Goal: Transaction & Acquisition: Purchase product/service

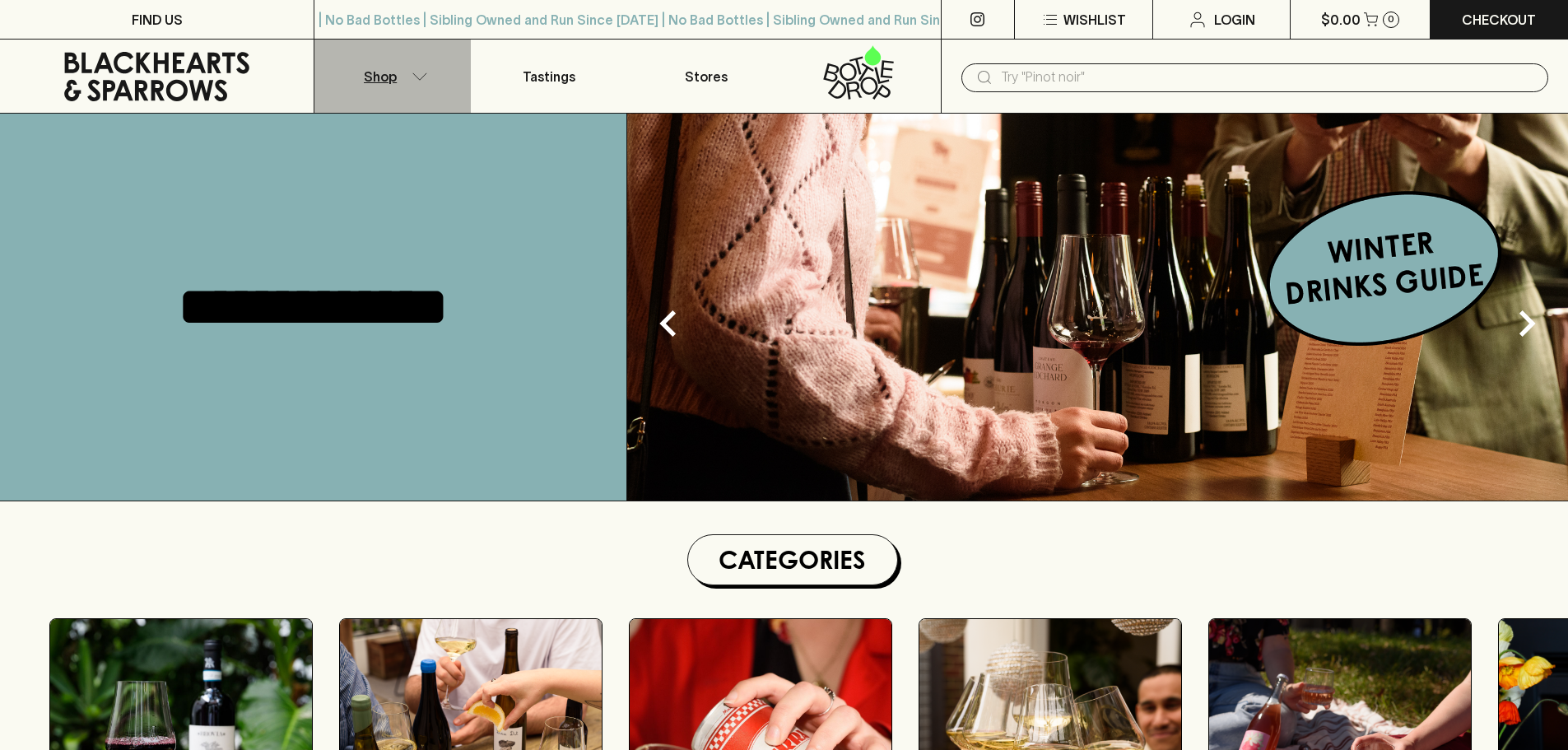
click at [423, 78] on icon "button" at bounding box center [420, 76] width 16 height 8
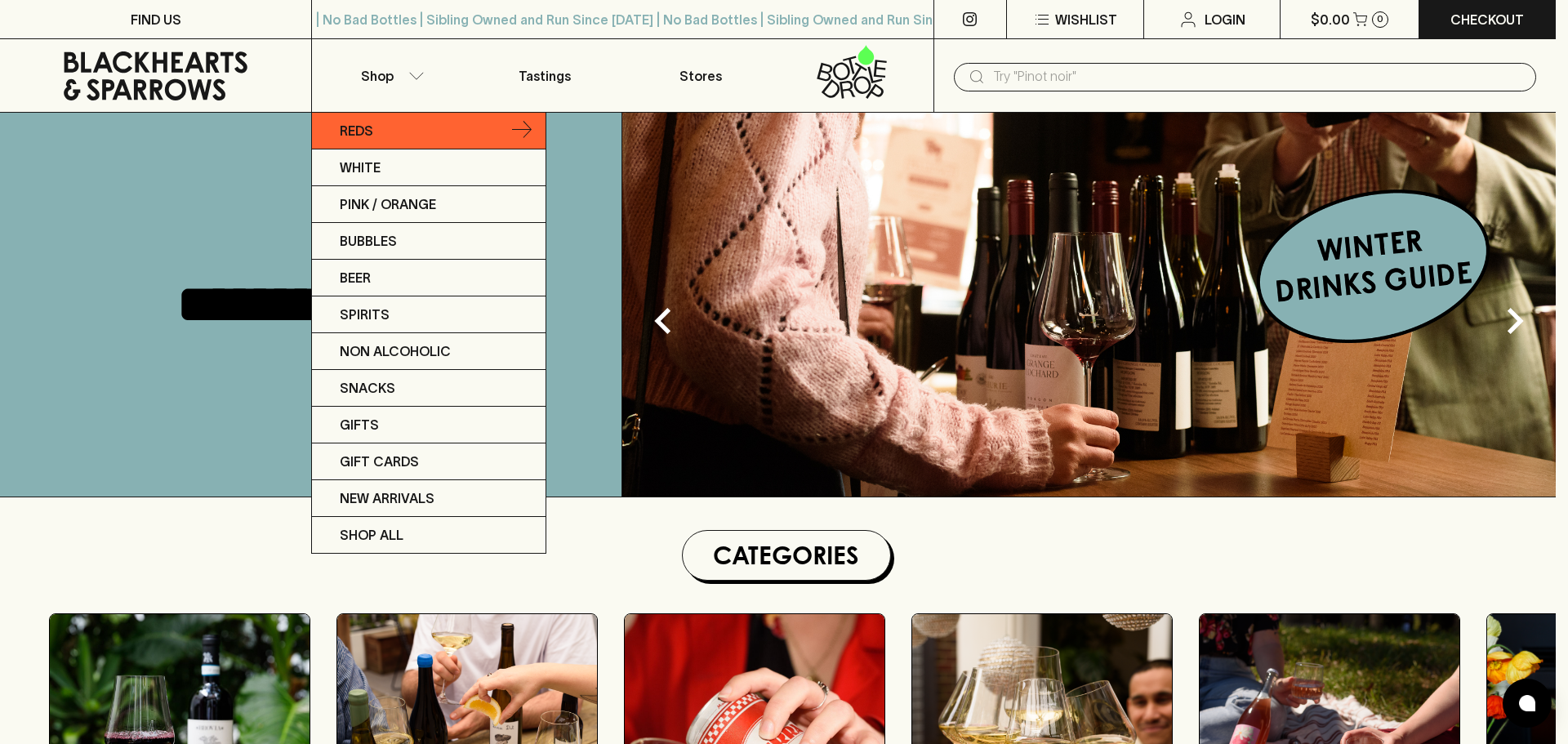
click at [411, 122] on link "Reds" at bounding box center [429, 130] width 234 height 37
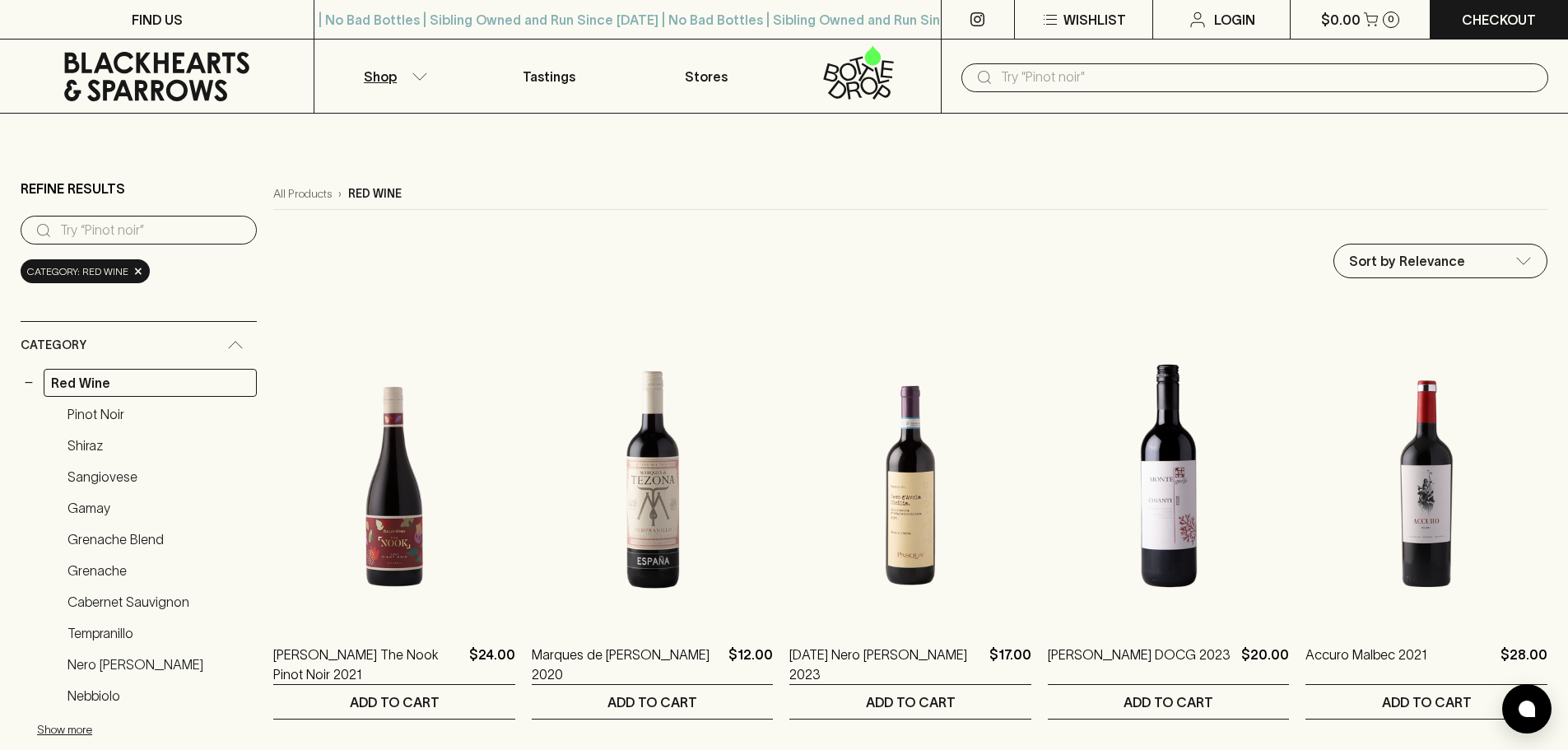
click at [105, 414] on link "Pinot Noir" at bounding box center [158, 414] width 197 height 28
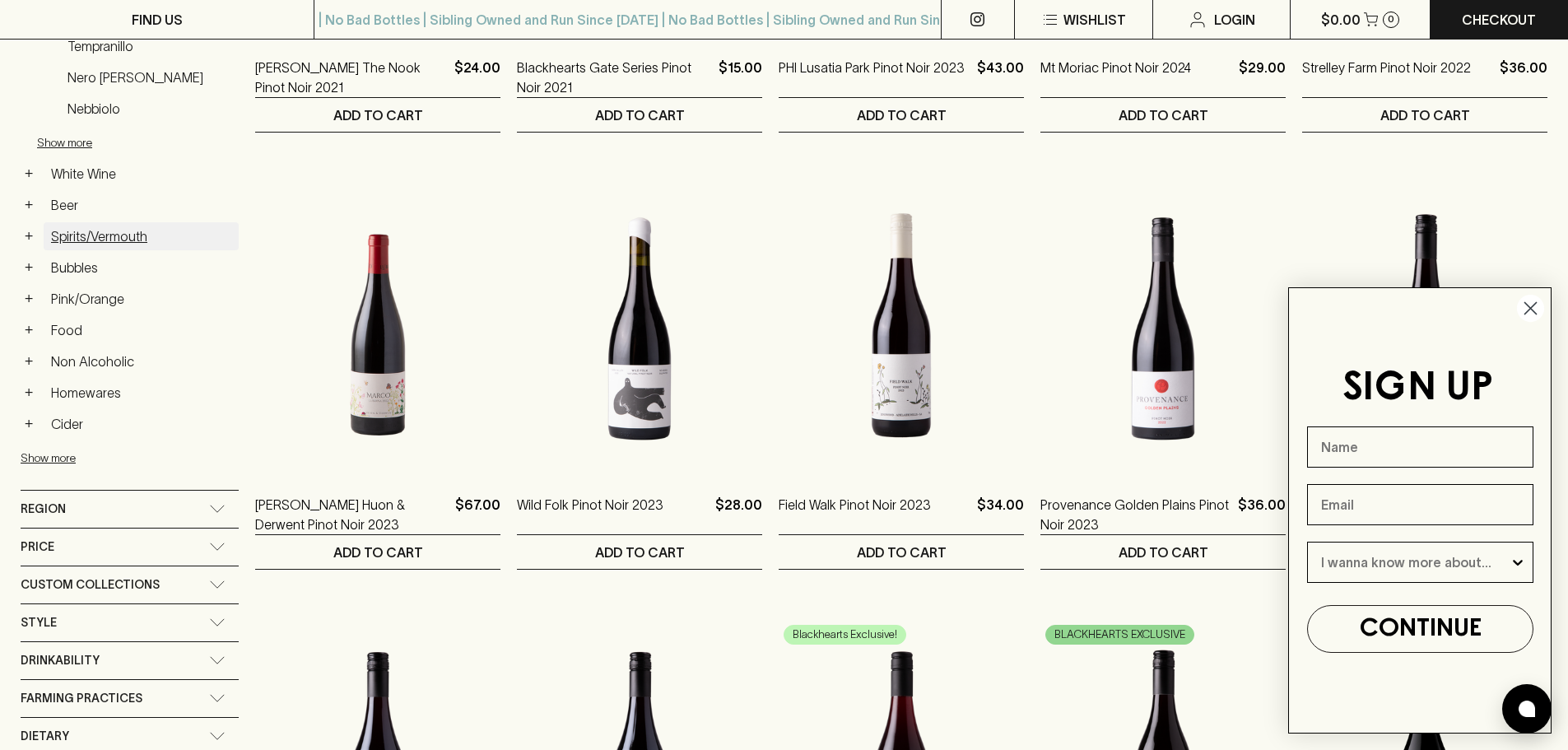
scroll to position [658, 0]
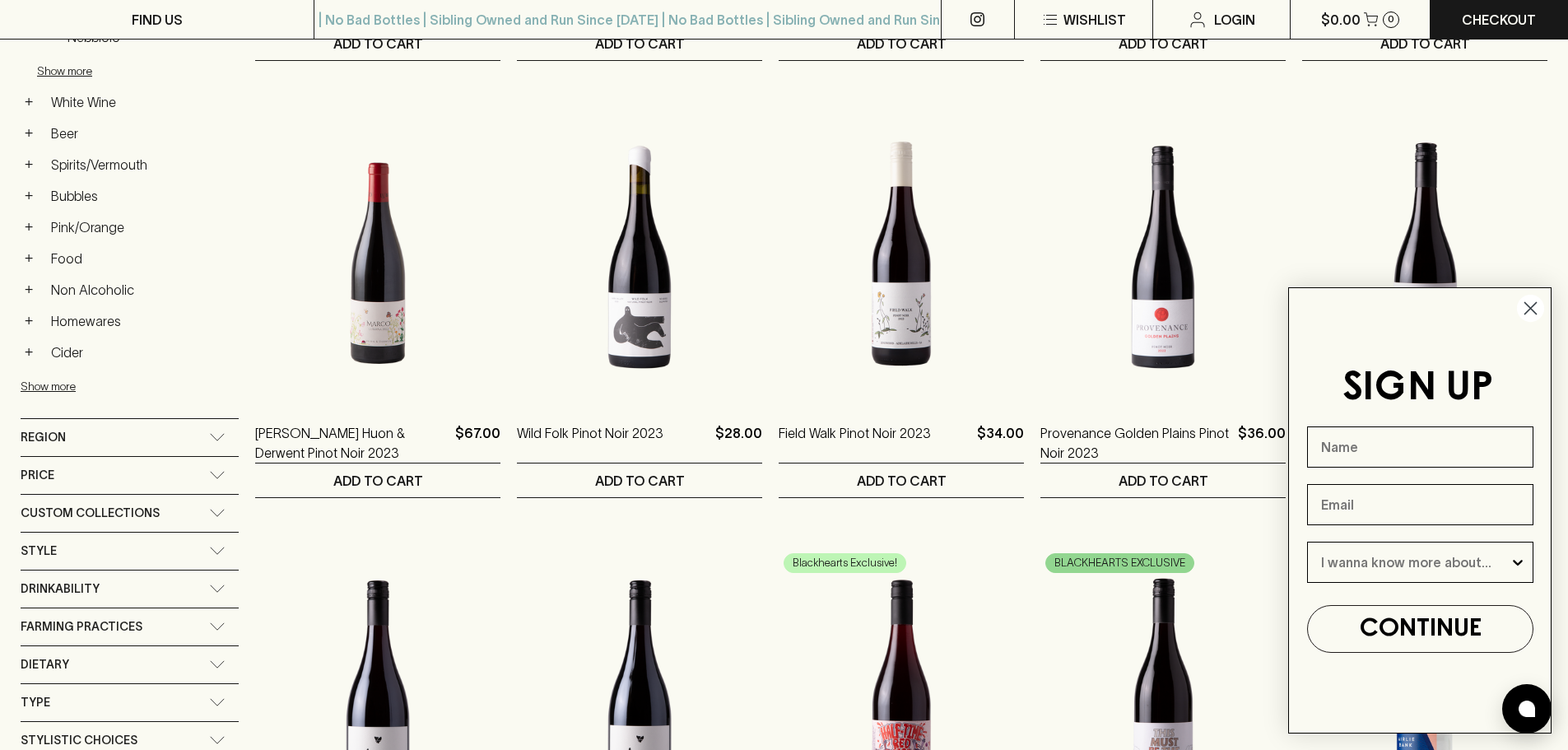
click at [235, 433] on div "Region" at bounding box center [129, 437] width 218 height 37
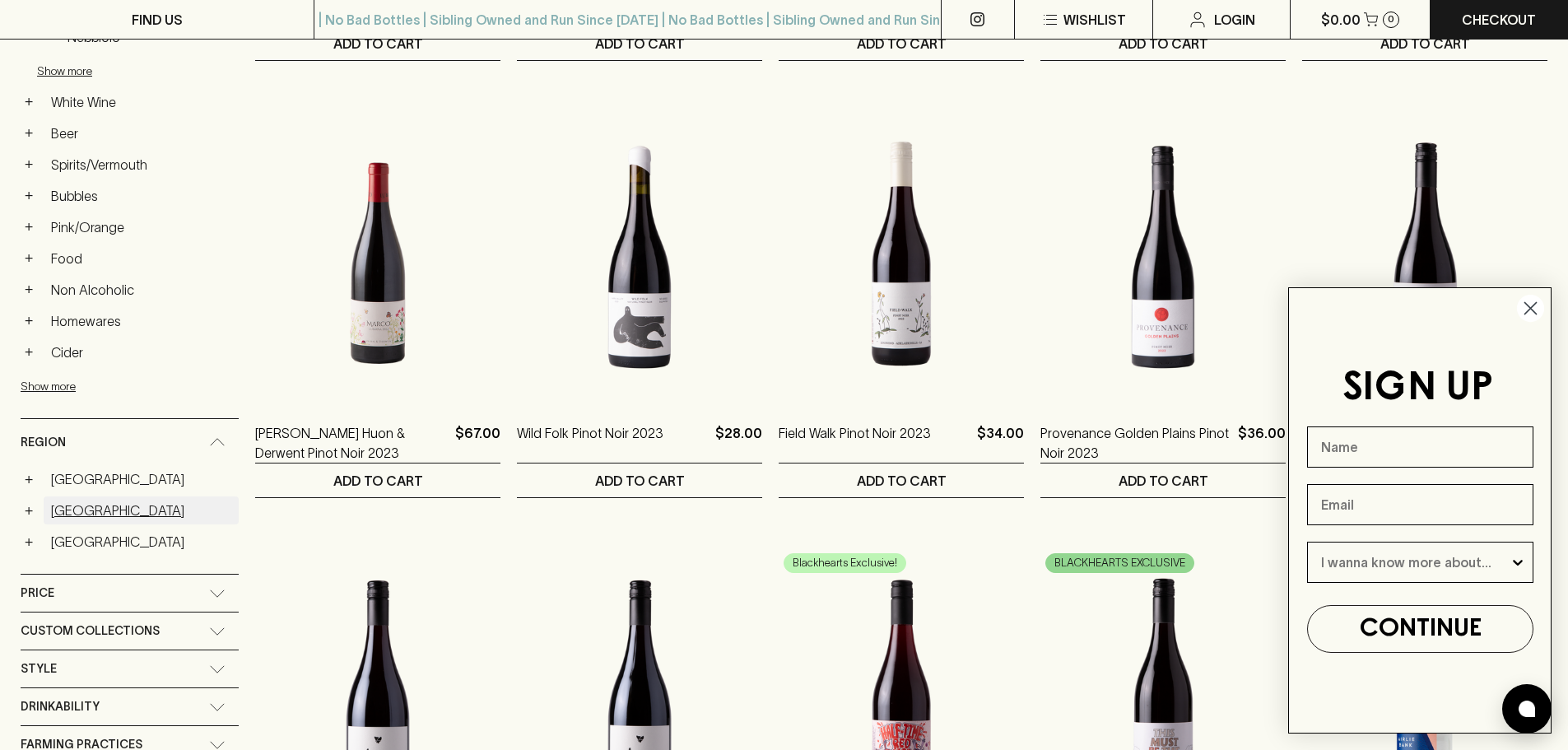
click at [76, 508] on link "France" at bounding box center [141, 510] width 195 height 28
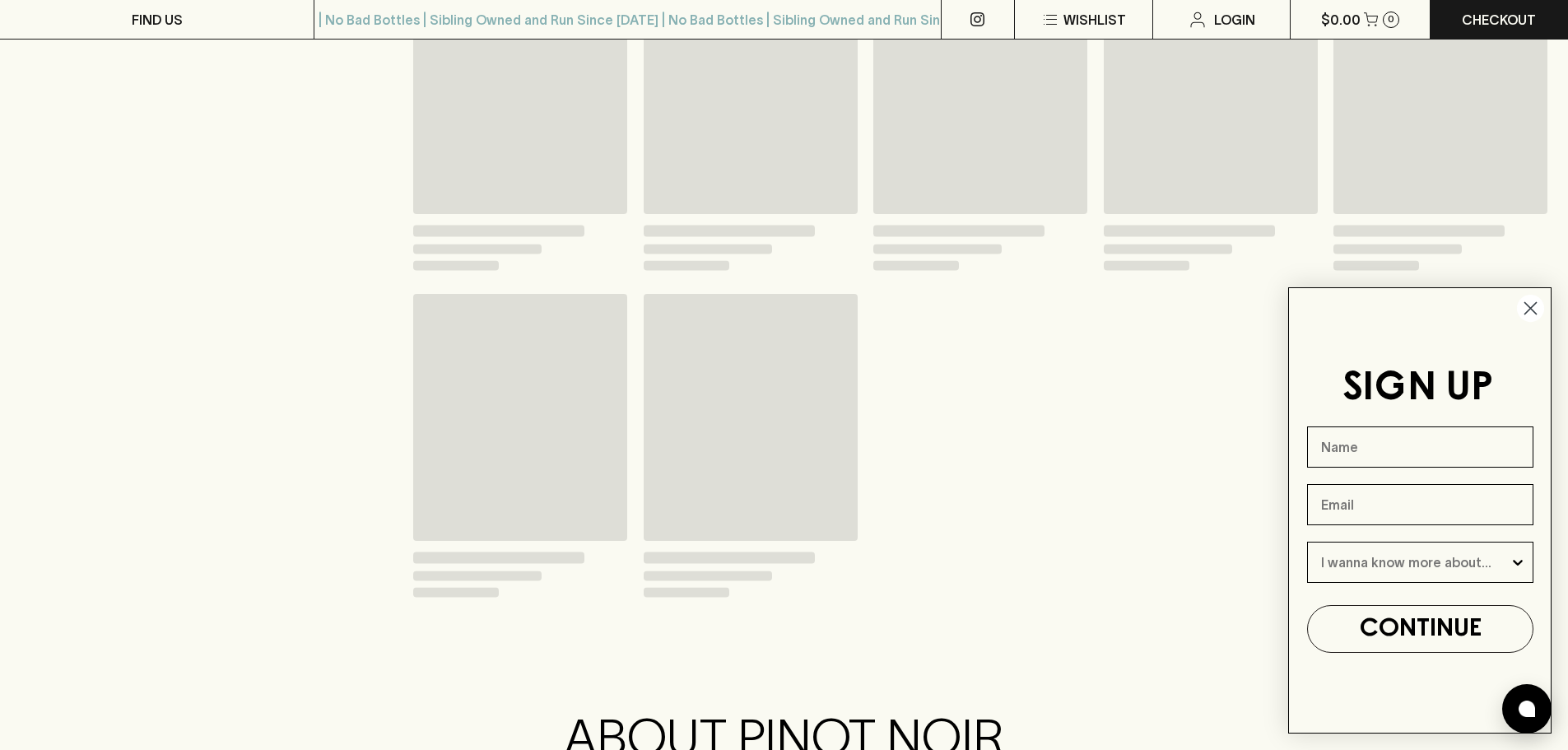
scroll to position [688, 0]
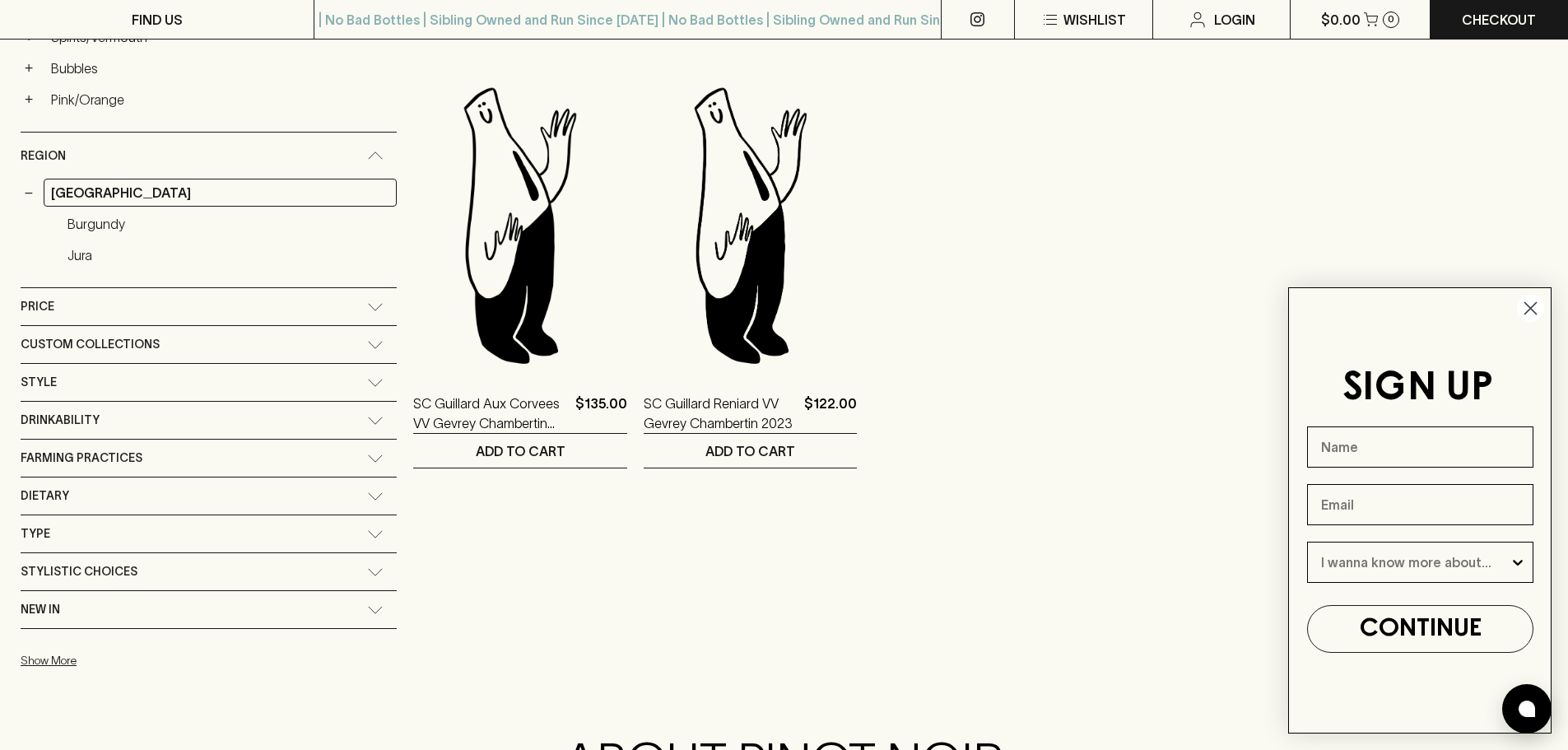
click at [102, 227] on link "Burgundy" at bounding box center [228, 223] width 336 height 28
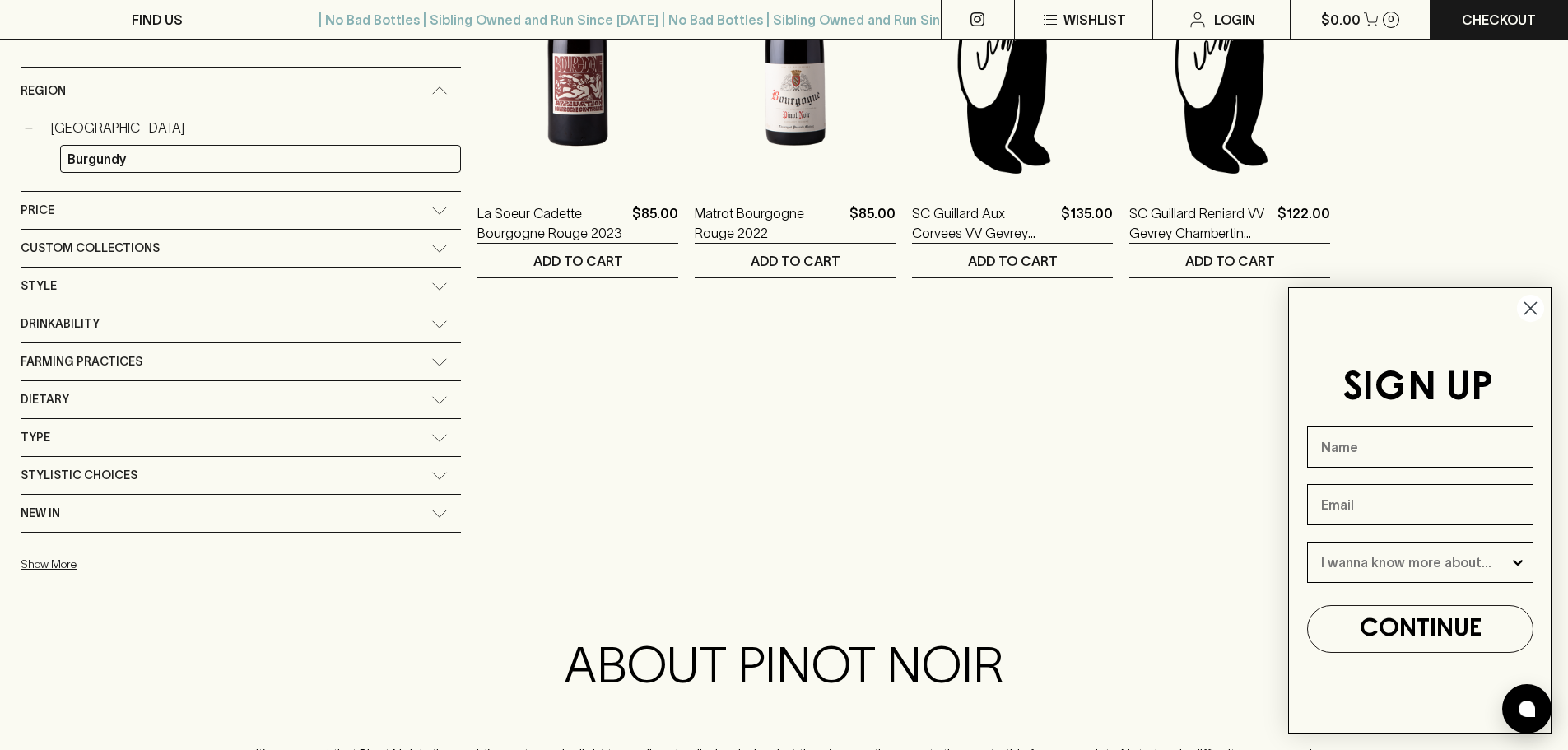
scroll to position [359, 0]
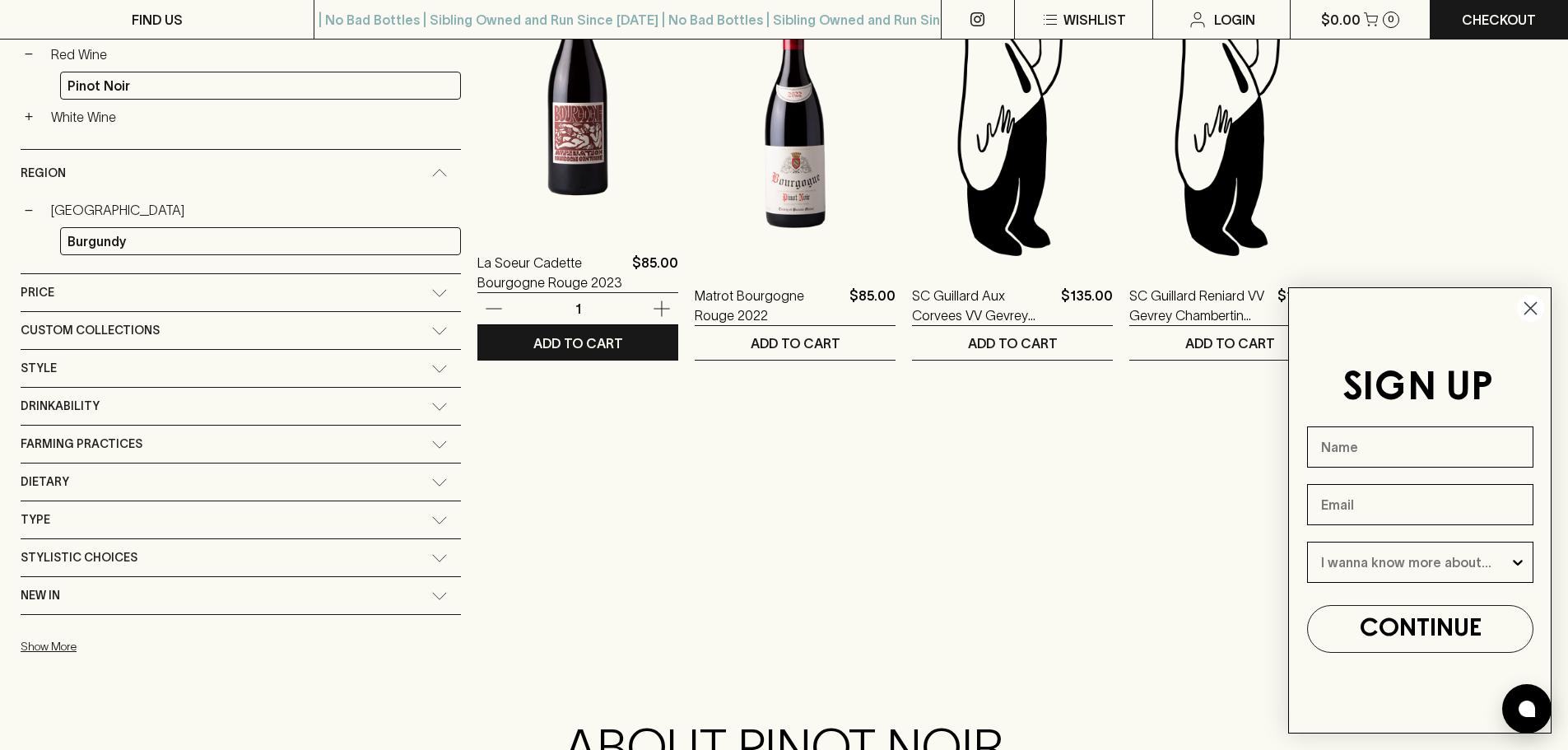
click at [534, 193] on img at bounding box center [577, 84] width 200 height 288
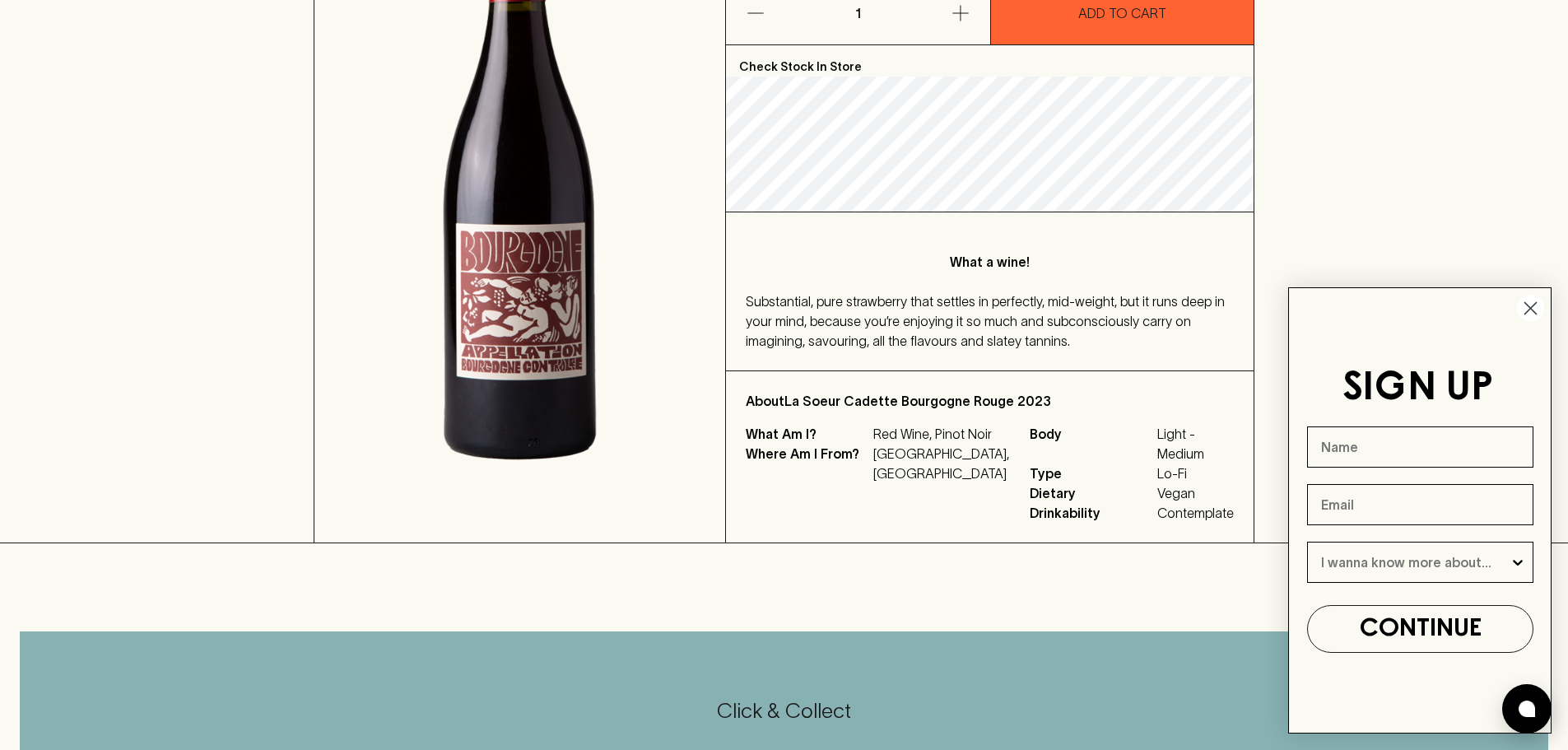
scroll to position [83, 0]
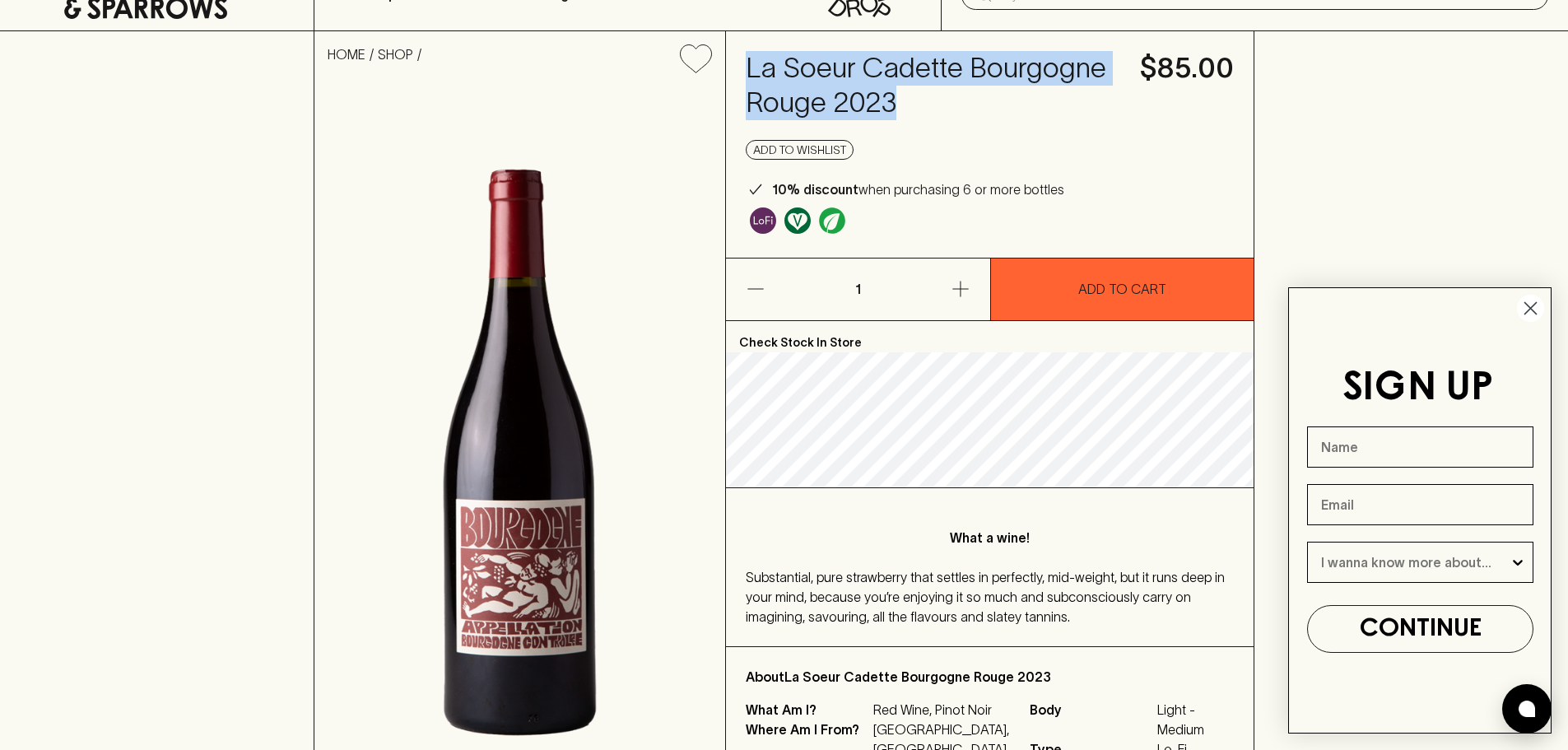
drag, startPoint x: 744, startPoint y: 67, endPoint x: 933, endPoint y: 113, distance: 194.5
click at [933, 113] on div "La Soeur Cadette Bourgogne Rouge 2023 $85.00 Add to wishlist 10% discount when …" at bounding box center [989, 145] width 528 height 227
copy h4 "La Soeur Cadette Bourgogne Rouge 2023"
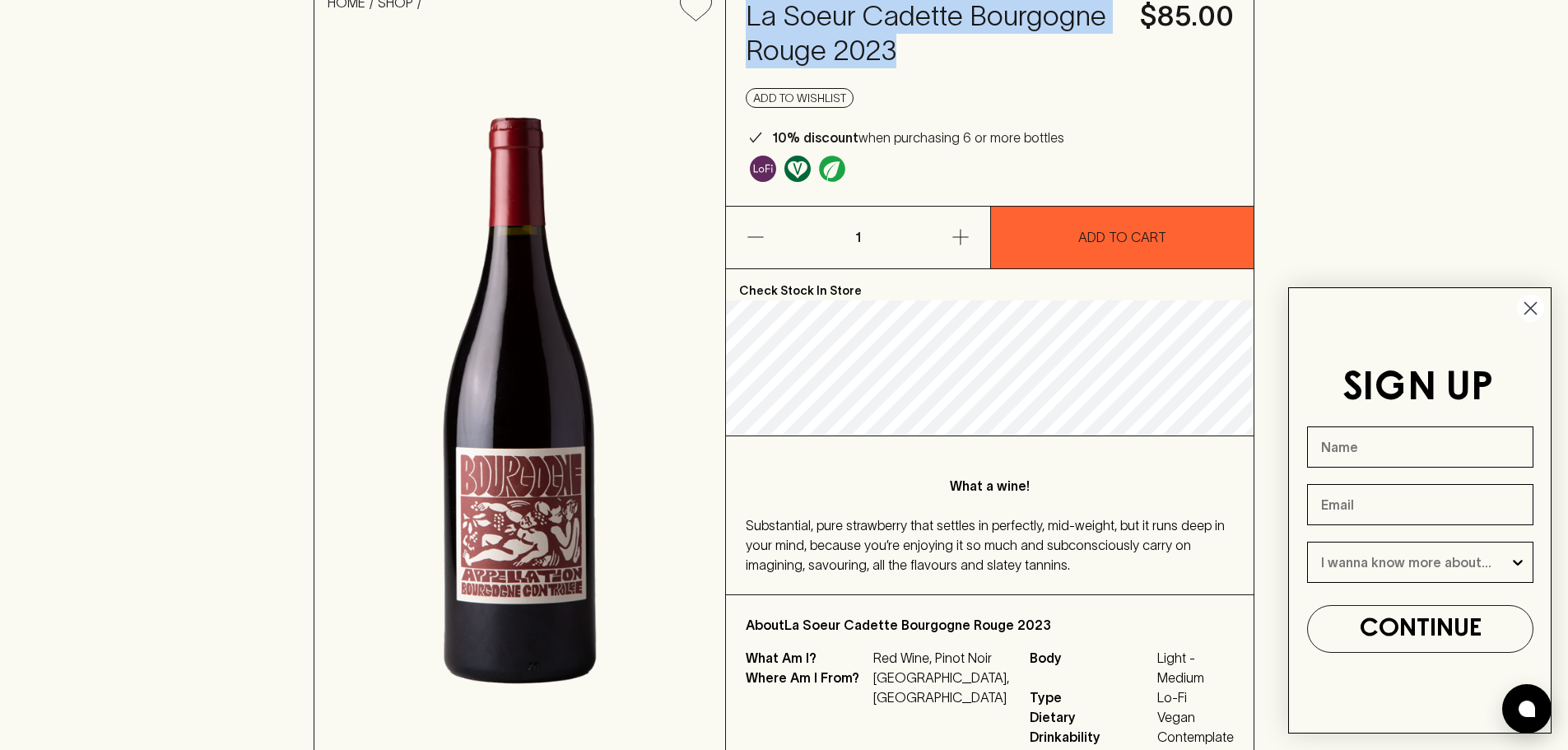
scroll to position [0, 0]
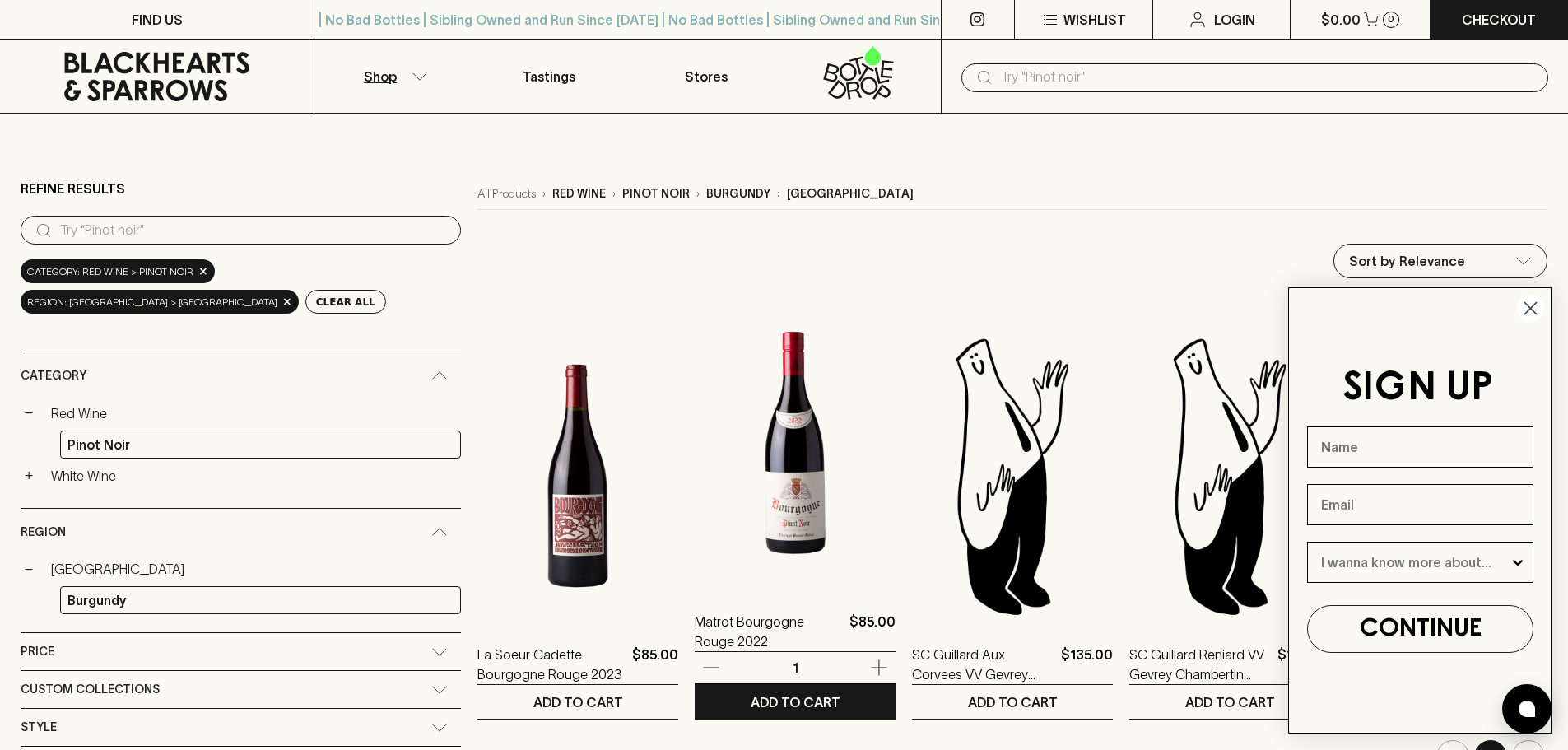
click at [721, 448] on img at bounding box center [795, 442] width 200 height 288
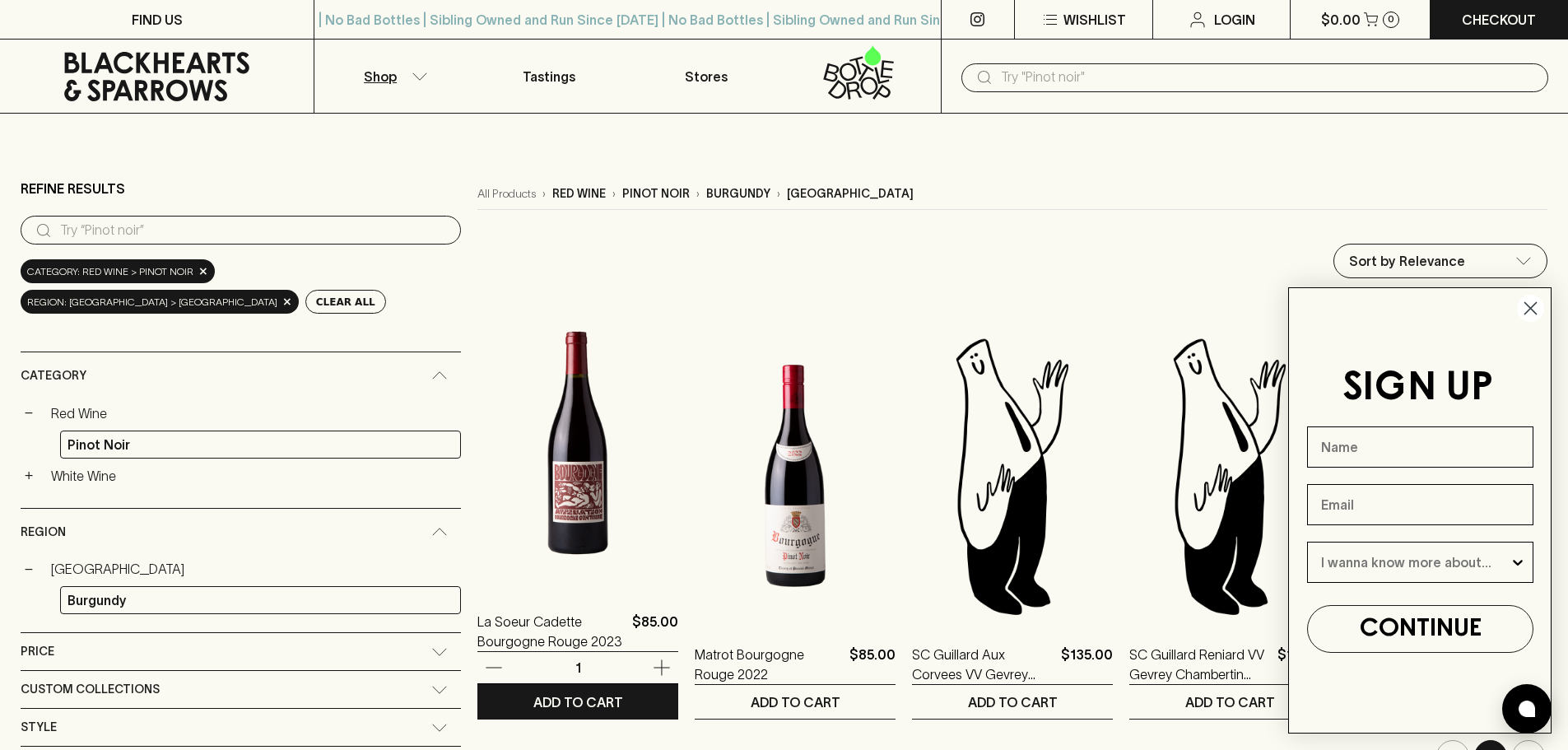
click at [524, 465] on img at bounding box center [577, 442] width 200 height 288
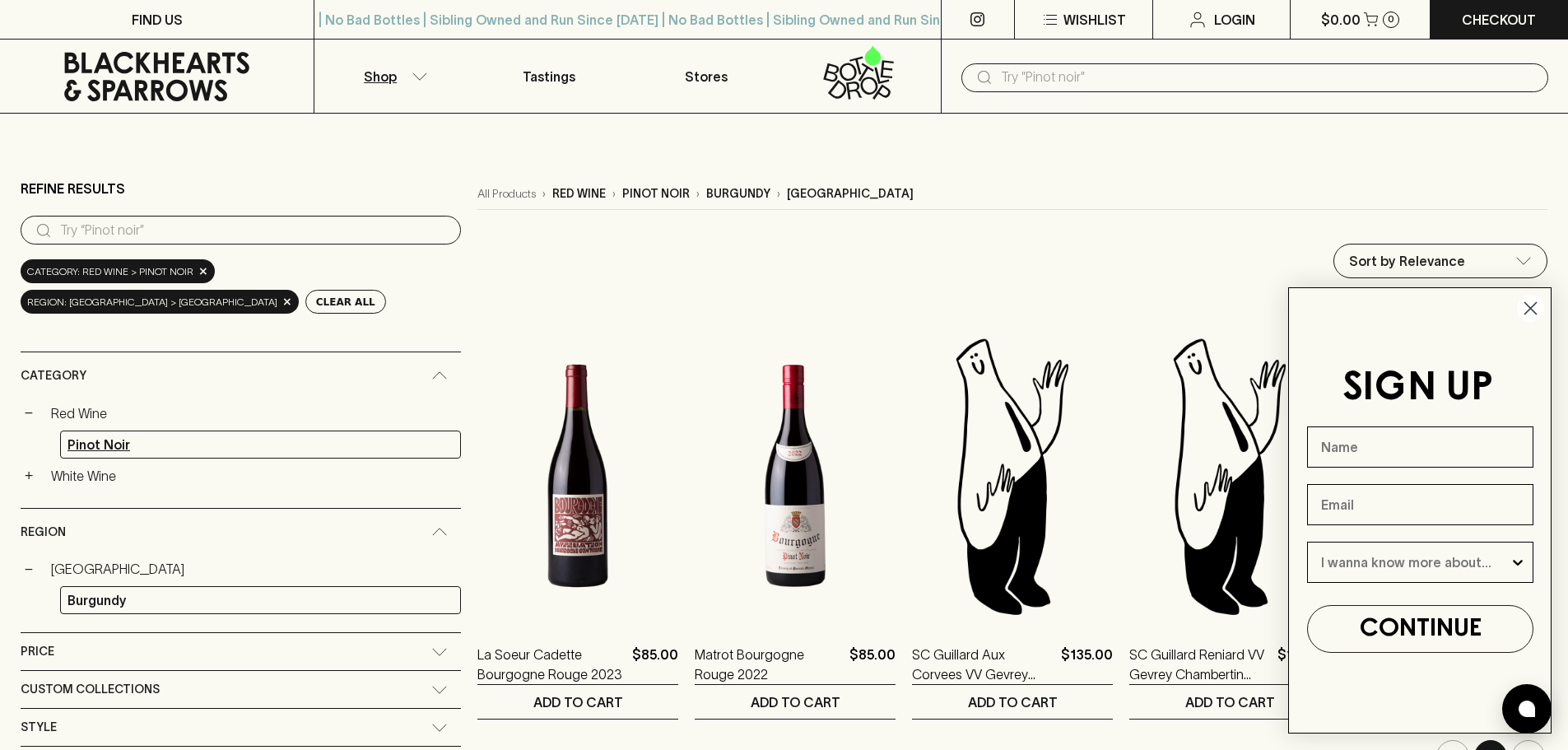
click at [92, 442] on link "Pinot Noir" at bounding box center [261, 444] width 401 height 28
click at [57, 414] on link "Red Wine" at bounding box center [253, 413] width 417 height 28
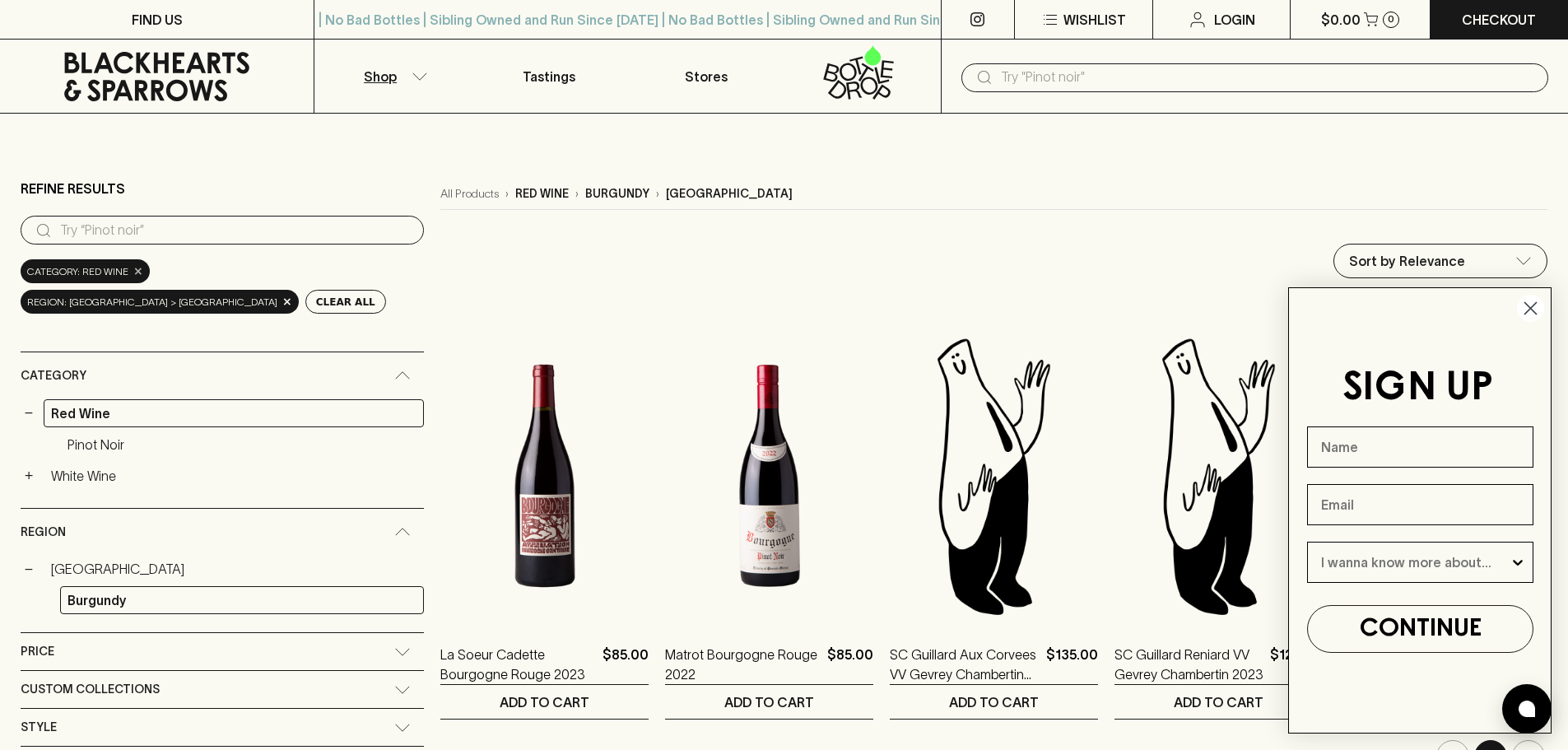
click at [133, 271] on span "×" at bounding box center [138, 271] width 10 height 17
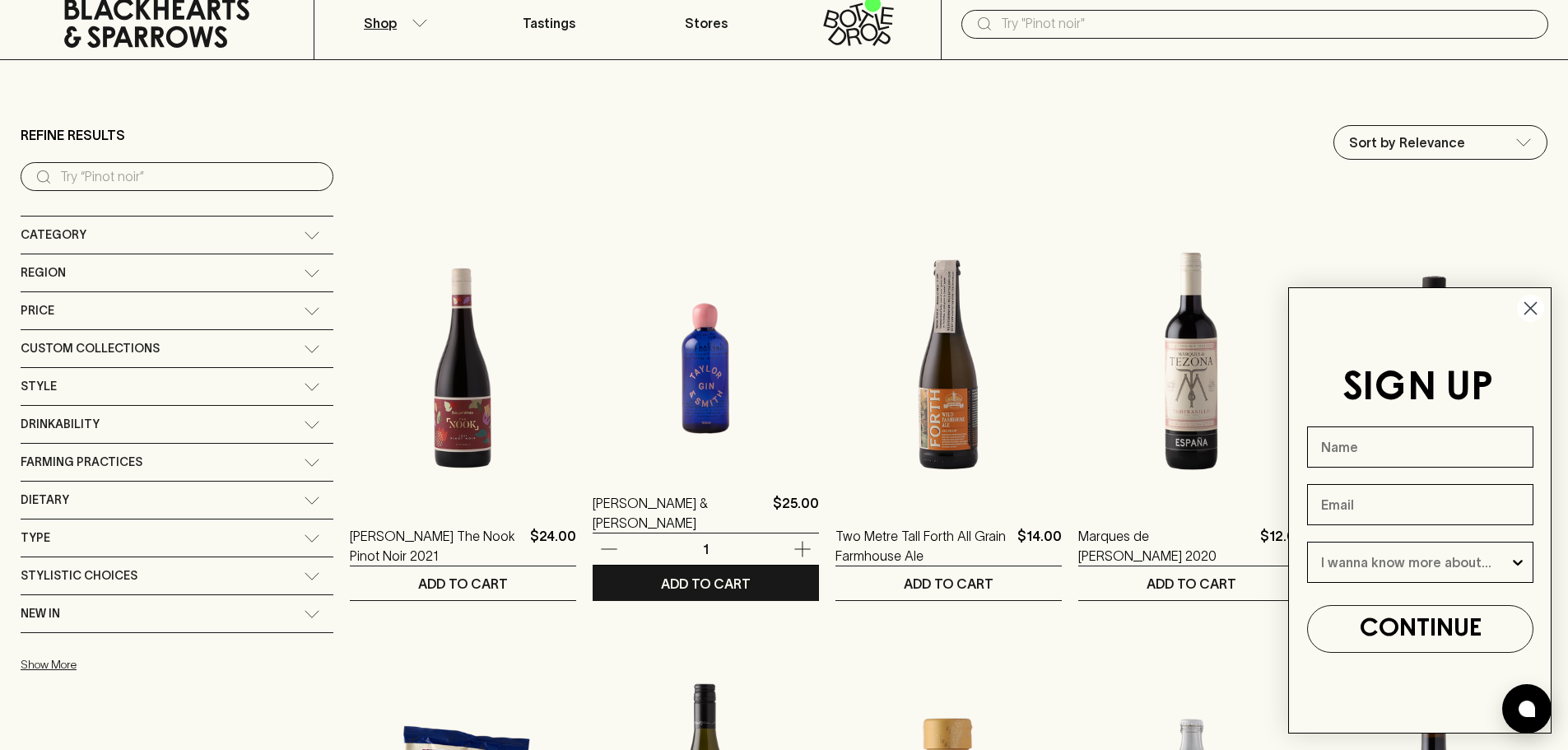
scroll to position [83, 0]
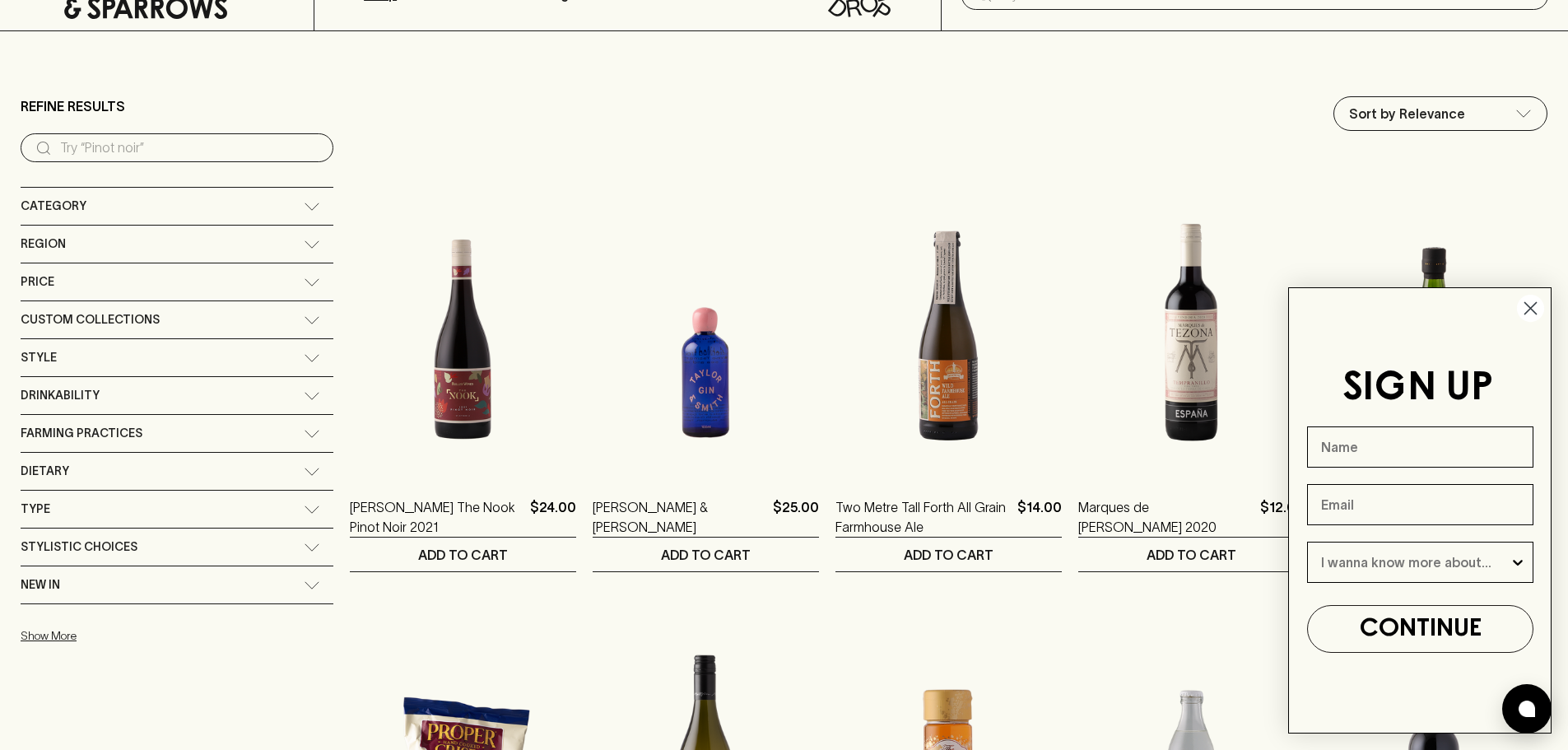
click at [88, 246] on div "Region" at bounding box center [162, 244] width 283 height 21
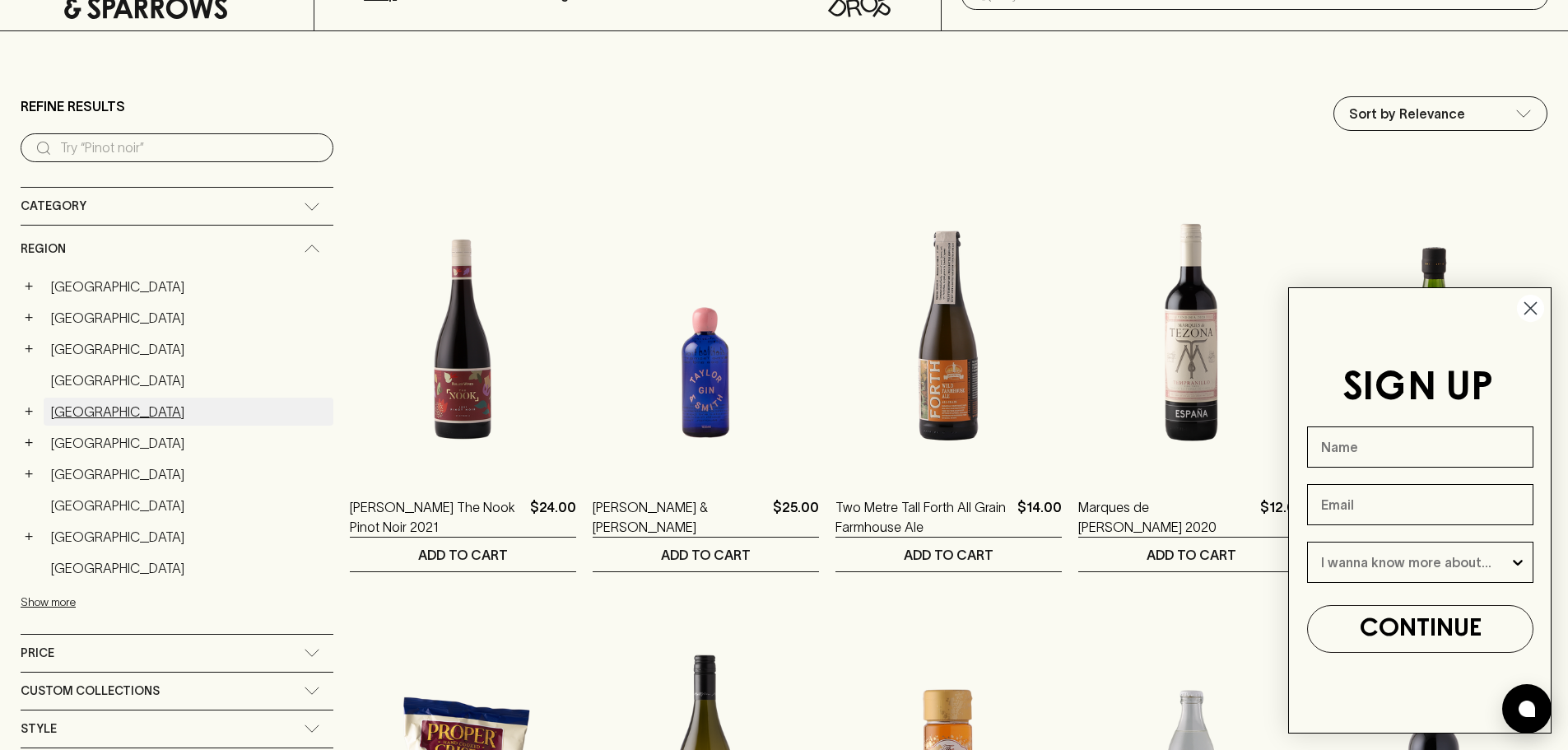
click at [69, 412] on link "France" at bounding box center [189, 411] width 290 height 28
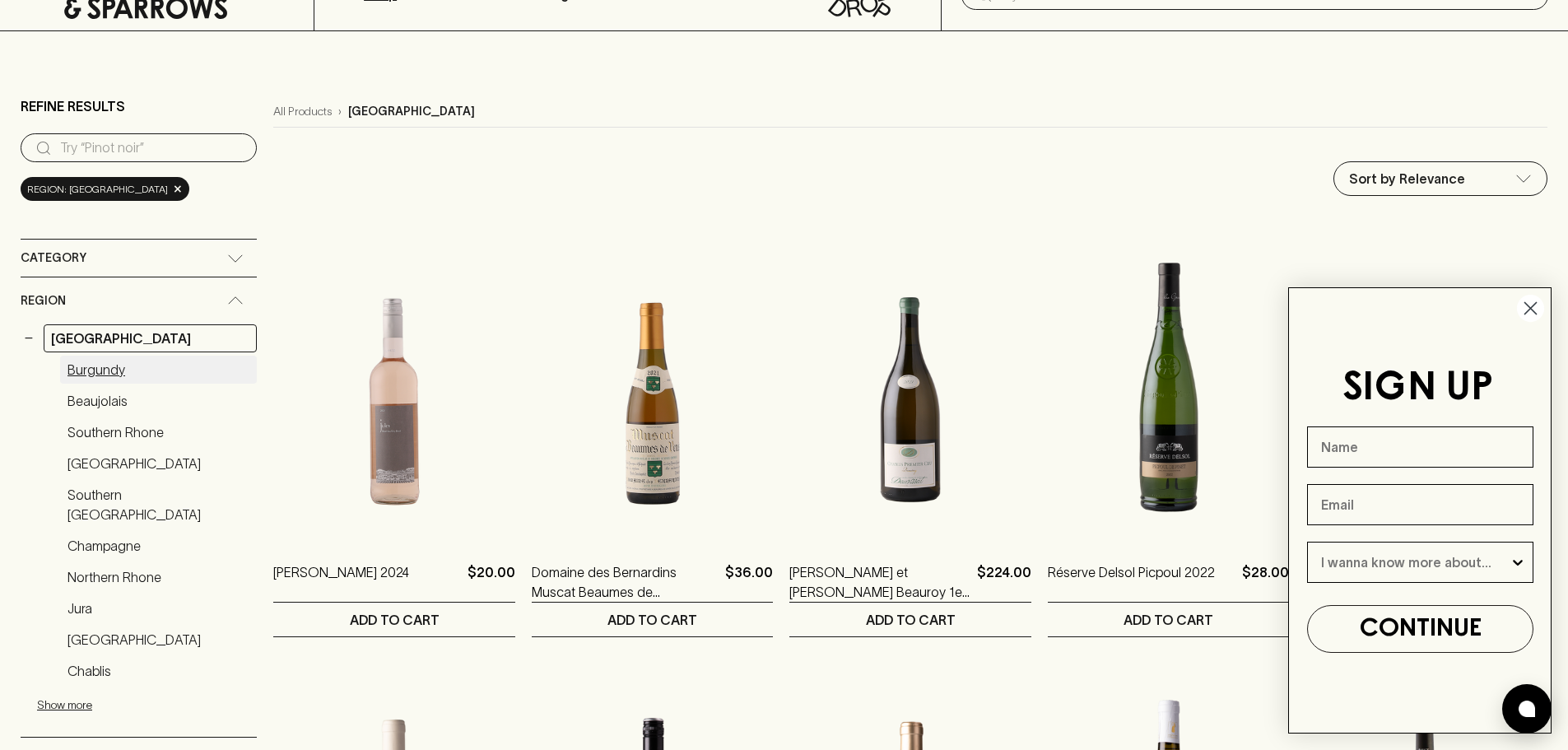
click at [117, 369] on link "Burgundy" at bounding box center [158, 369] width 197 height 28
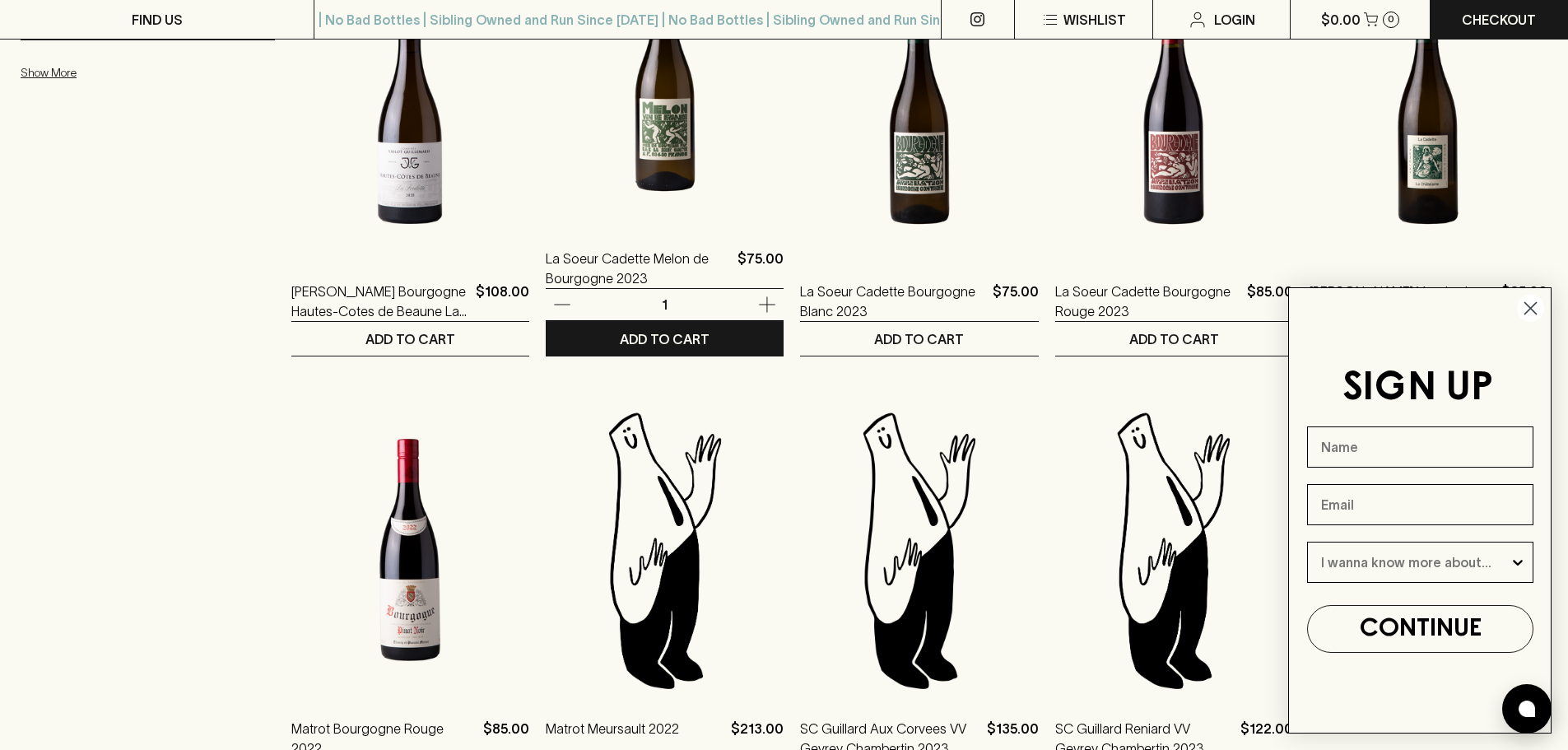
scroll to position [823, 0]
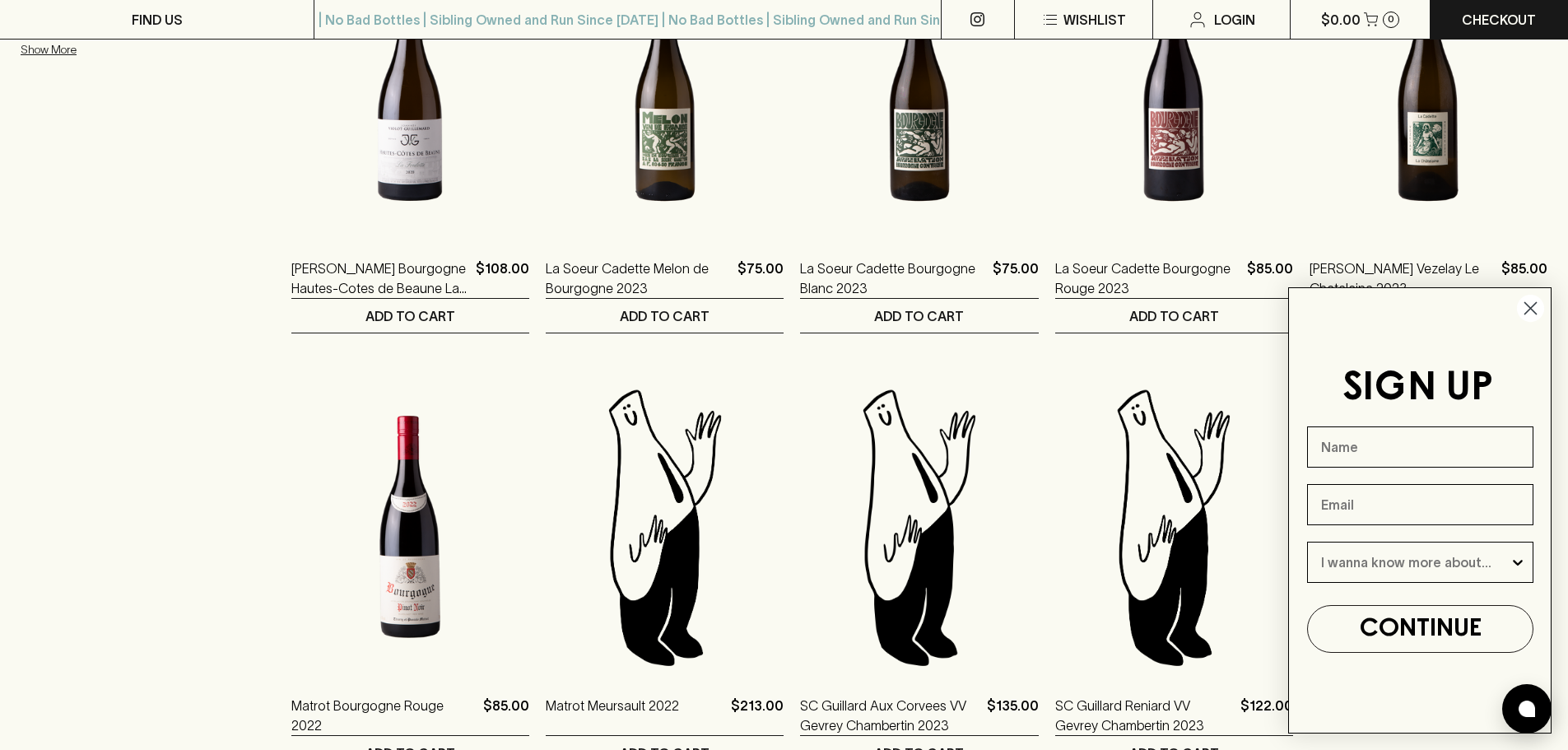
click at [1539, 302] on circle "Close dialog" at bounding box center [1530, 308] width 27 height 27
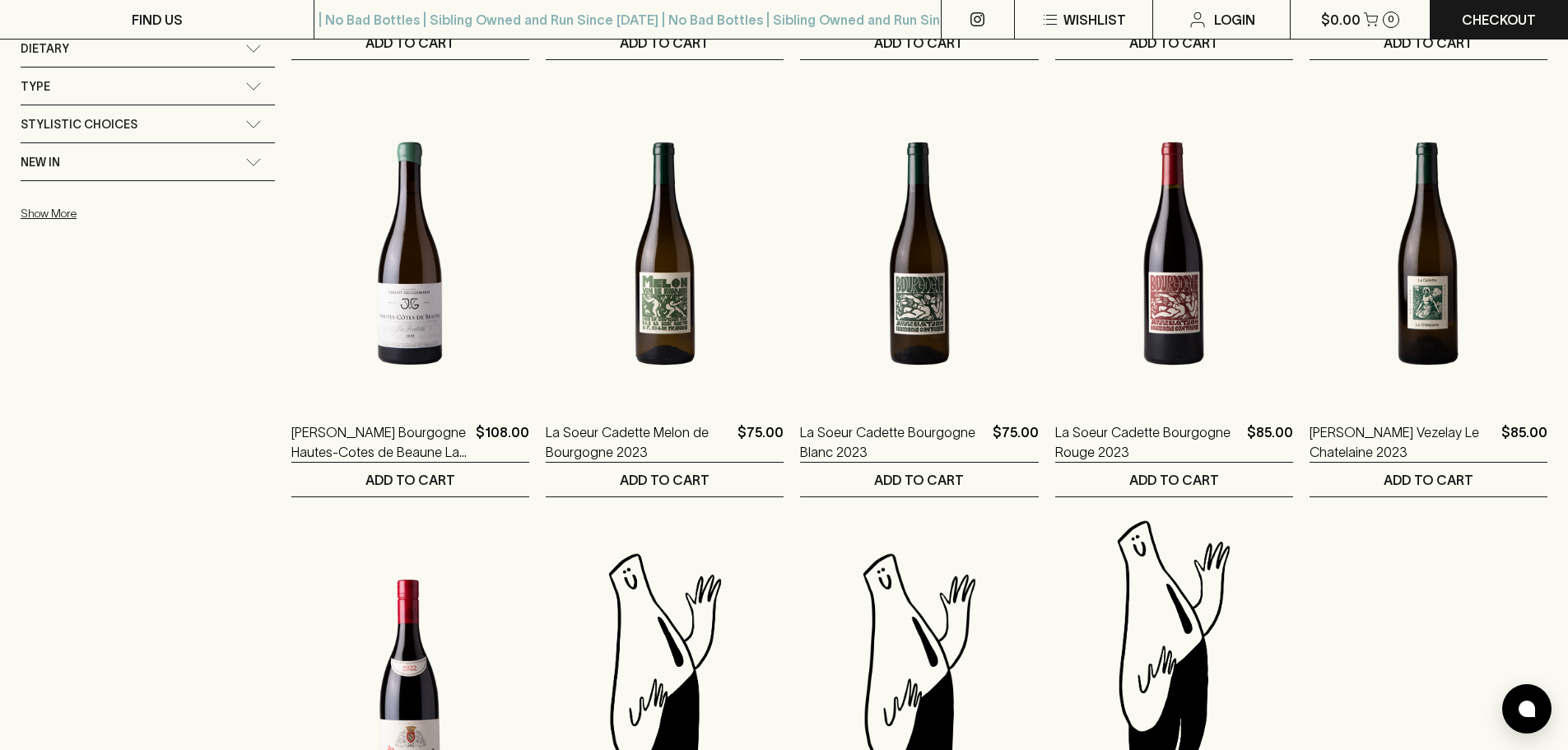
scroll to position [658, 0]
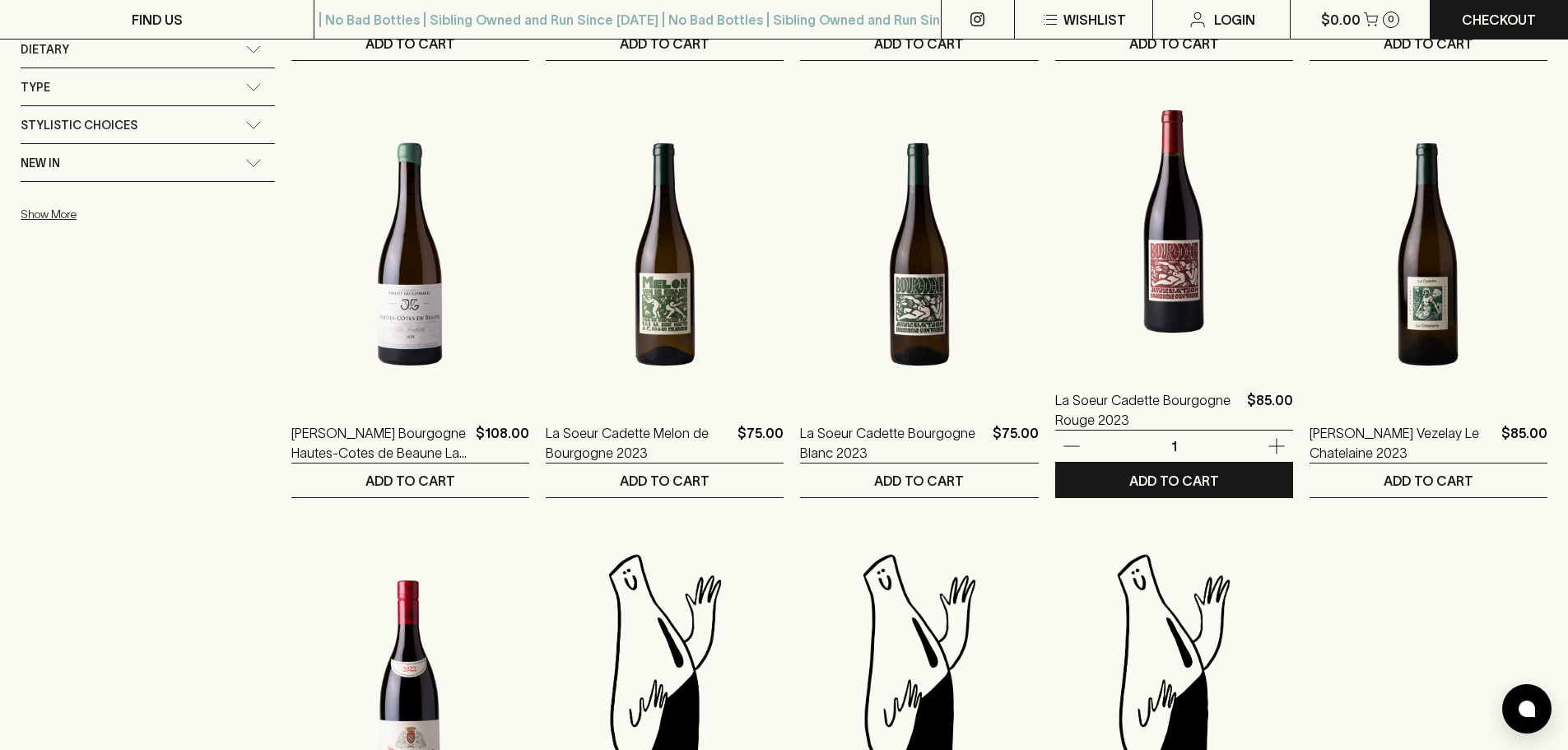
click at [1178, 246] on img at bounding box center [1174, 221] width 238 height 288
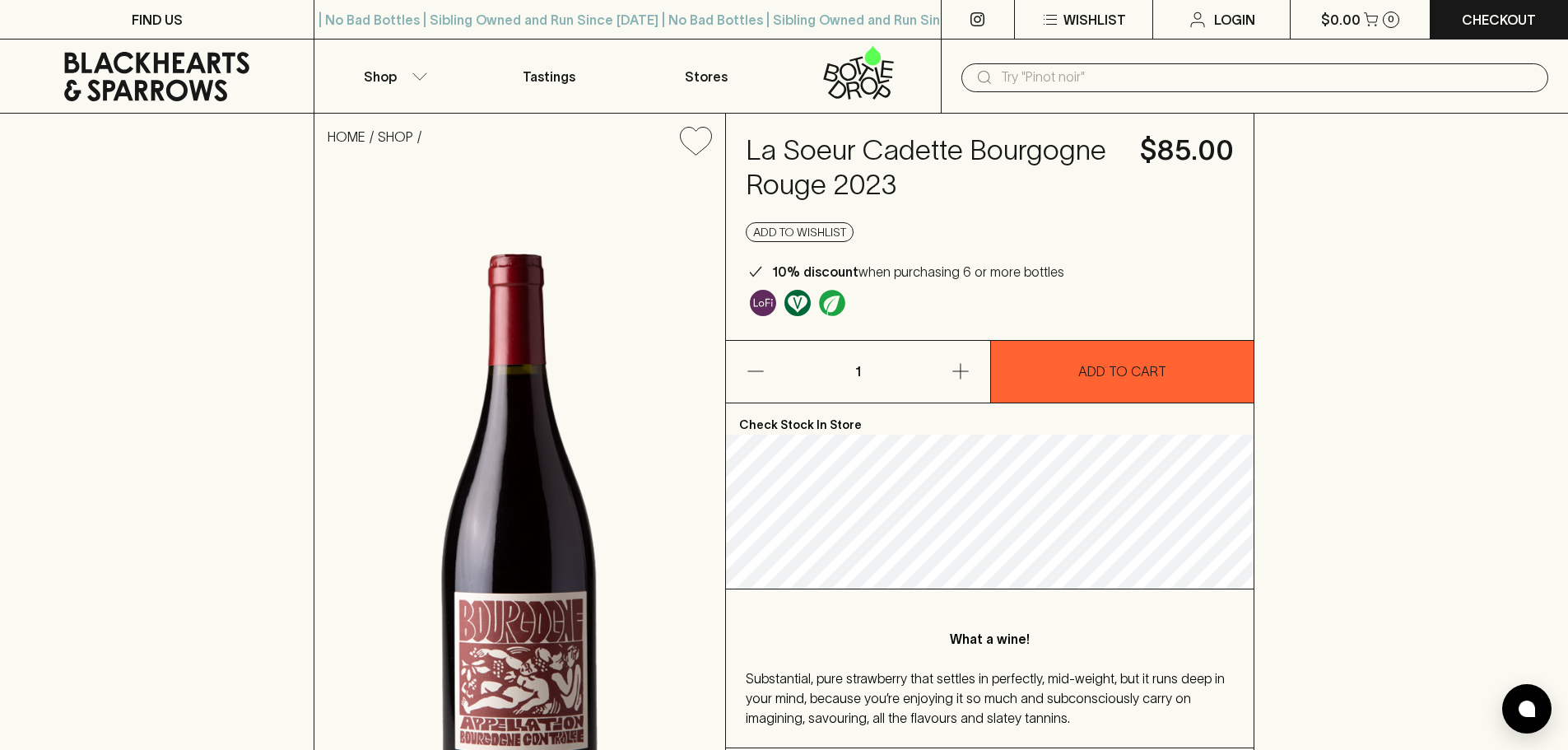
click at [222, 87] on icon at bounding box center [156, 76] width 289 height 49
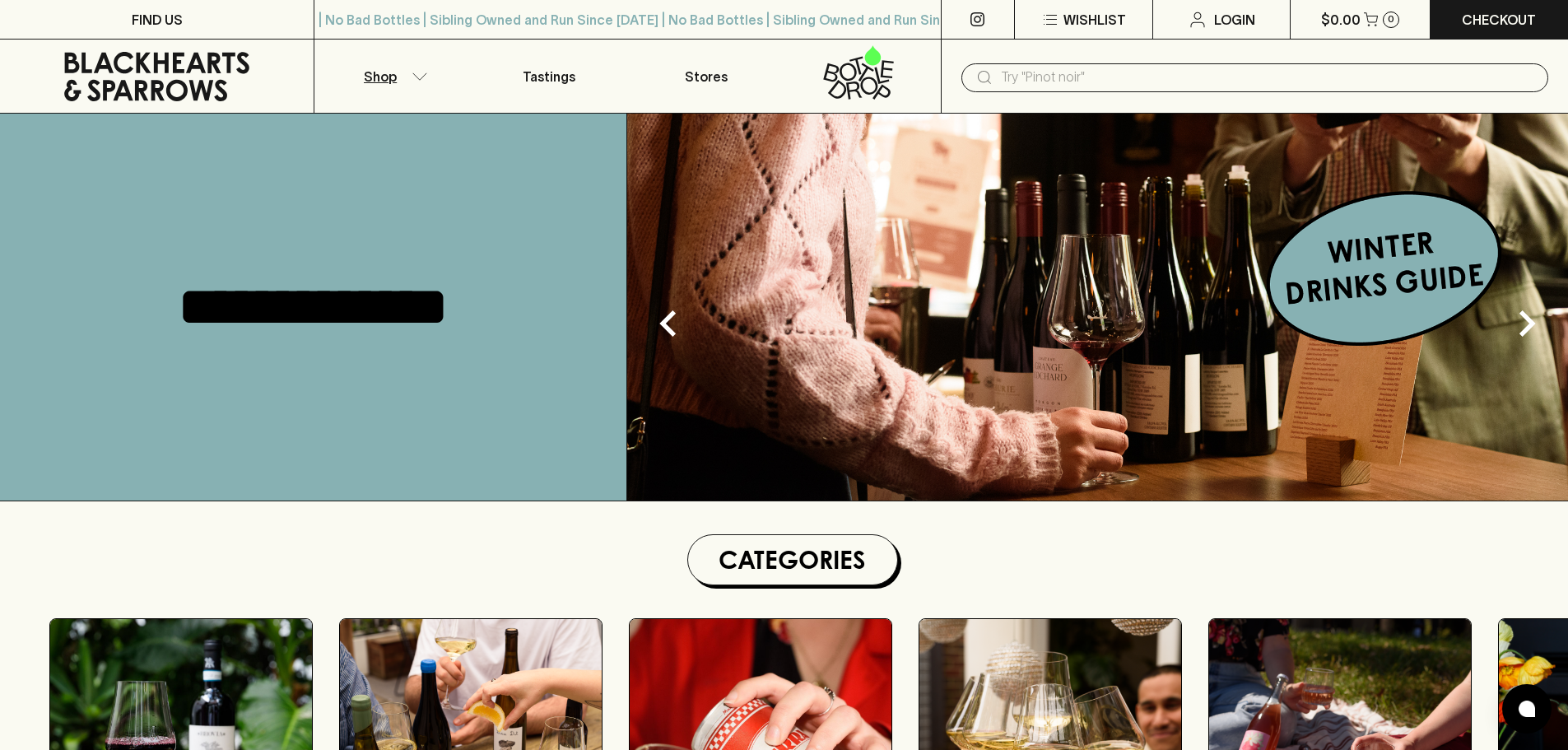
click at [404, 82] on button "Shop" at bounding box center [393, 76] width 156 height 73
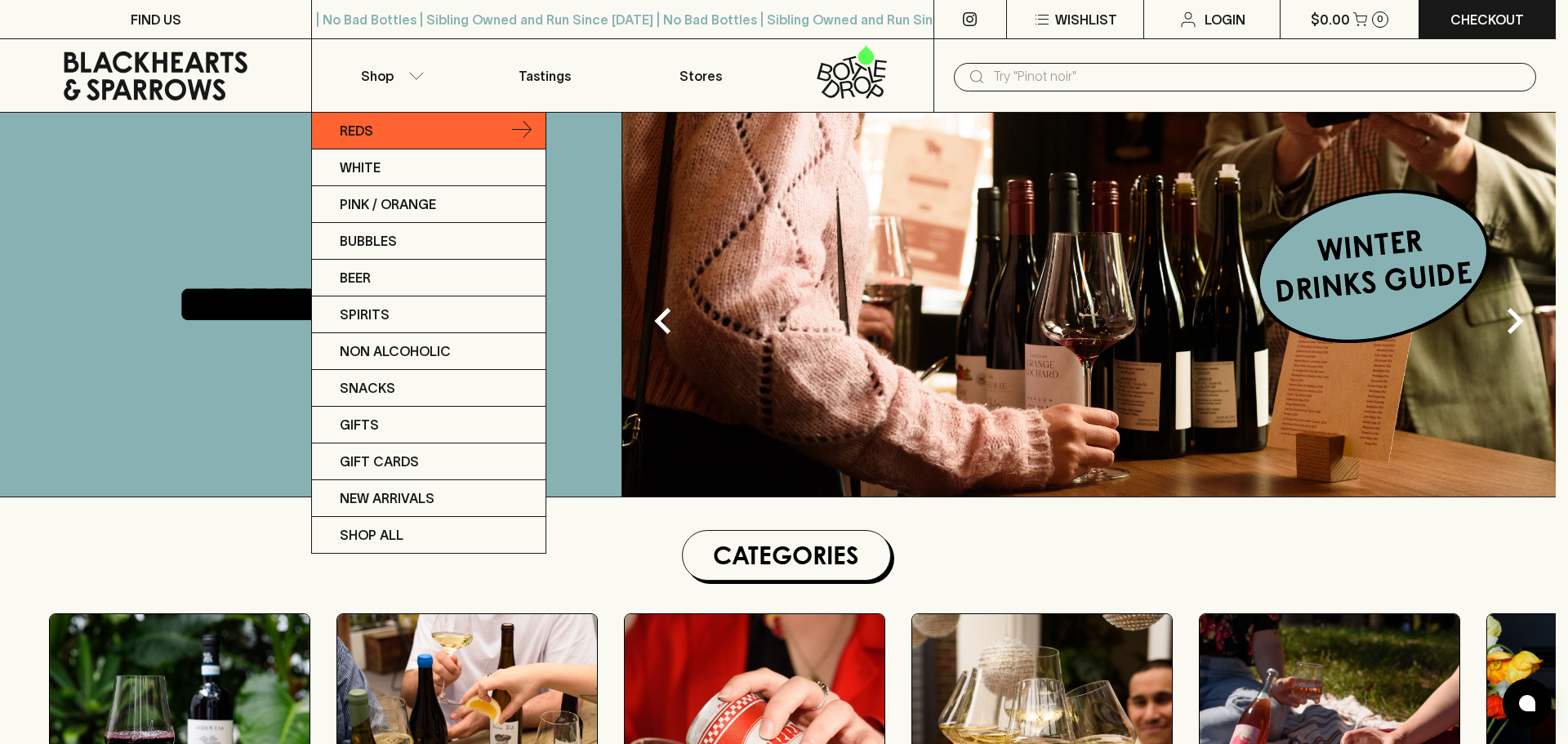
click at [418, 136] on link "Reds" at bounding box center [429, 130] width 234 height 37
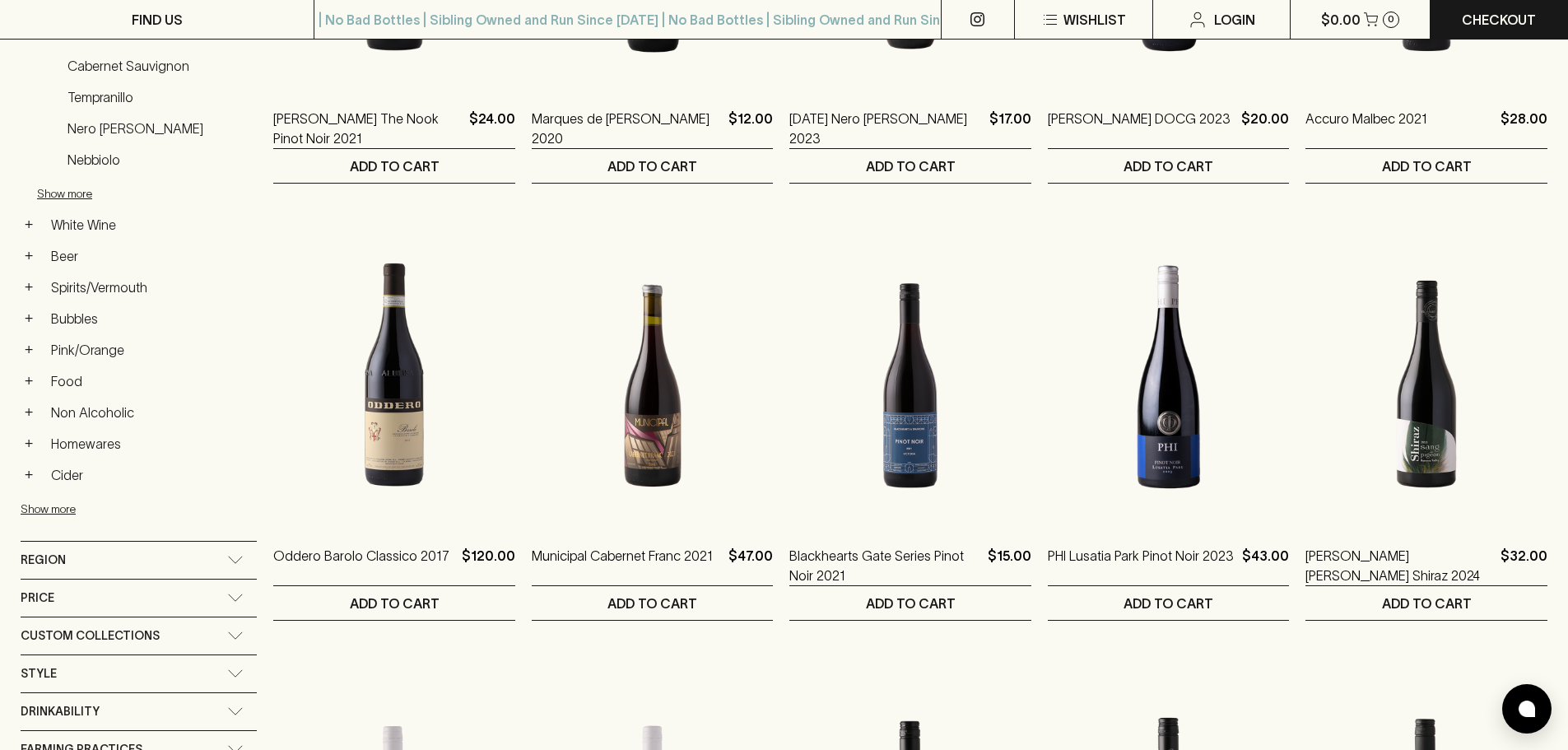
scroll to position [658, 0]
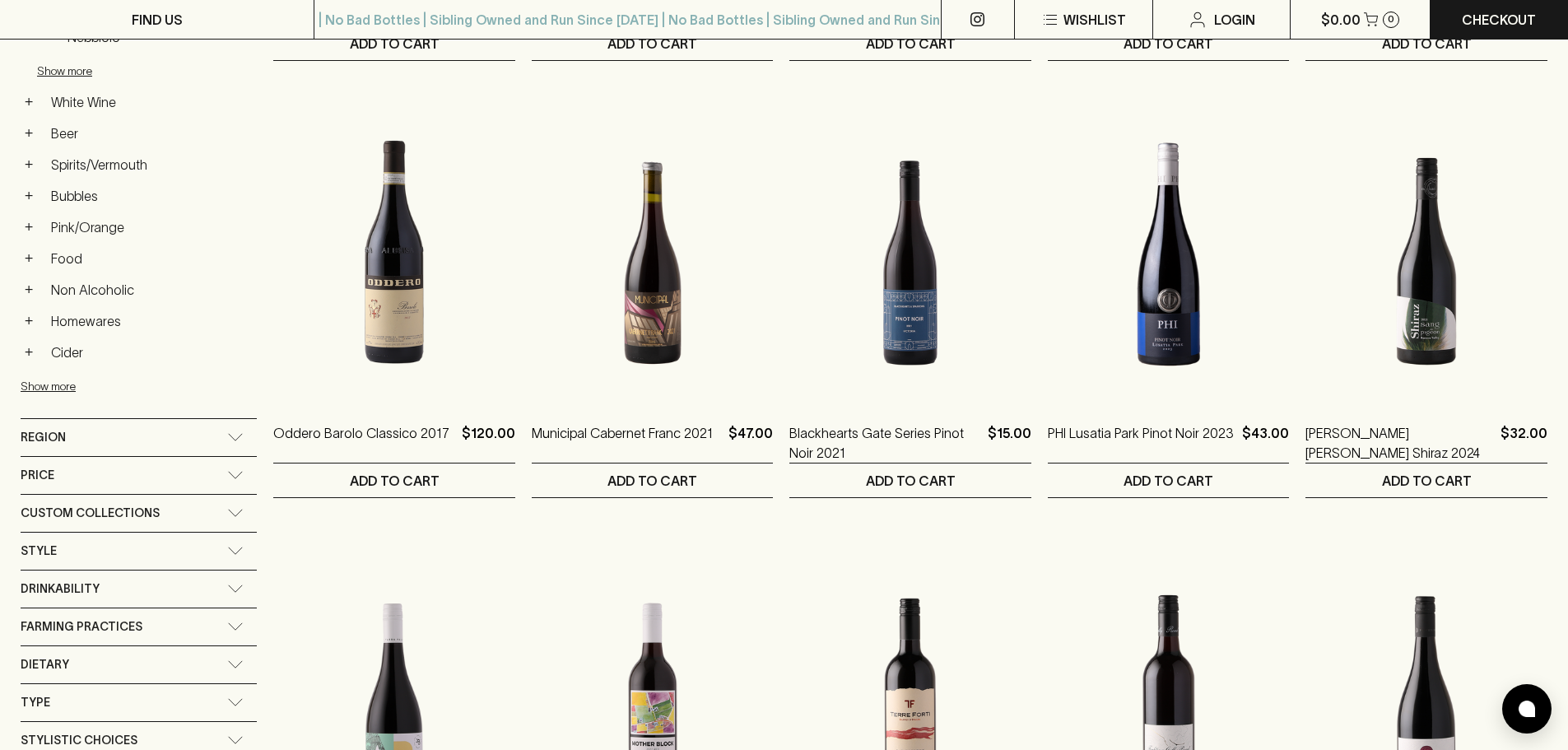
click at [94, 433] on div "Region" at bounding box center [124, 437] width 207 height 21
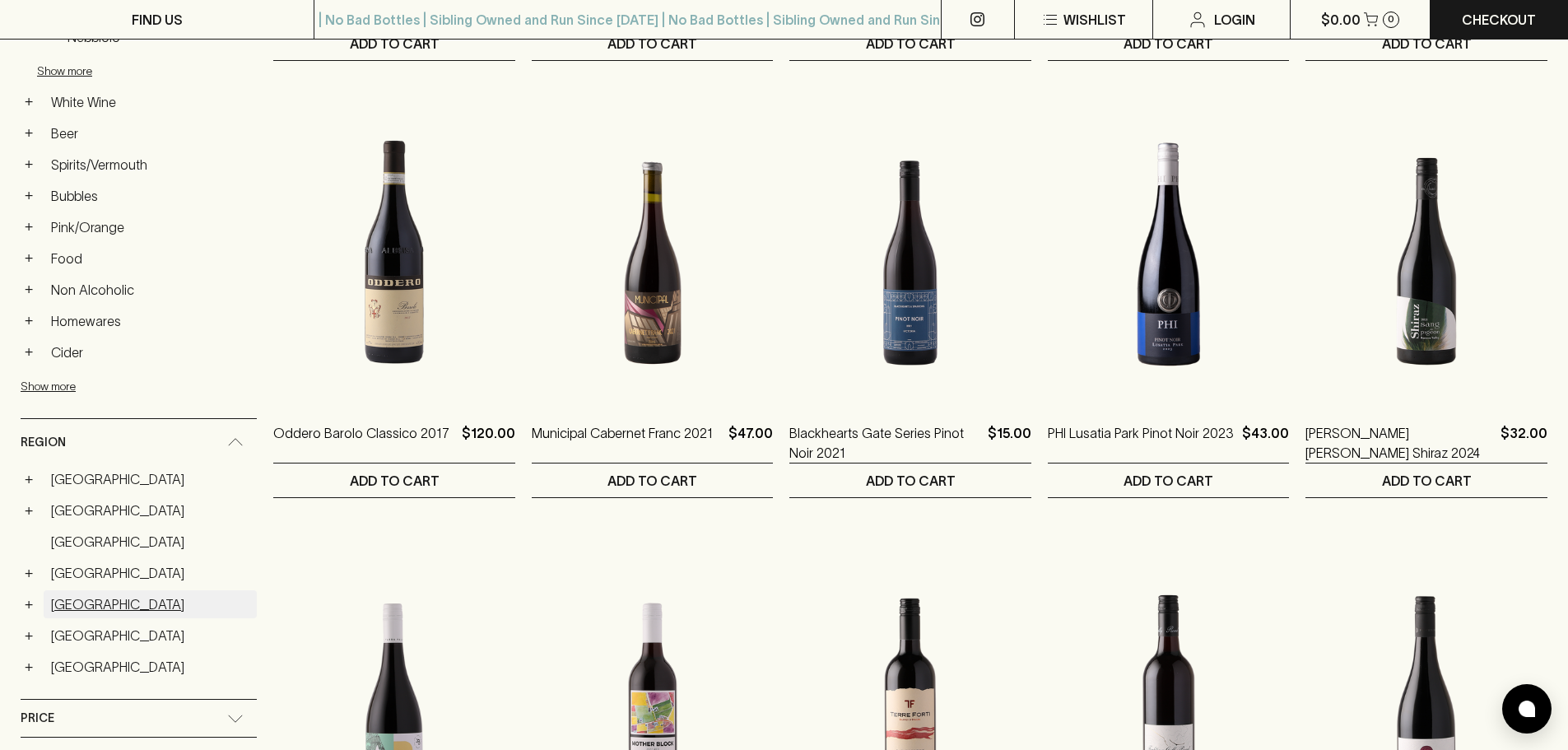
click at [56, 607] on link "Italy" at bounding box center [150, 603] width 213 height 28
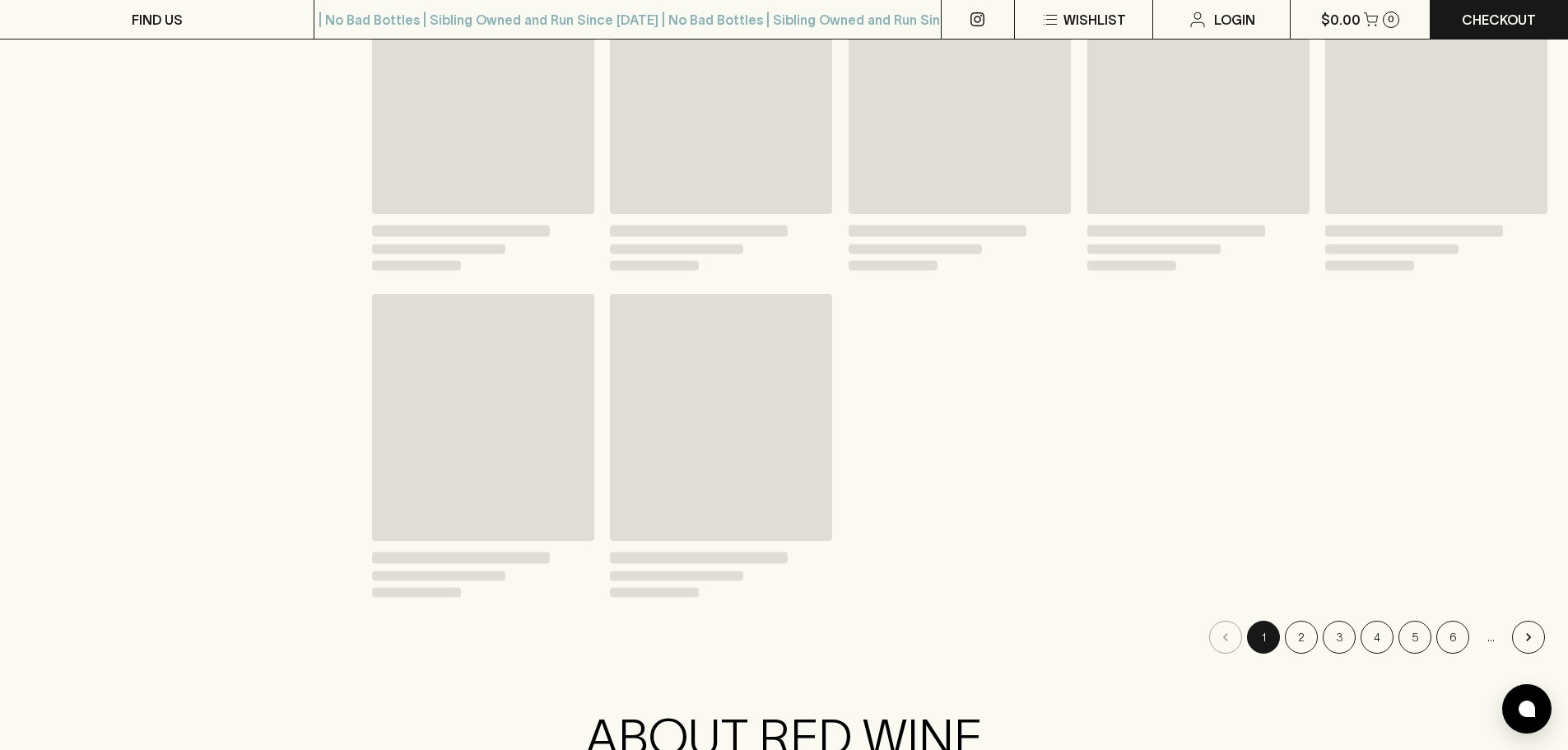
scroll to position [688, 0]
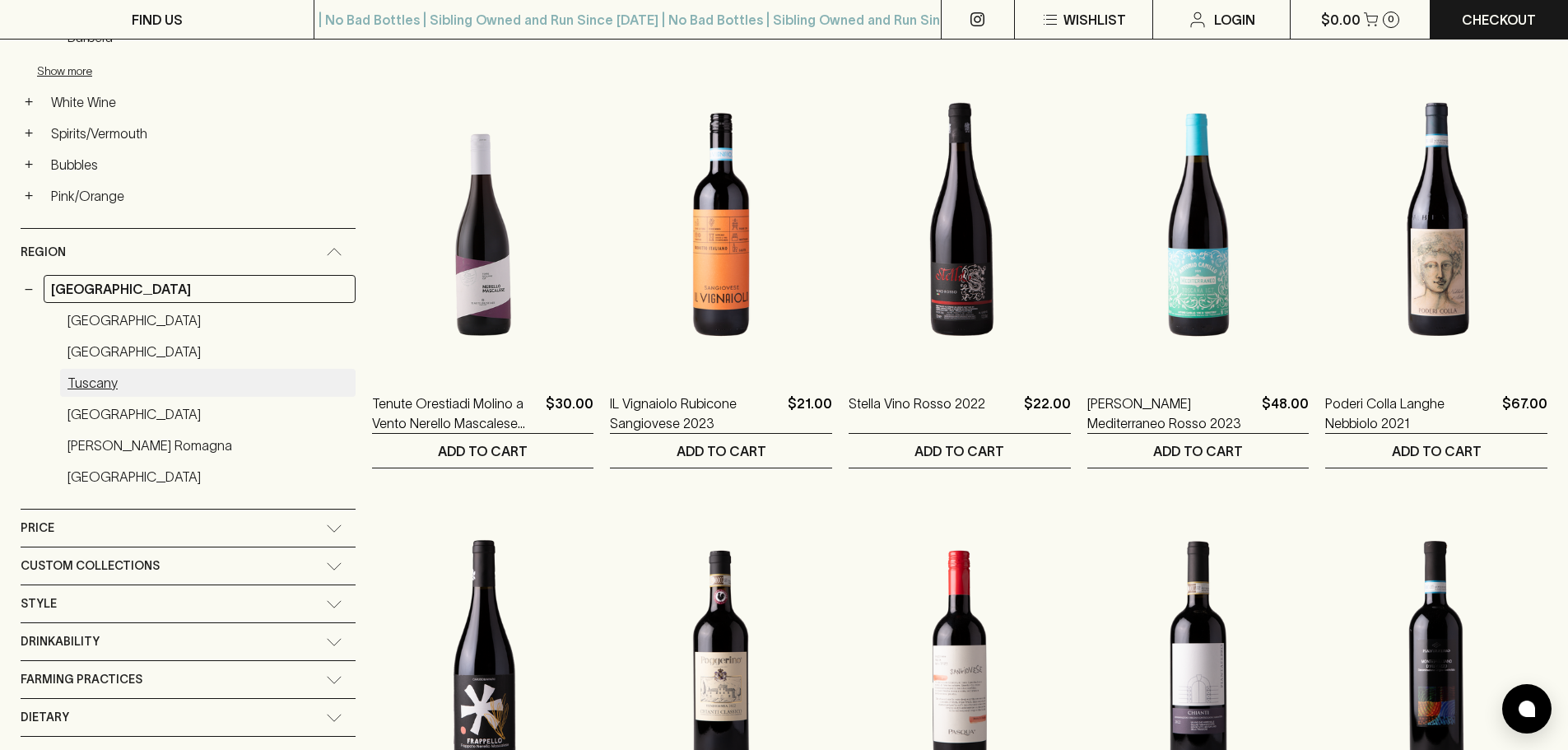
click at [90, 392] on link "Tuscany" at bounding box center [208, 382] width 296 height 28
click at [126, 448] on link "Emilia Romagna" at bounding box center [208, 445] width 296 height 28
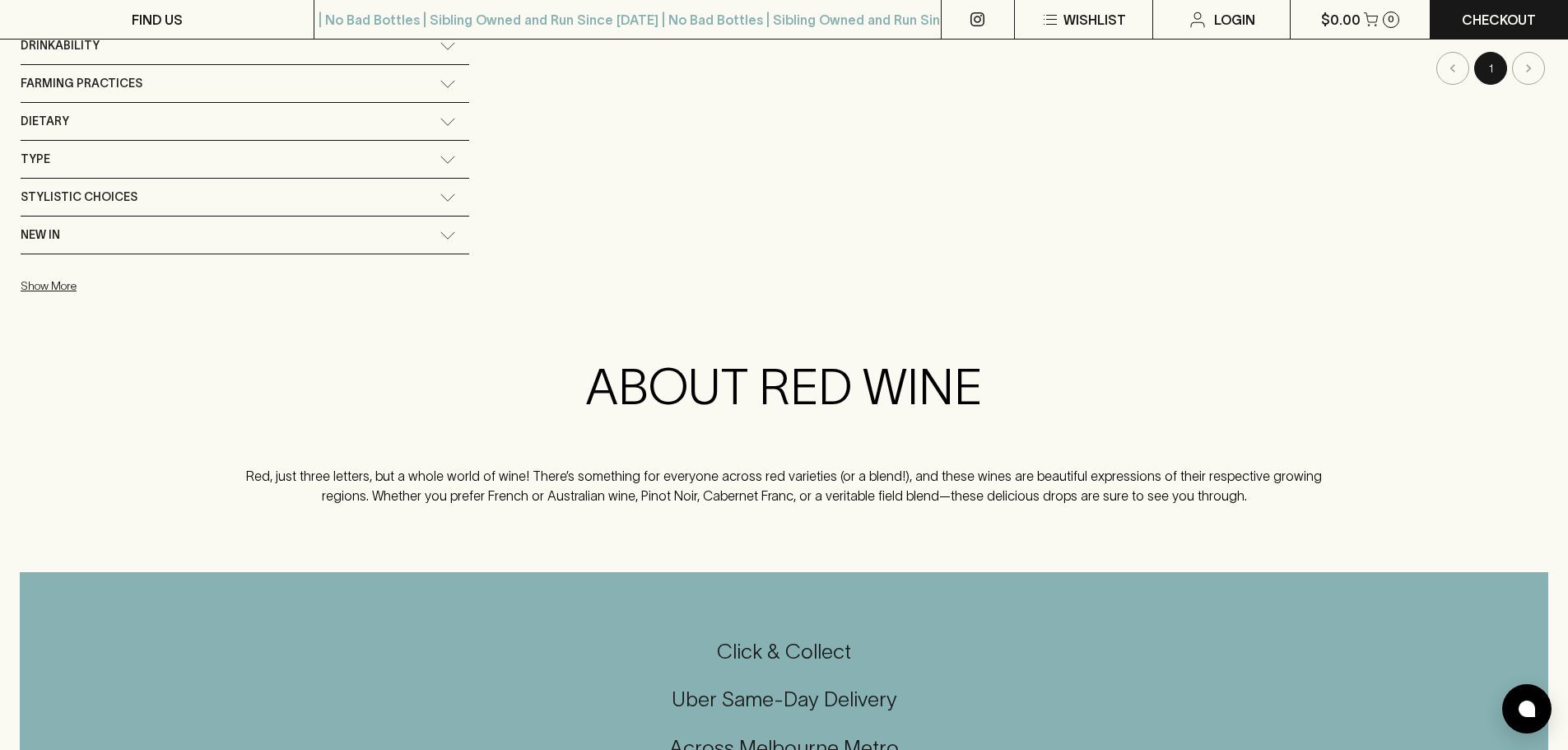
scroll to position [359, 0]
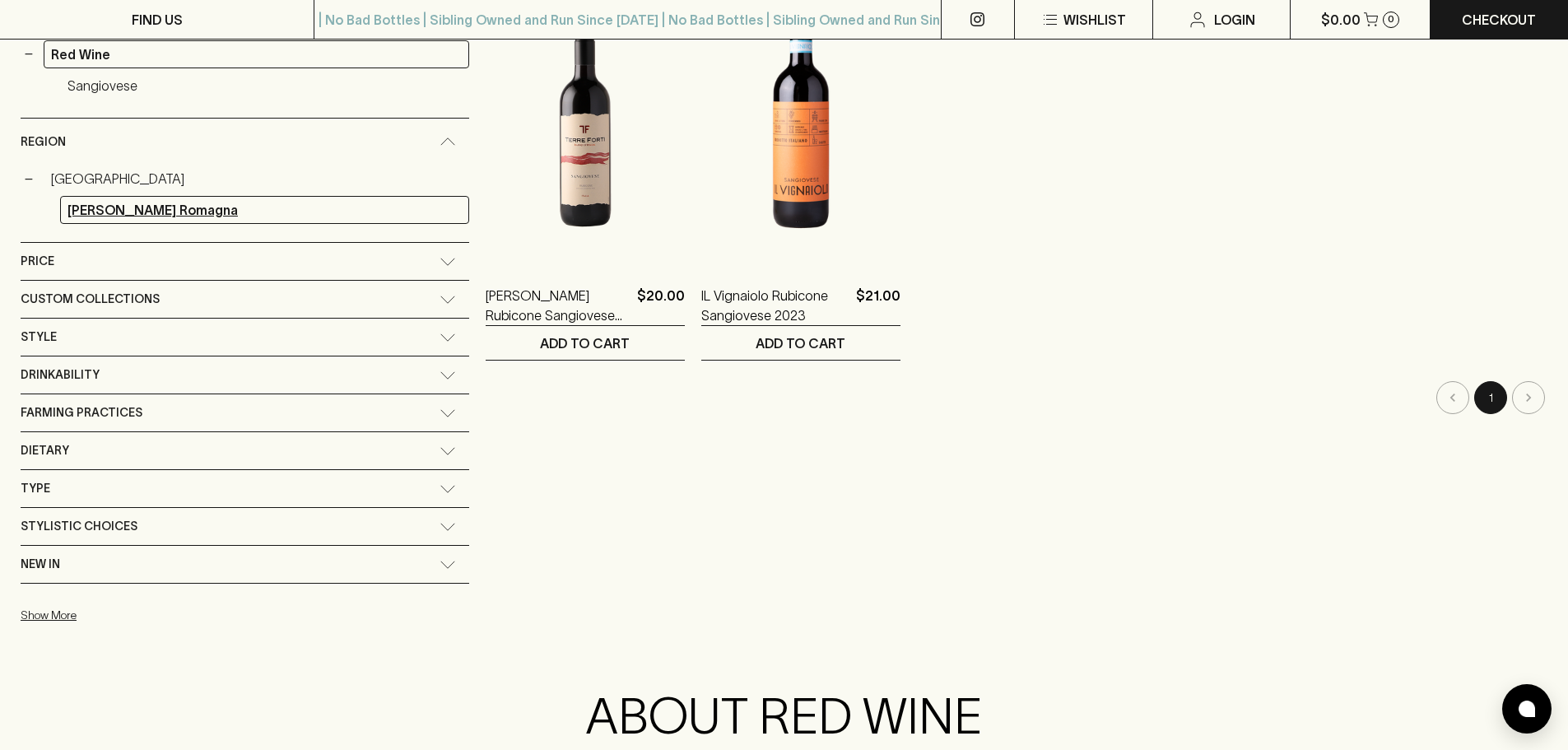
click at [146, 210] on link "Emilia Romagna" at bounding box center [264, 210] width 409 height 28
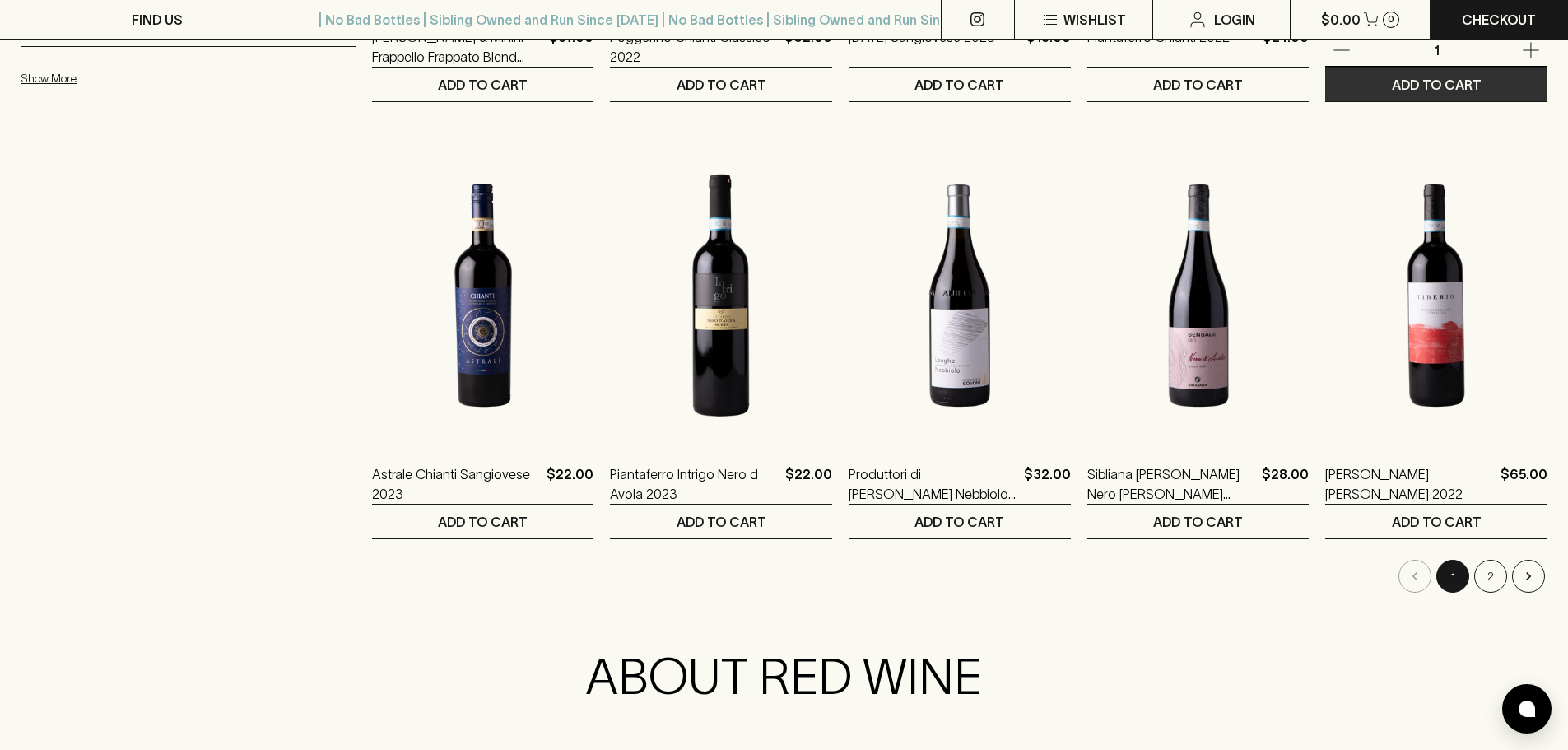
scroll to position [1512, 0]
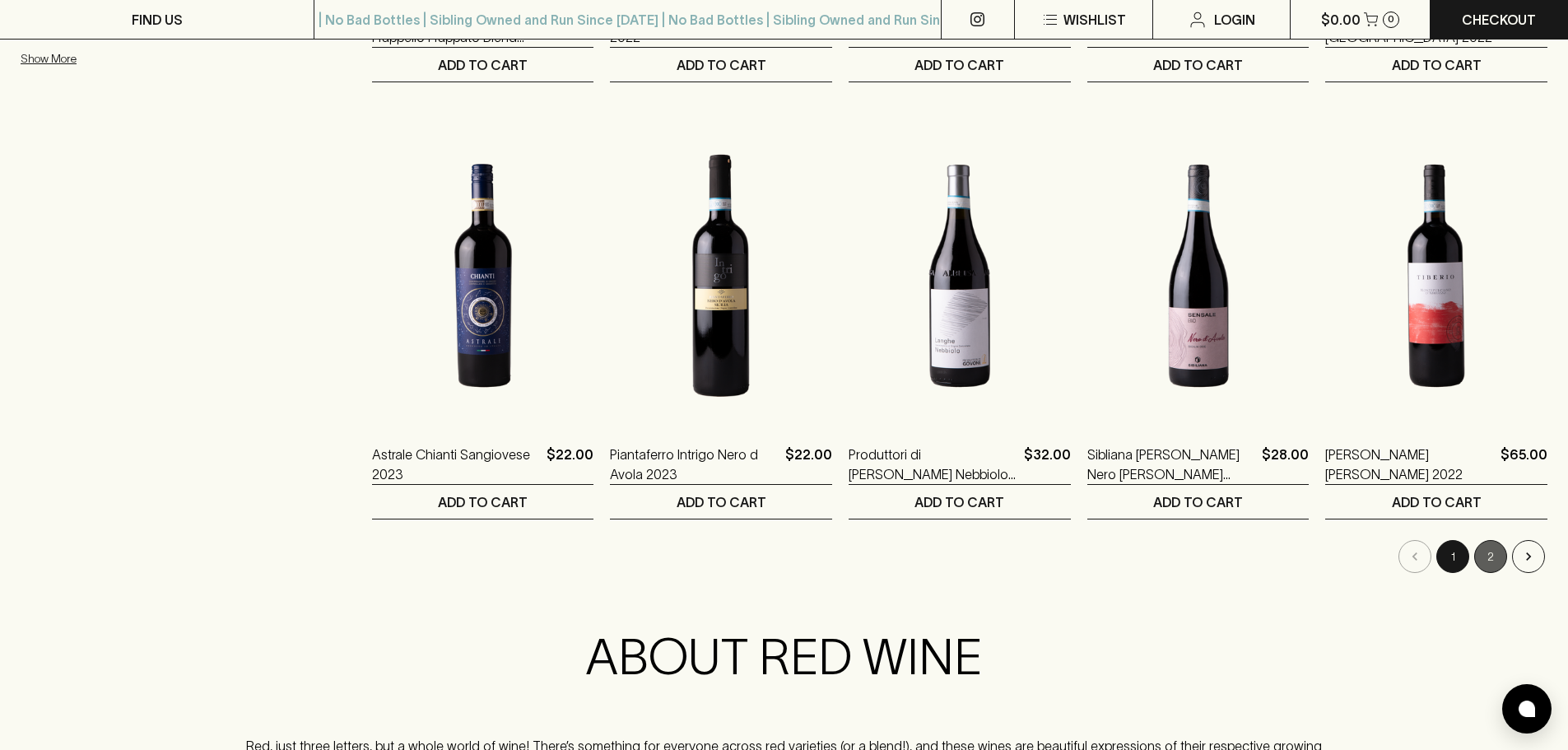
click at [1483, 561] on button "2" at bounding box center [1491, 557] width 33 height 33
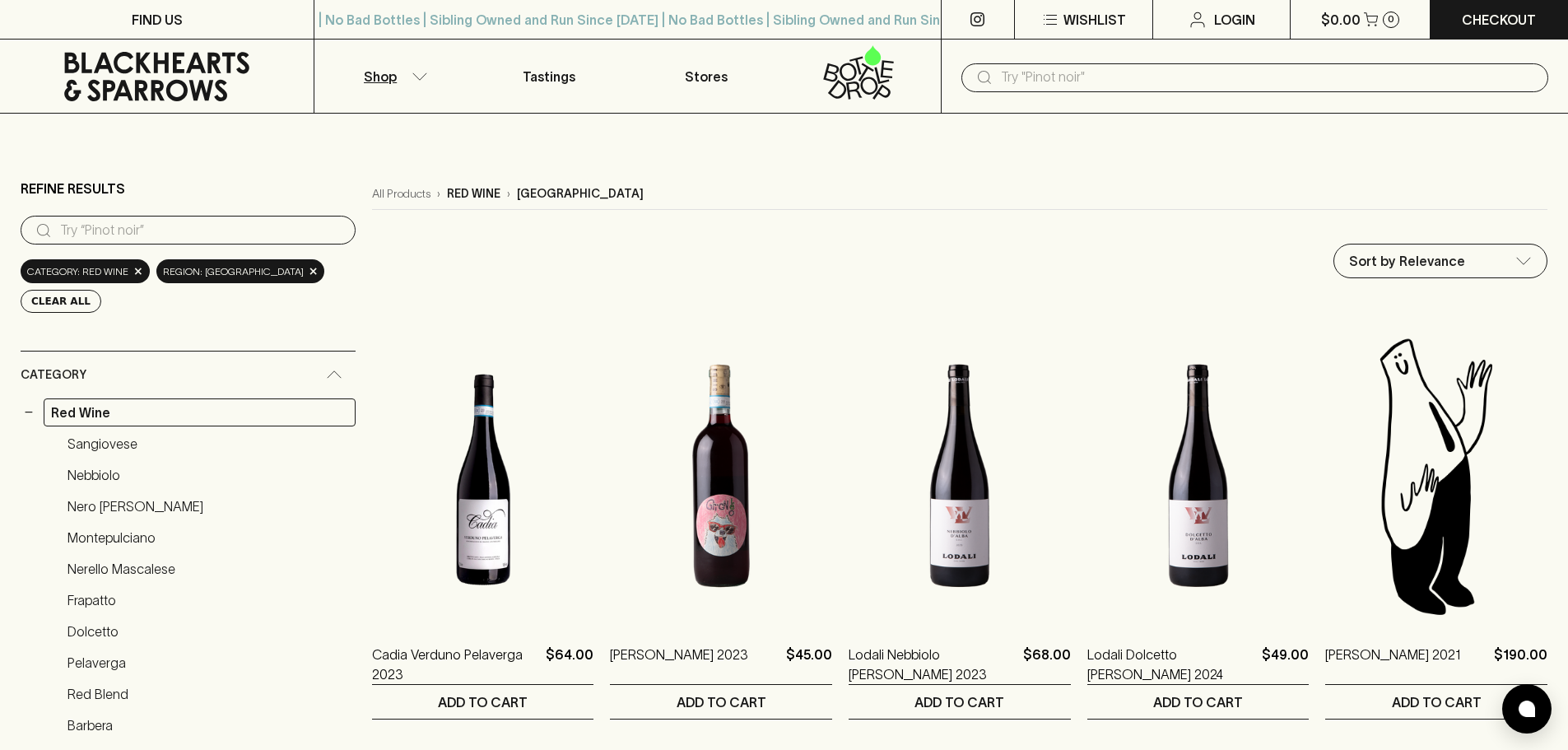
click at [407, 76] on button "Shop" at bounding box center [393, 76] width 156 height 73
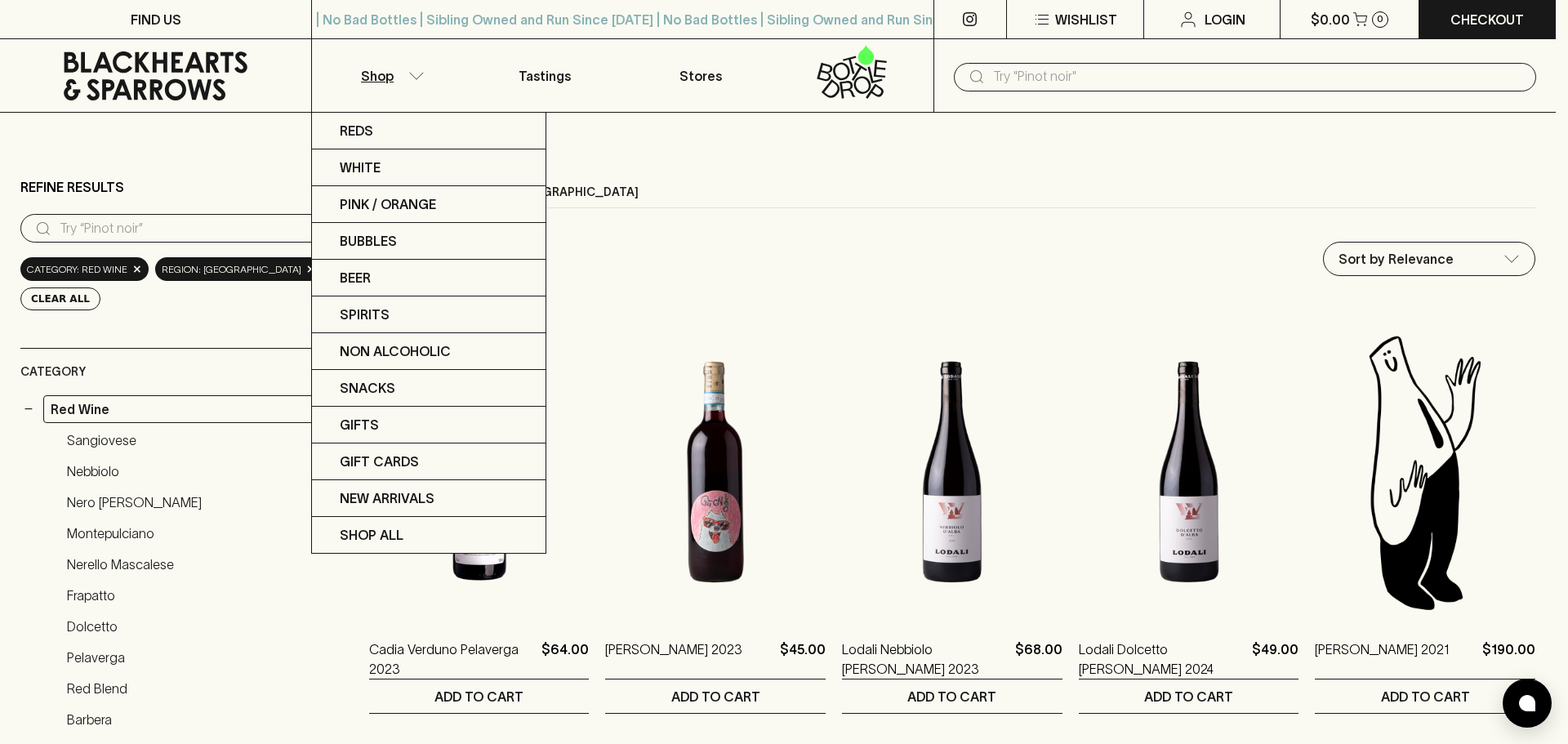
click at [243, 317] on div at bounding box center [784, 372] width 1568 height 744
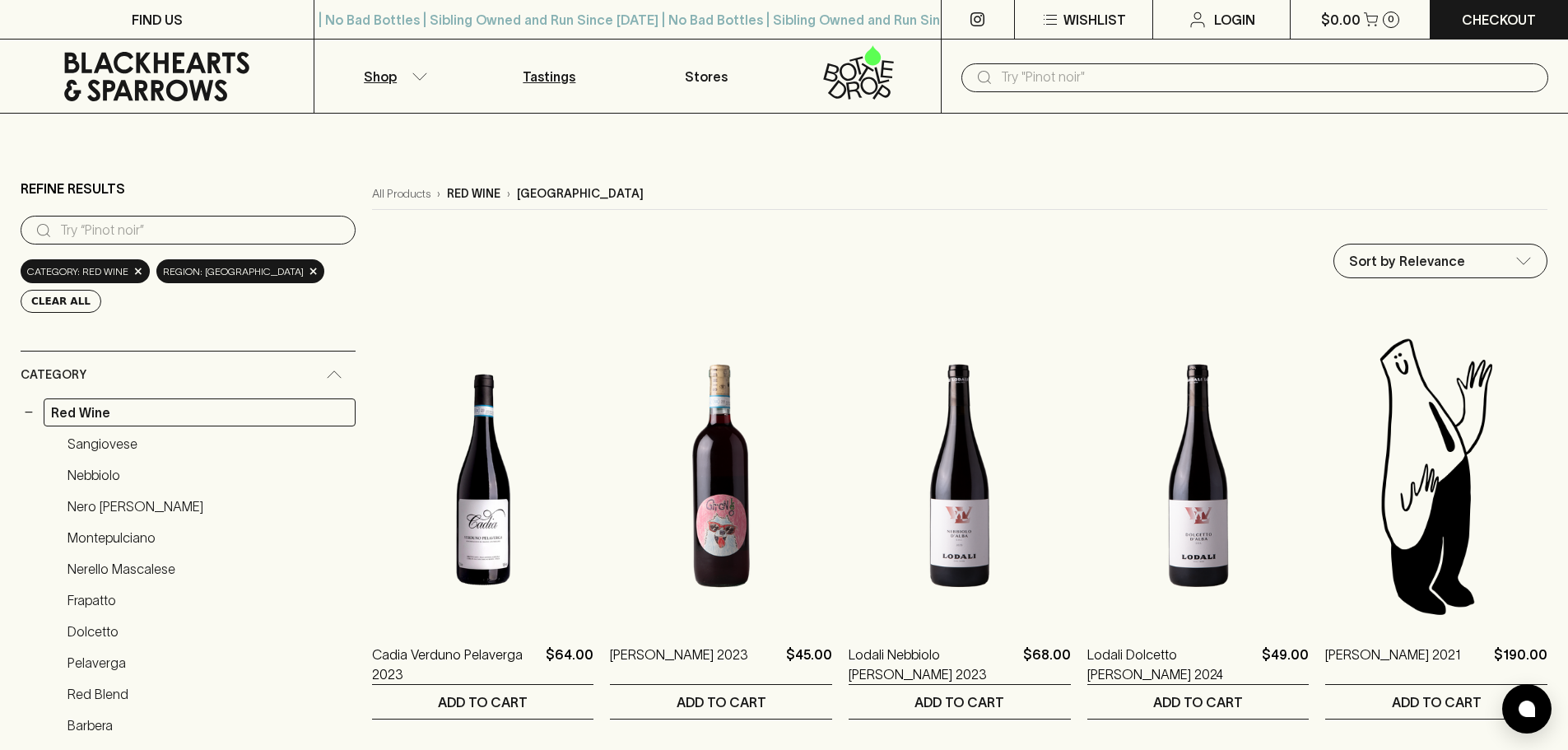
click at [560, 75] on p "Tastings" at bounding box center [548, 76] width 53 height 20
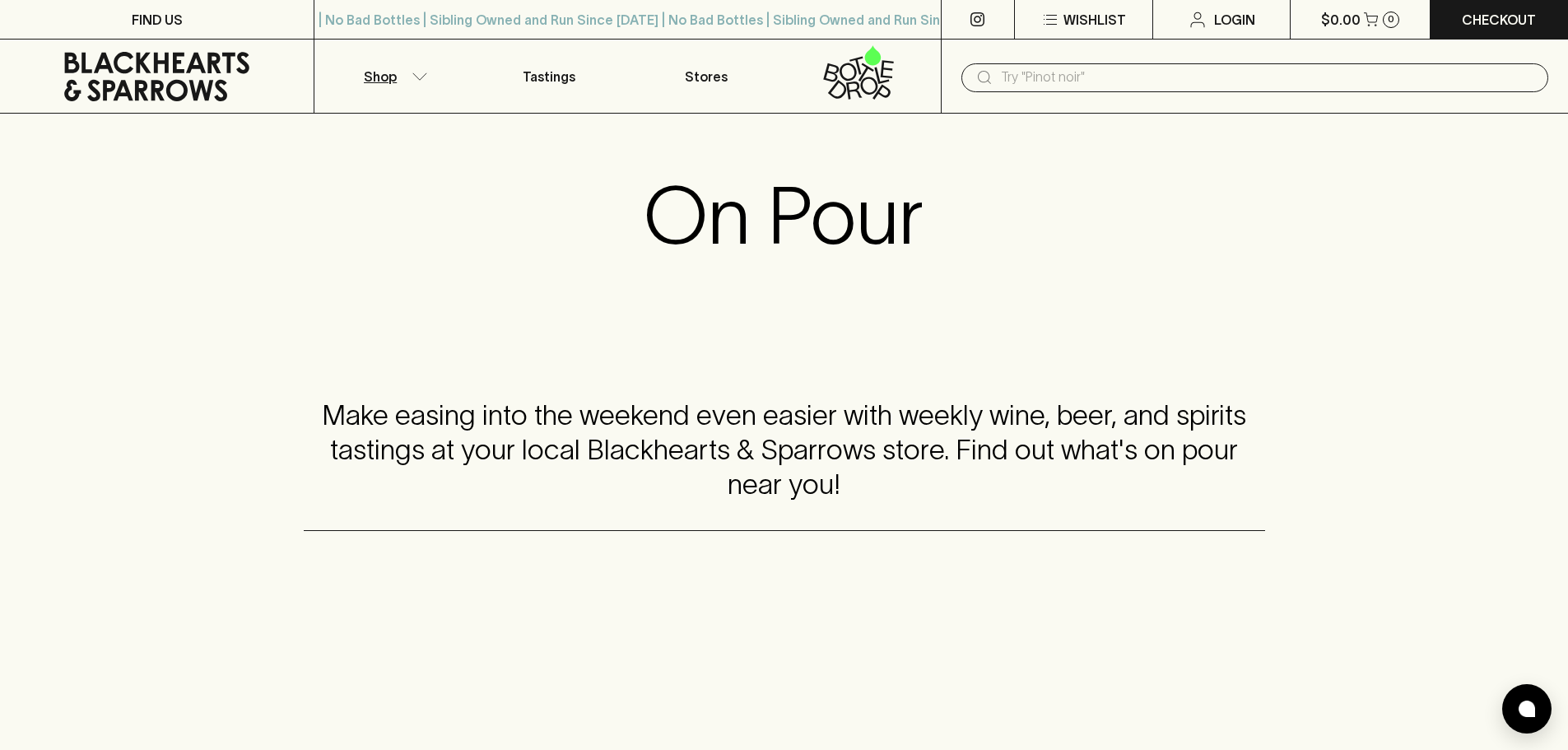
click at [420, 74] on icon "button" at bounding box center [420, 76] width 16 height 8
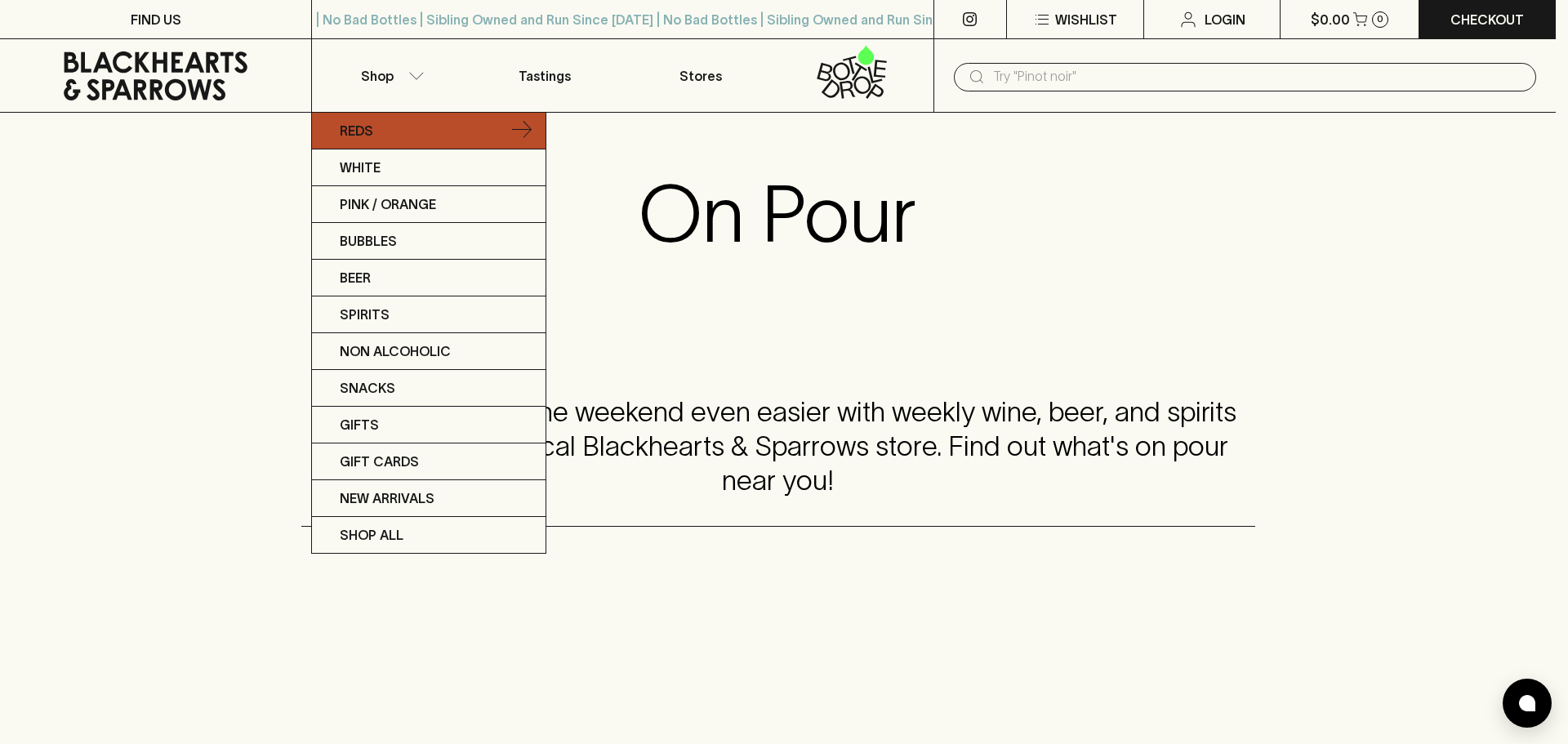
click at [413, 129] on link "Reds" at bounding box center [429, 130] width 234 height 37
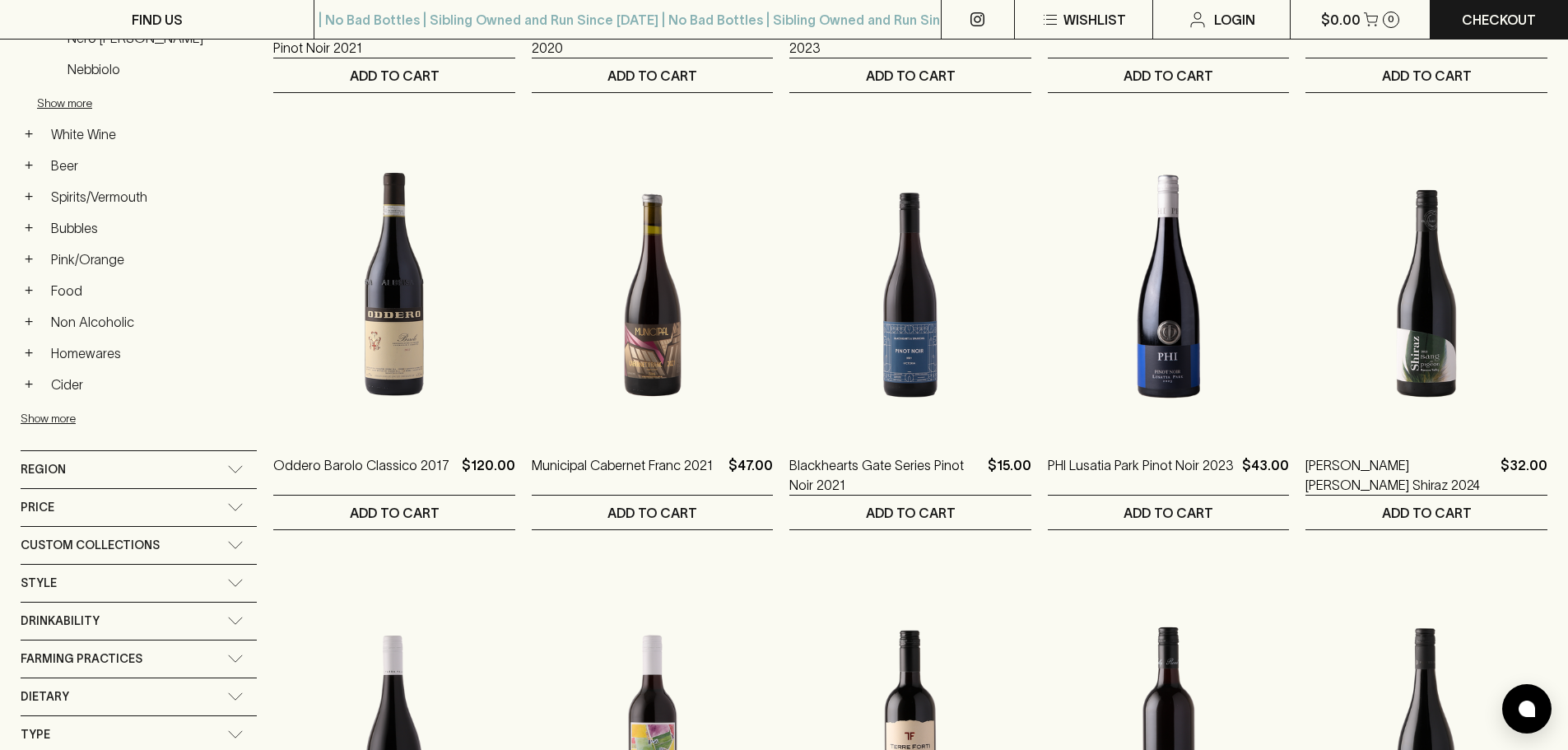
scroll to position [658, 0]
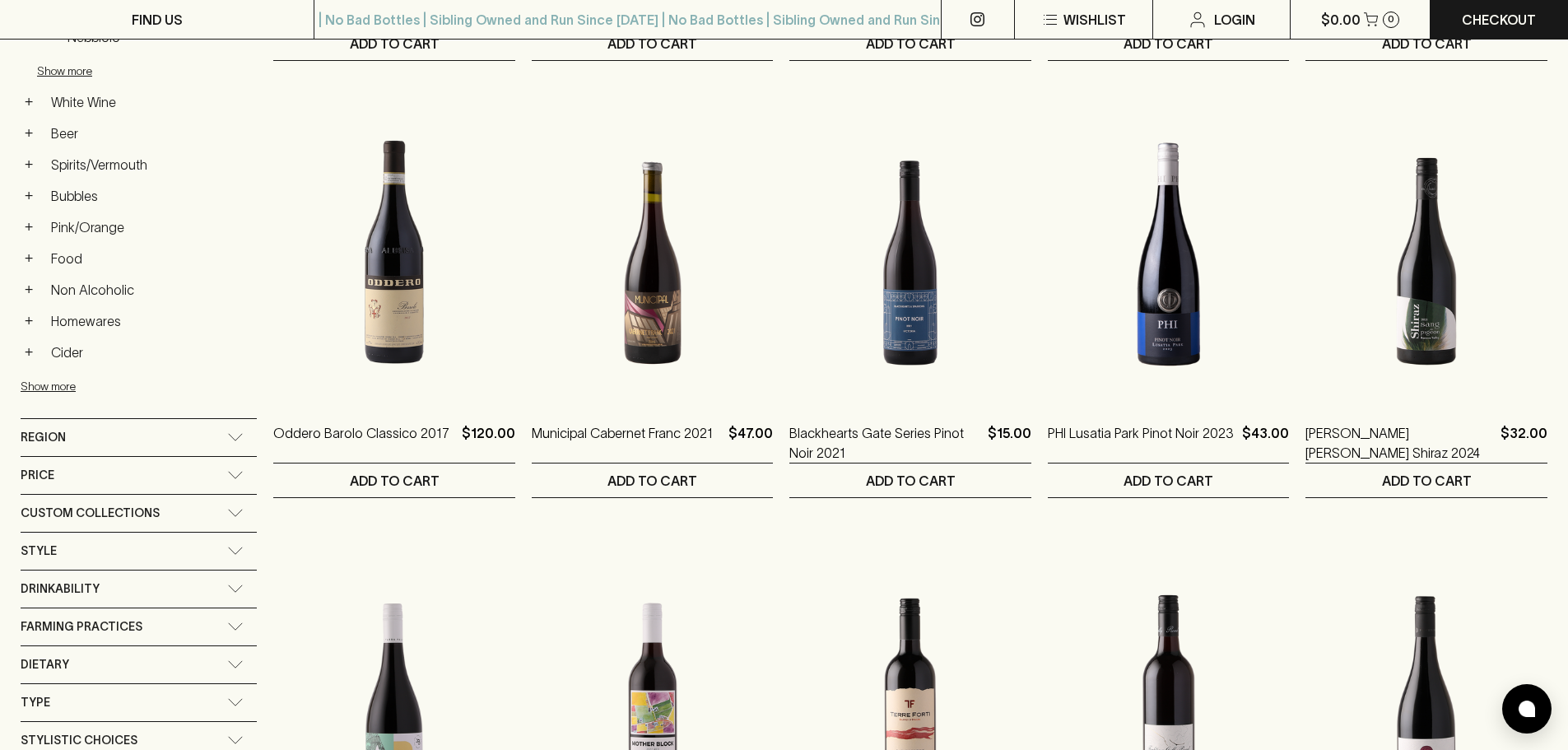
click at [165, 507] on div "Custom Collections" at bounding box center [124, 513] width 207 height 21
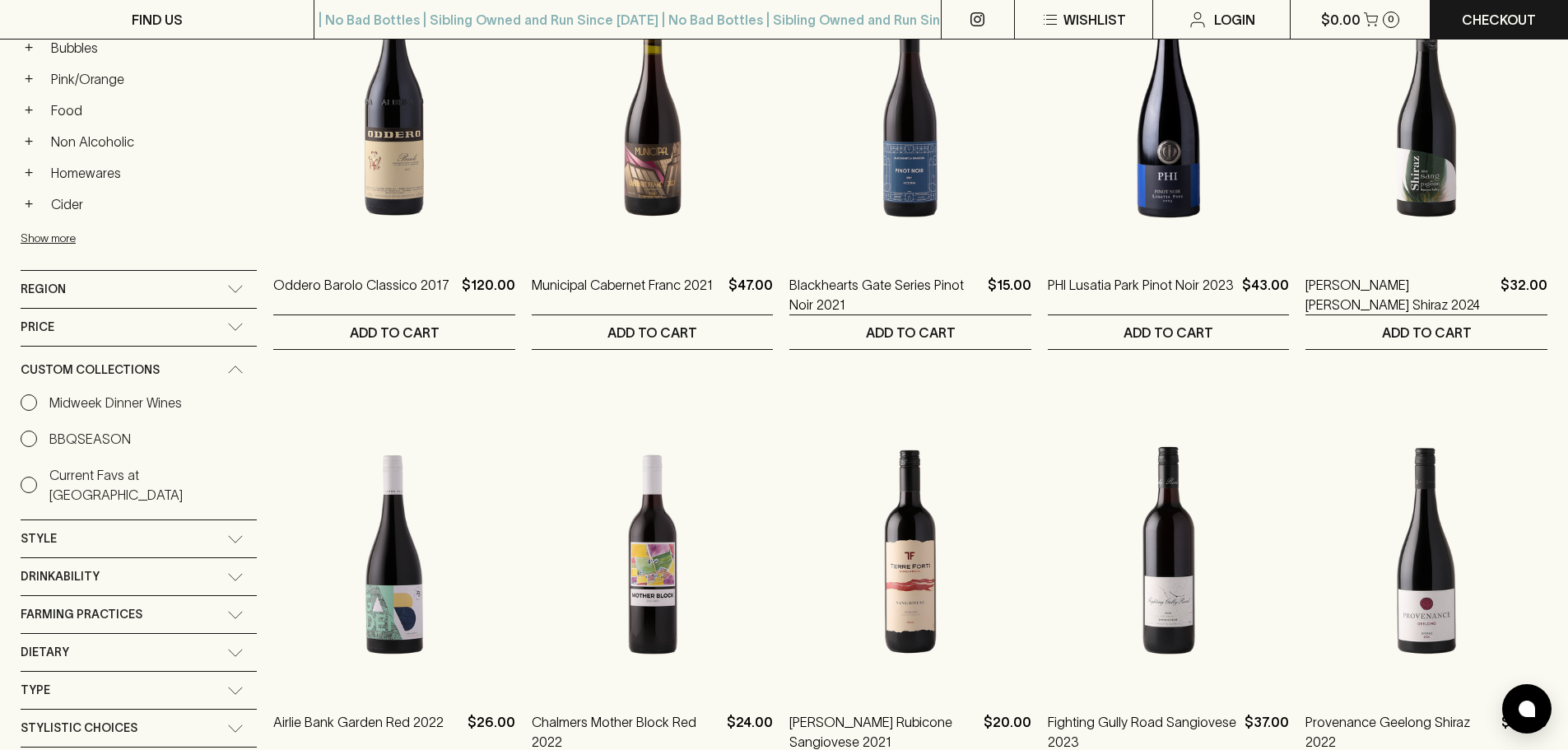
scroll to position [823, 0]
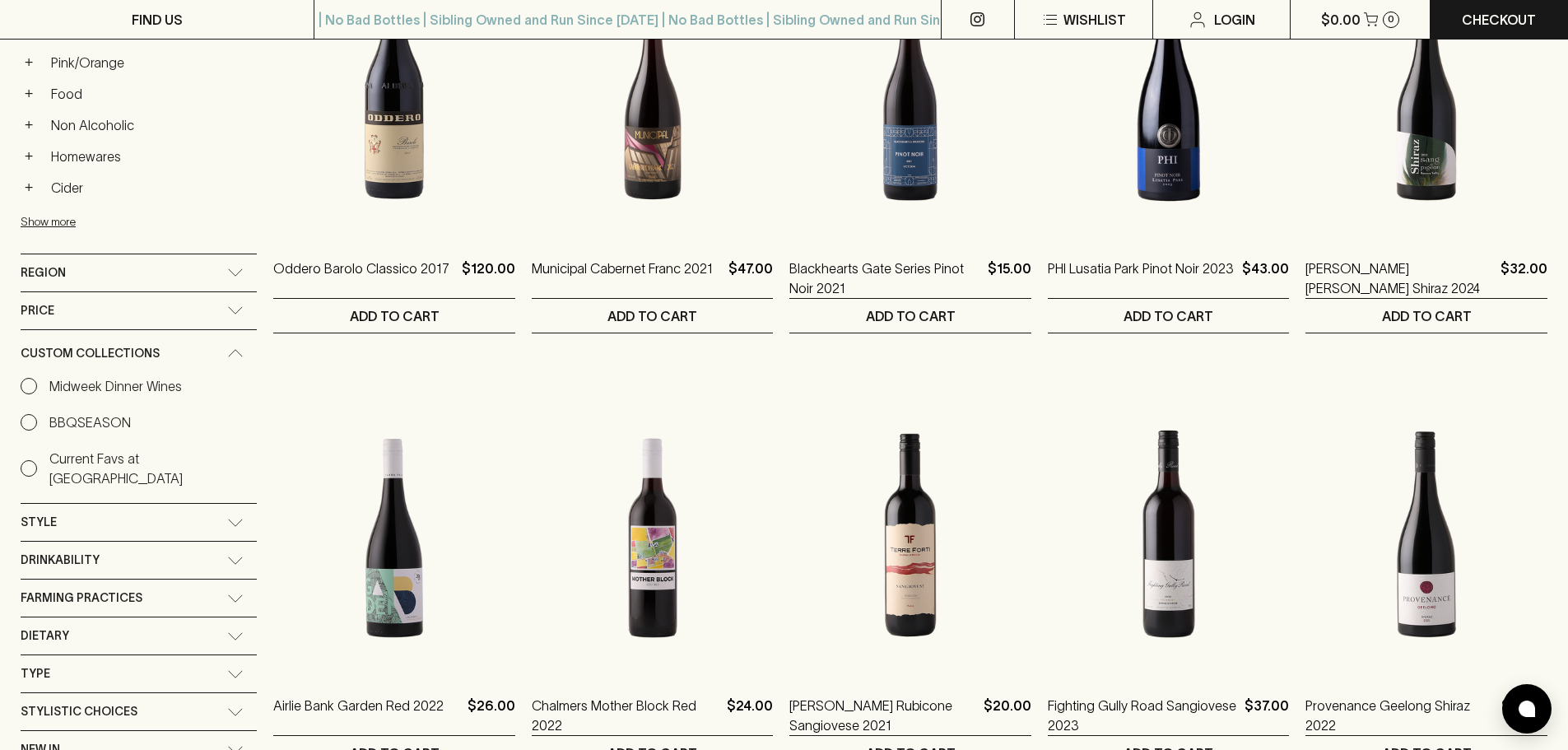
click at [169, 455] on p "Current Favs at Braddon" at bounding box center [153, 469] width 208 height 40
click at [37, 460] on input "Current Favs at Braddon" at bounding box center [29, 469] width 16 height 16
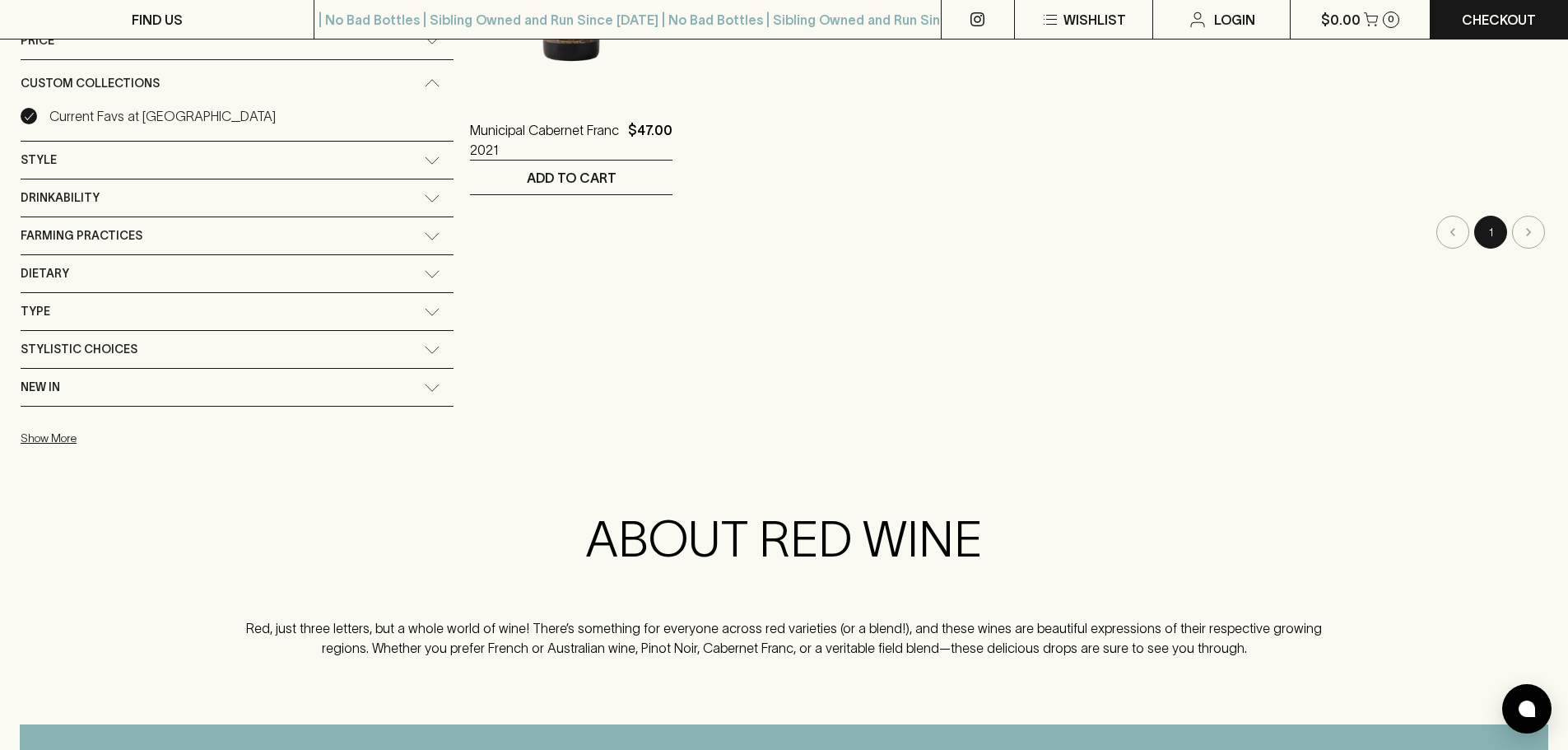
scroll to position [112, 0]
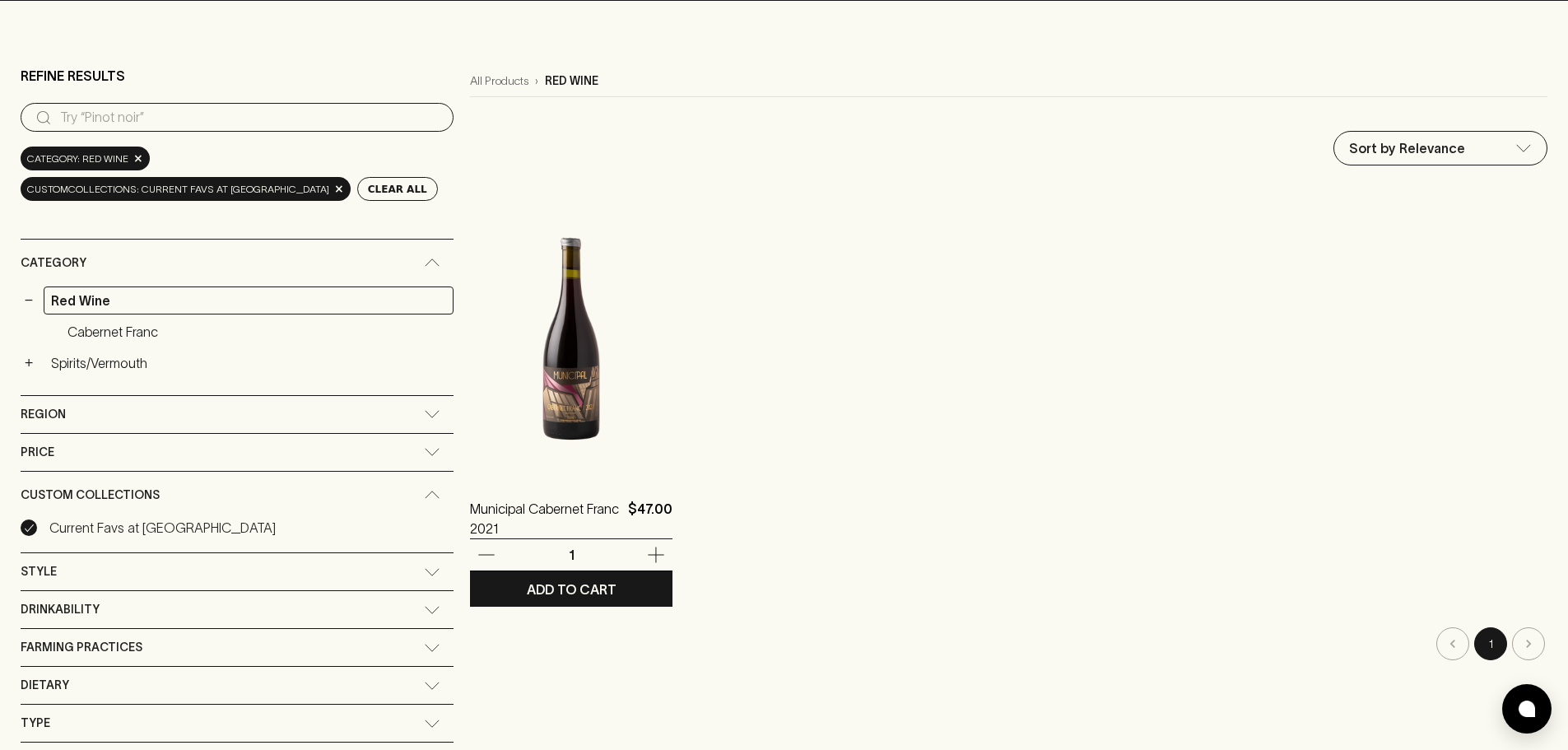
click at [528, 392] on img at bounding box center [571, 330] width 202 height 288
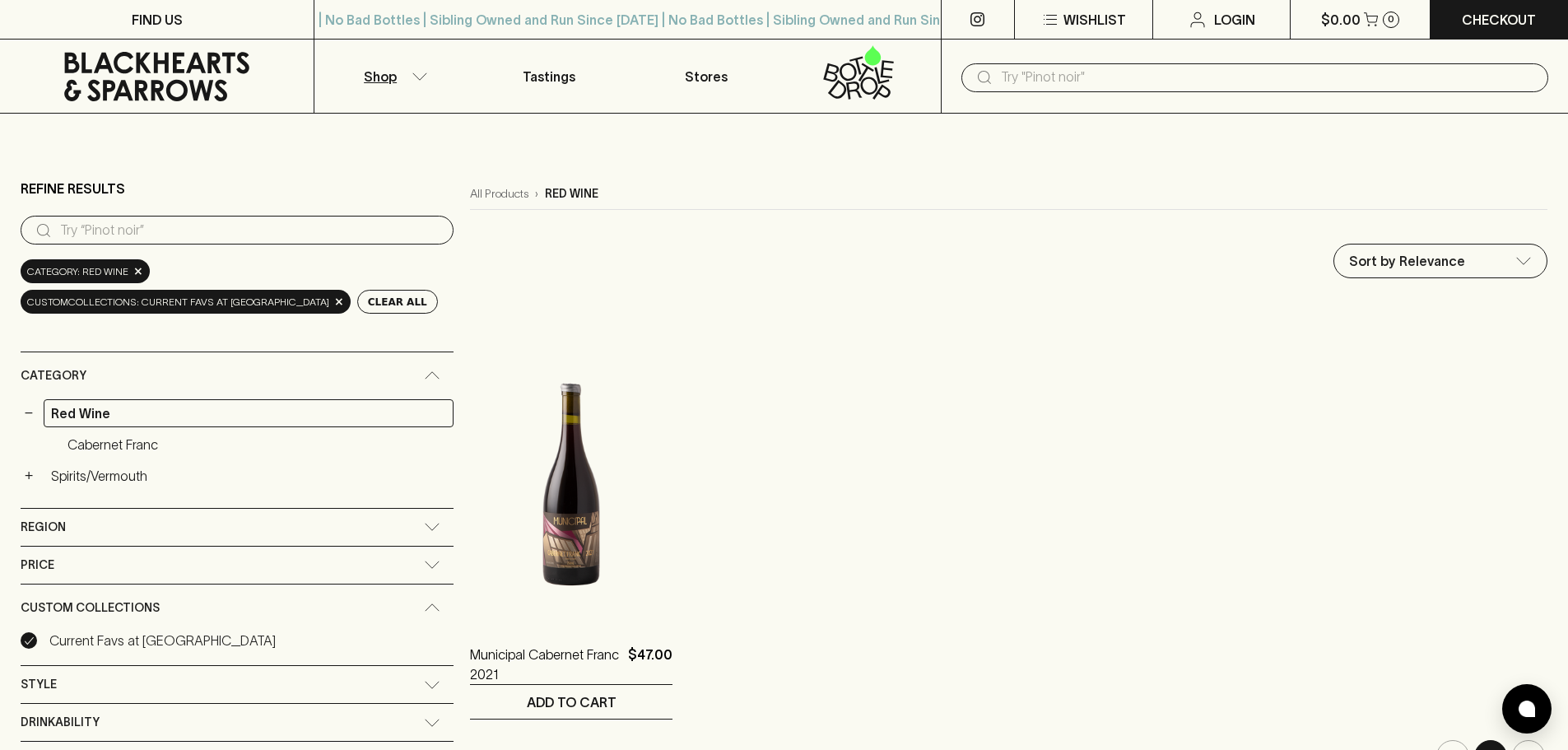
click at [31, 646] on input "Current Favs at Braddon" at bounding box center [29, 640] width 16 height 16
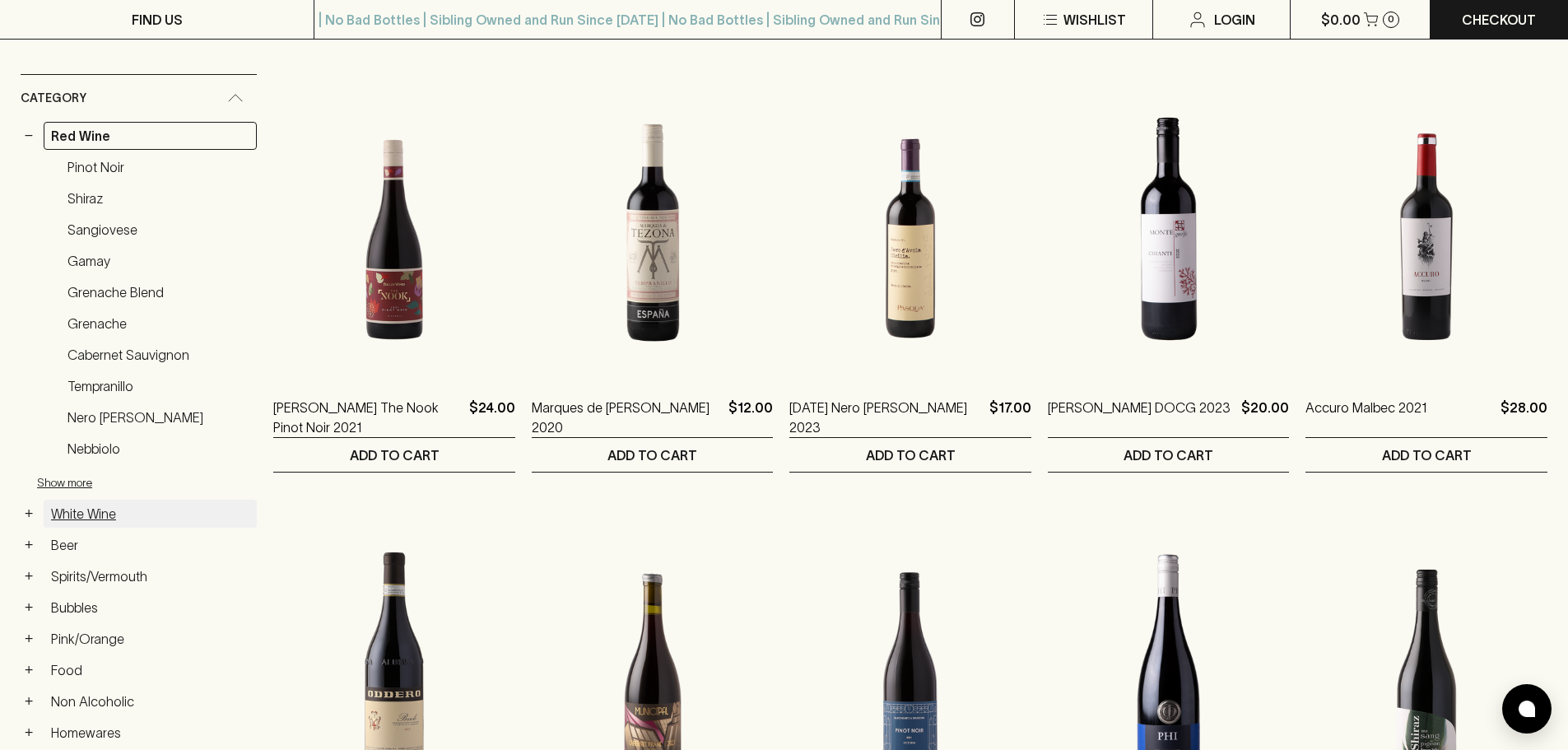
scroll to position [658, 0]
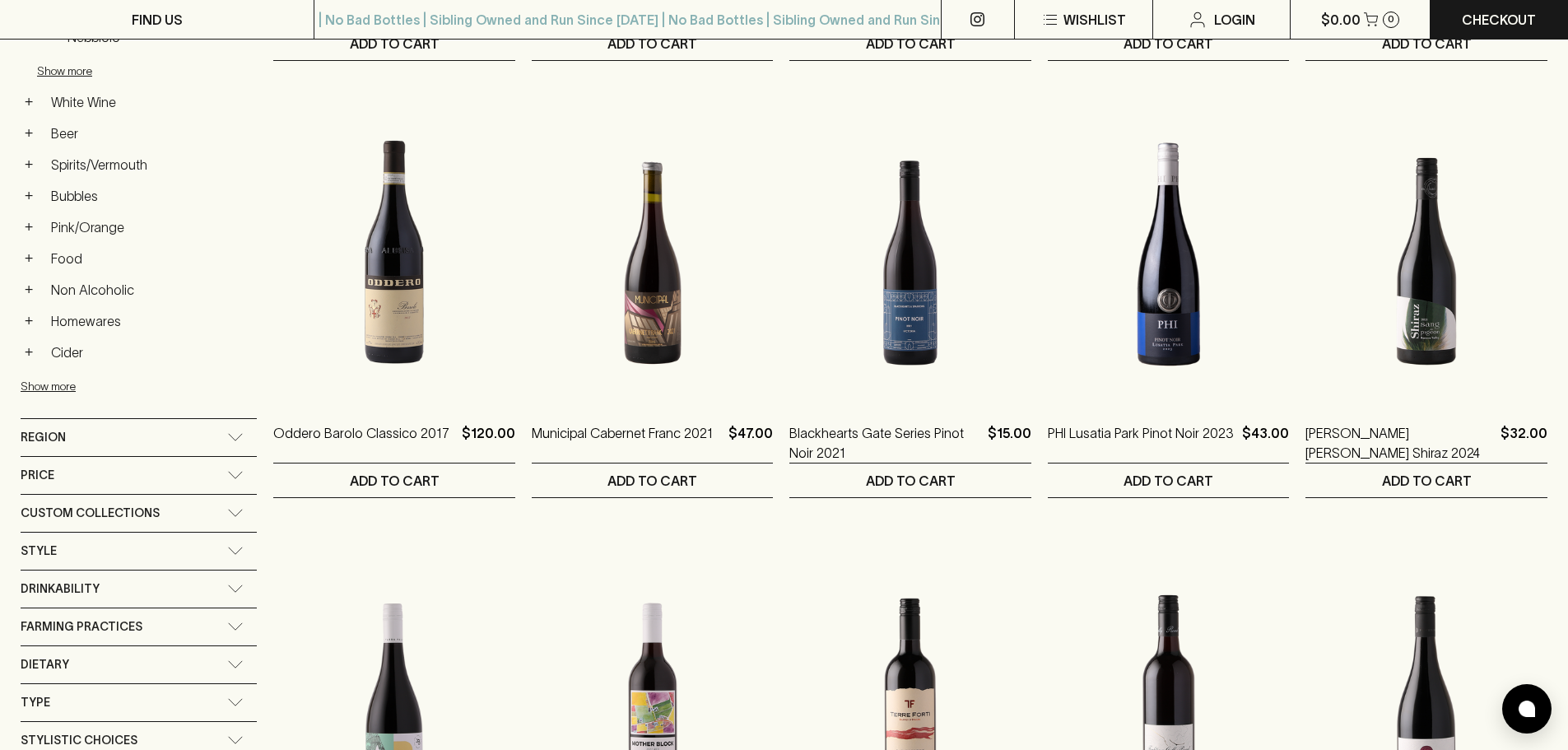
click at [92, 514] on span "Custom Collections" at bounding box center [90, 513] width 139 height 21
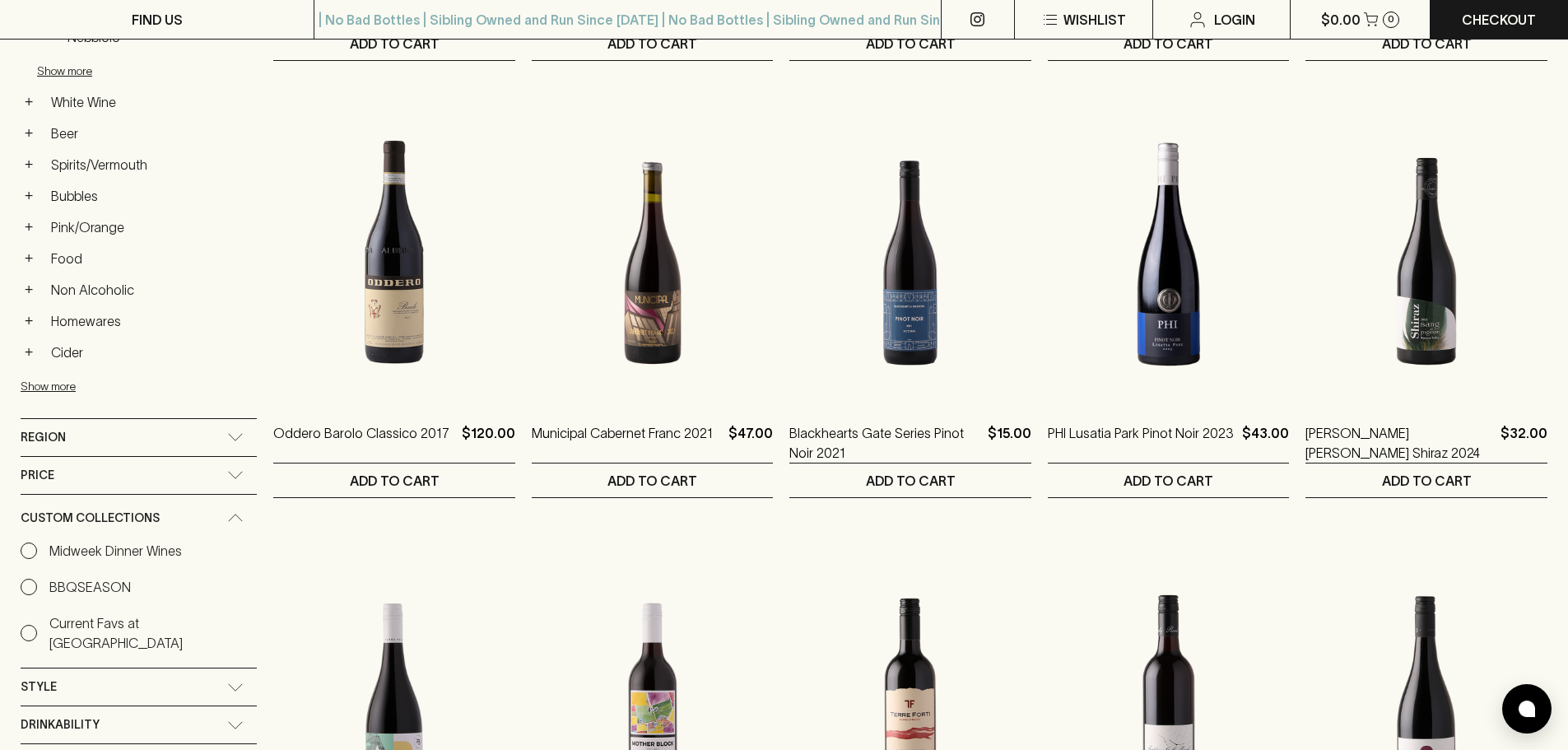
click at [123, 552] on p "Midweek Dinner Wines" at bounding box center [115, 550] width 132 height 20
click at [37, 552] on input "Midweek Dinner Wines" at bounding box center [29, 550] width 16 height 16
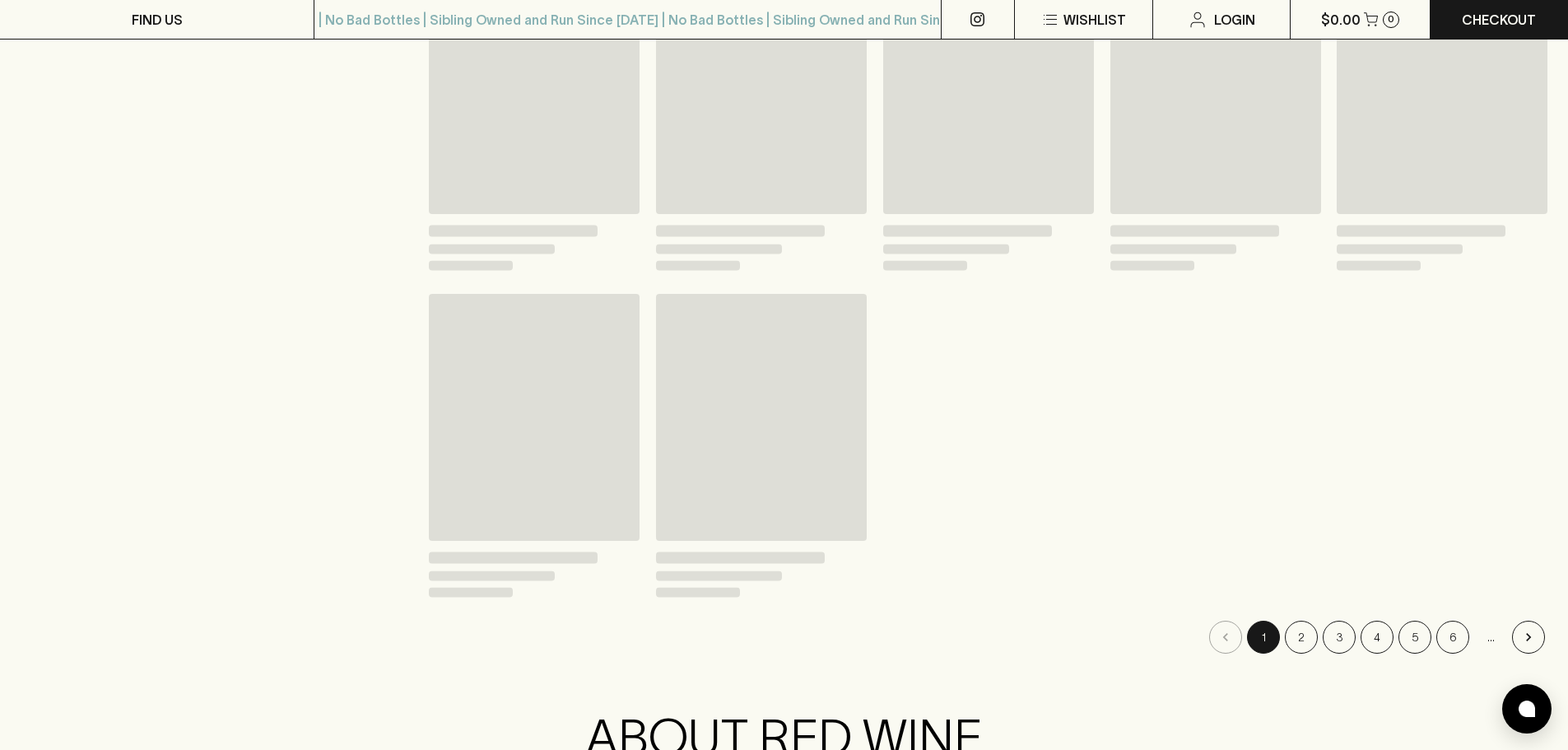
scroll to position [689, 0]
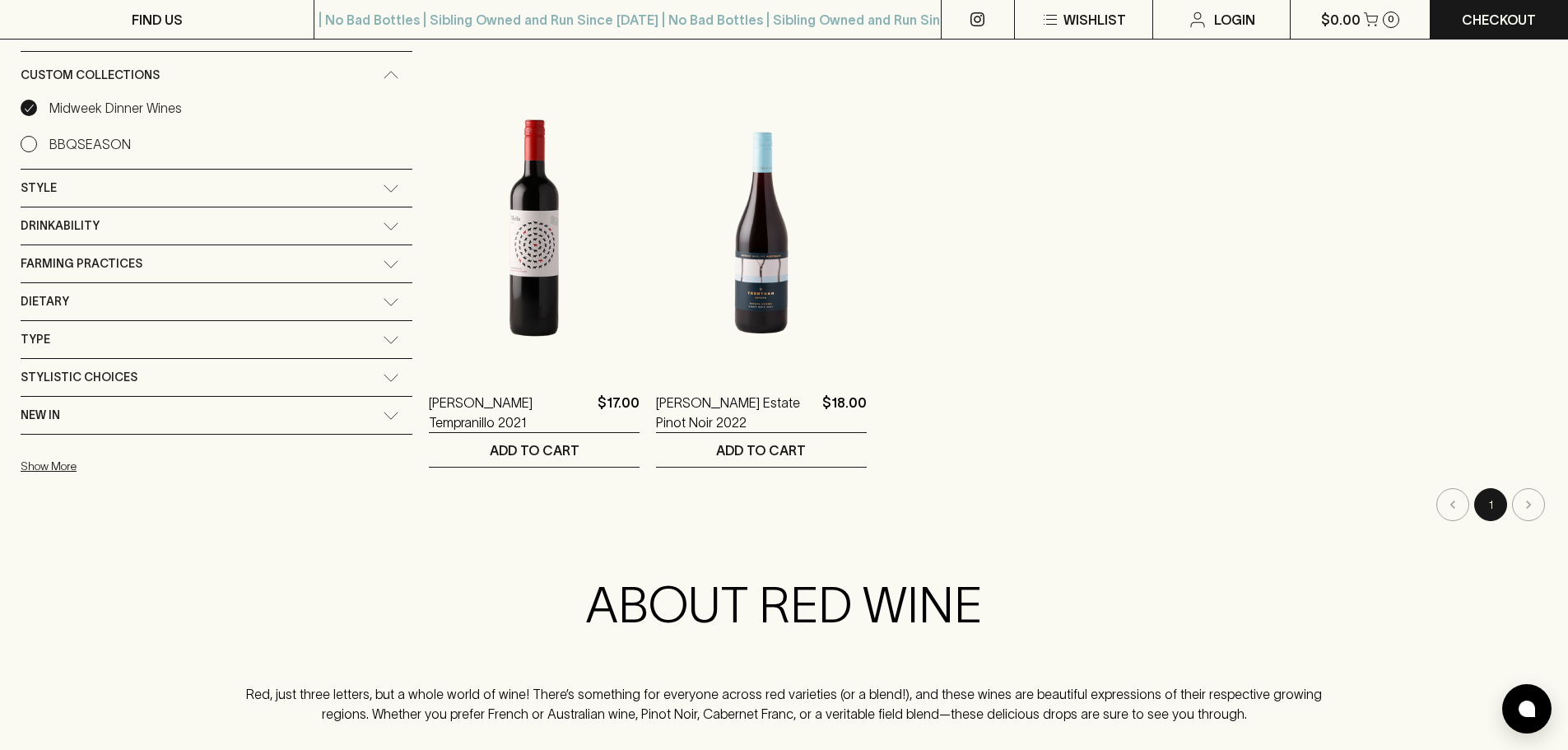
click at [28, 106] on input "Midweek Dinner Wines" at bounding box center [29, 108] width 16 height 16
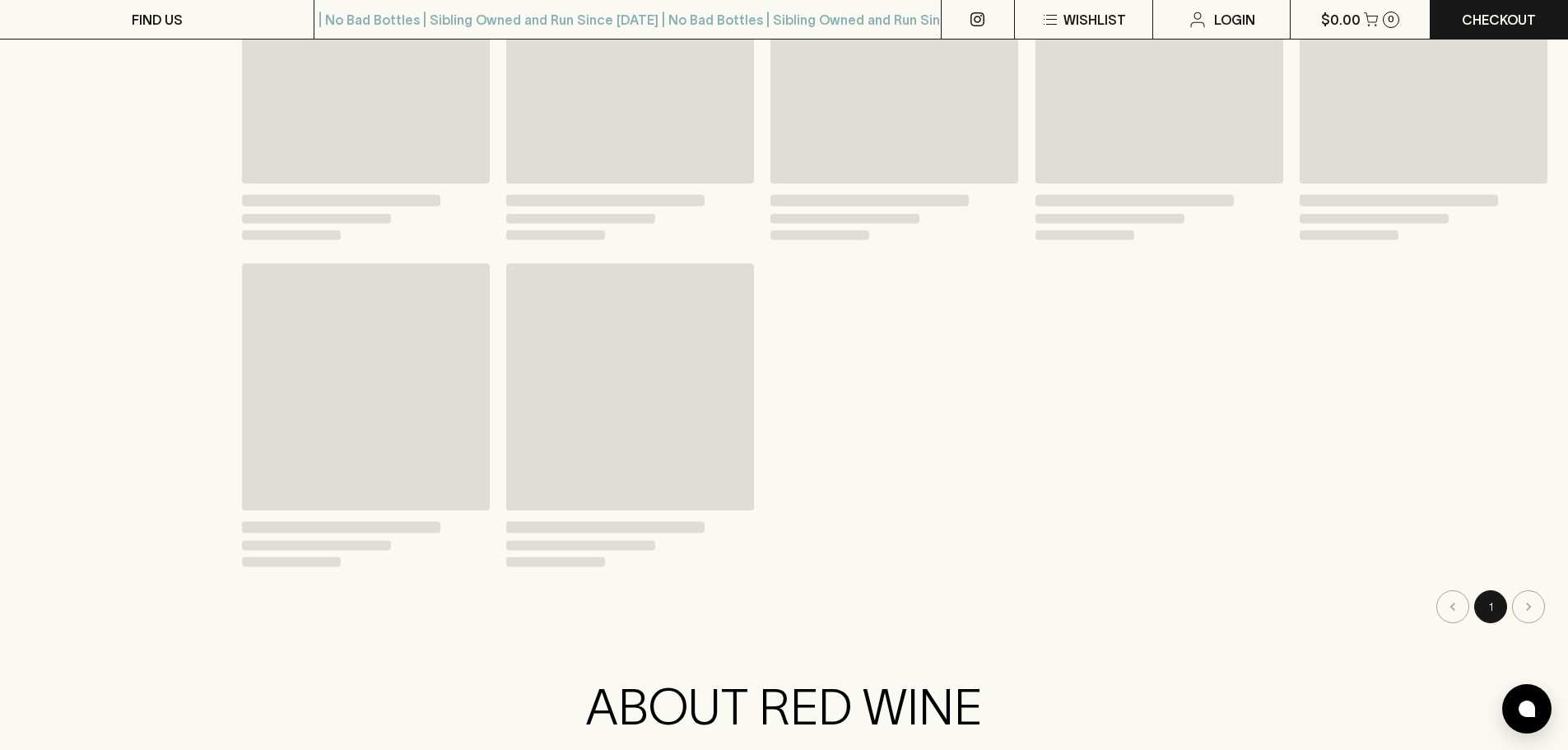
scroll to position [658, 0]
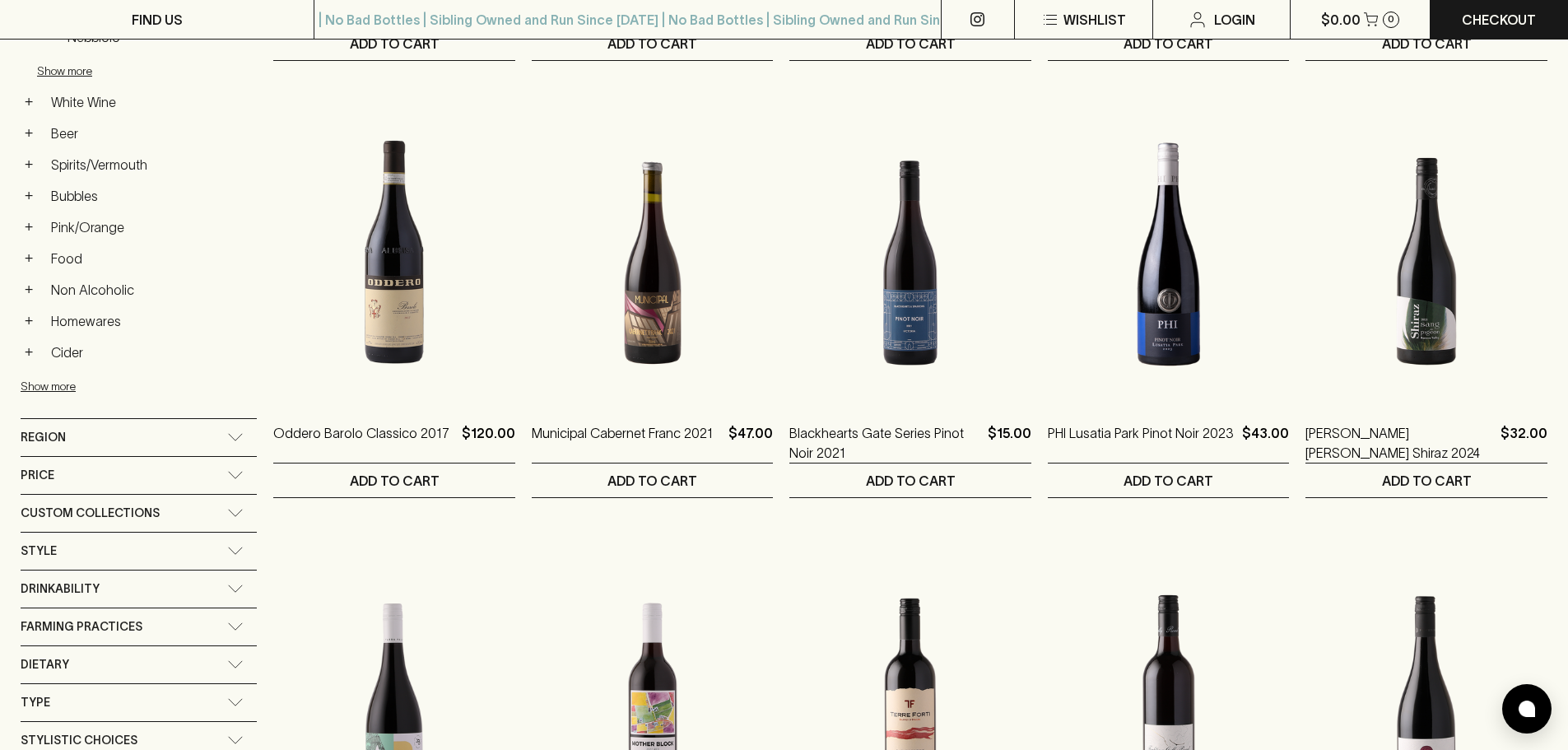
click at [112, 590] on div "Drinkability" at bounding box center [124, 589] width 207 height 21
click at [54, 662] on p "Impress" at bounding box center [72, 663] width 45 height 20
click at [37, 662] on input "Impress" at bounding box center [29, 663] width 16 height 16
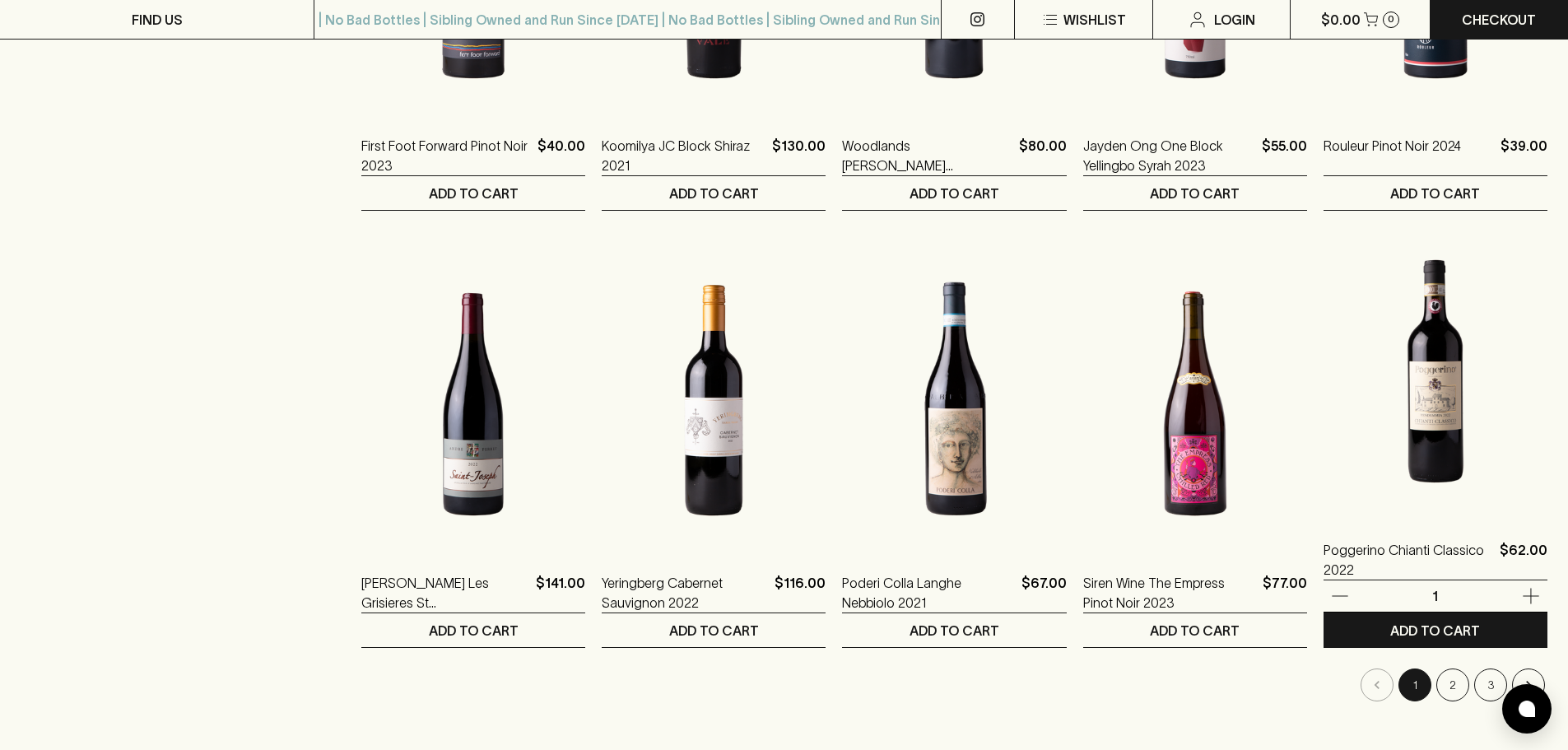
scroll to position [1512, 0]
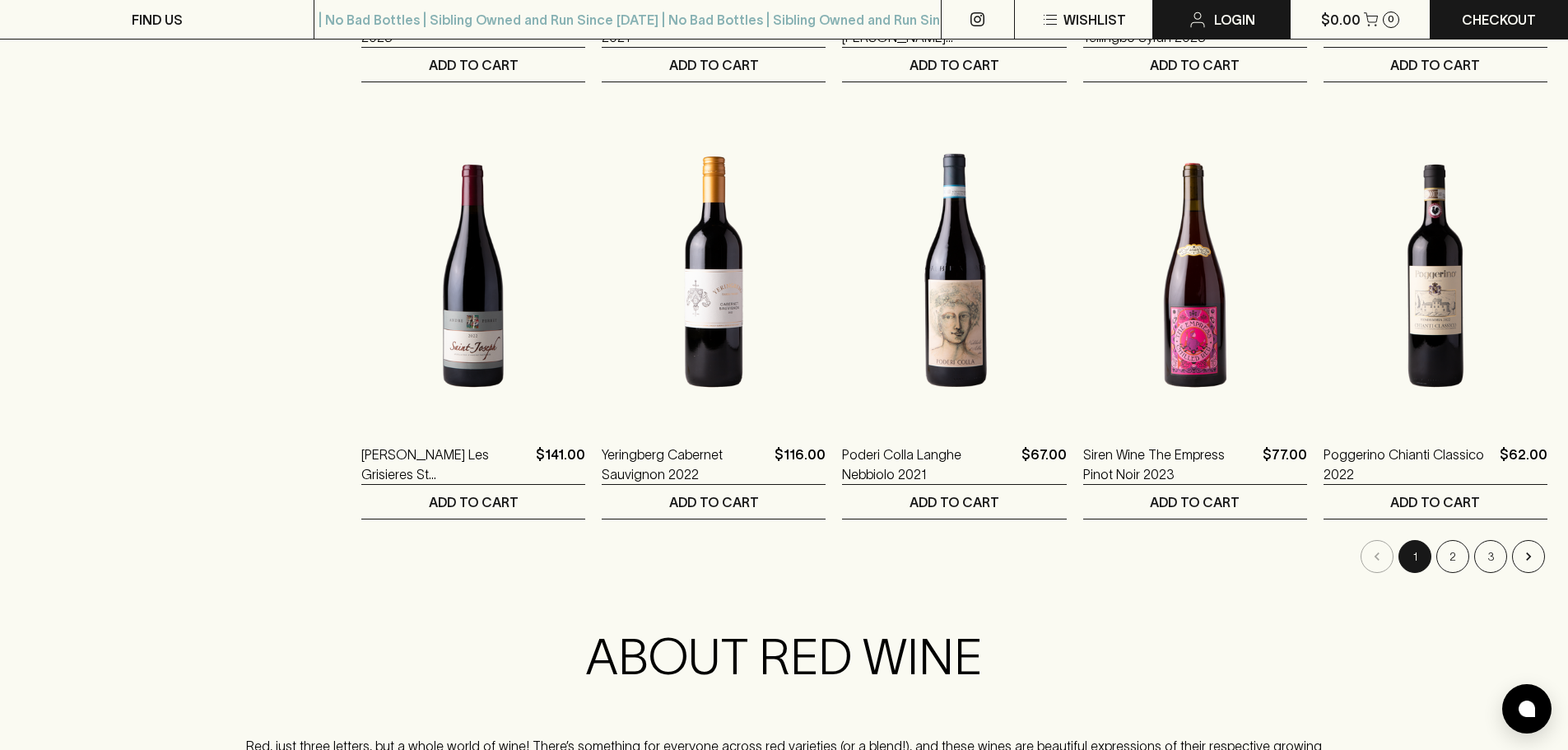
drag, startPoint x: 1451, startPoint y: 563, endPoint x: 1250, endPoint y: 3, distance: 595.0
click at [1449, 563] on button "2" at bounding box center [1452, 557] width 33 height 33
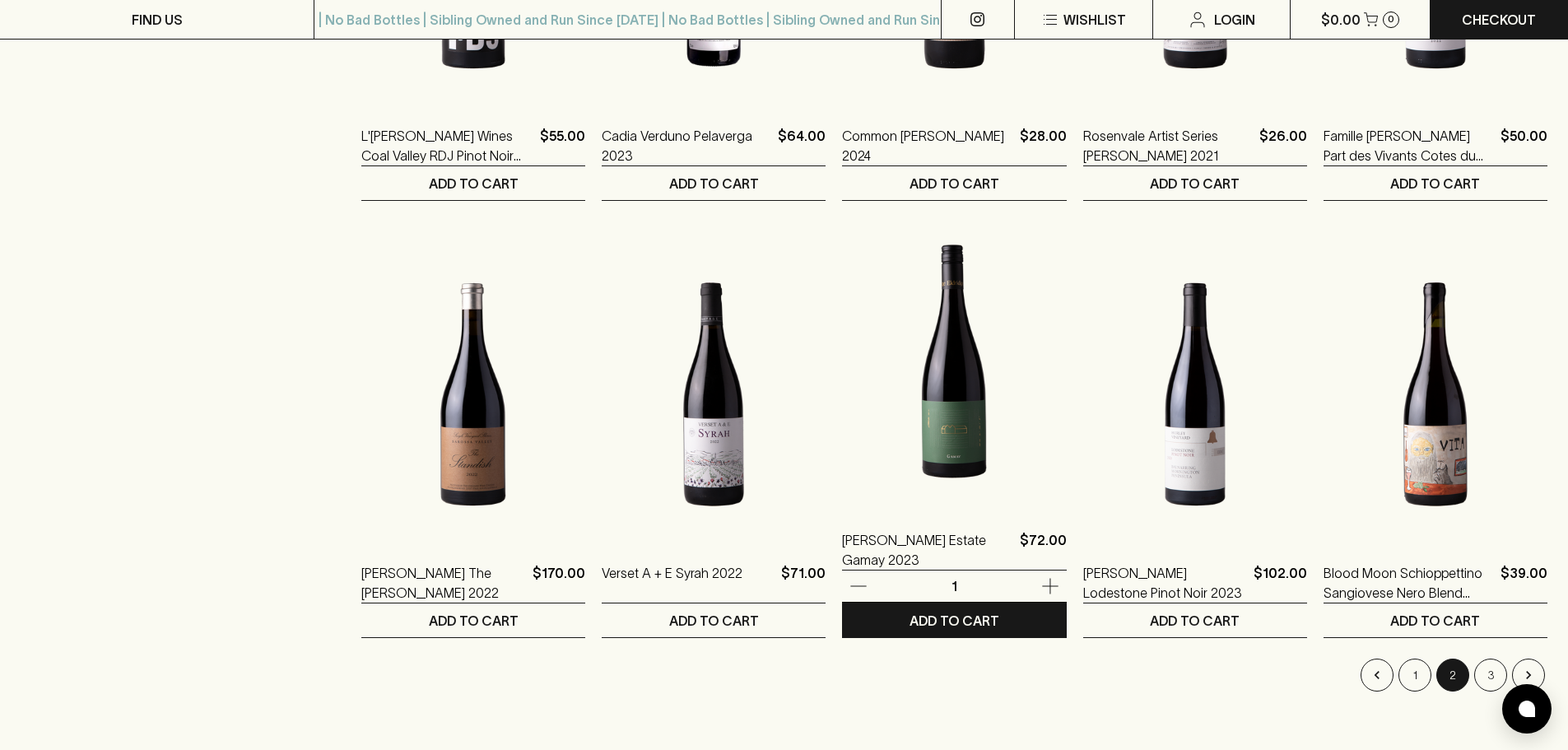
scroll to position [1399, 0]
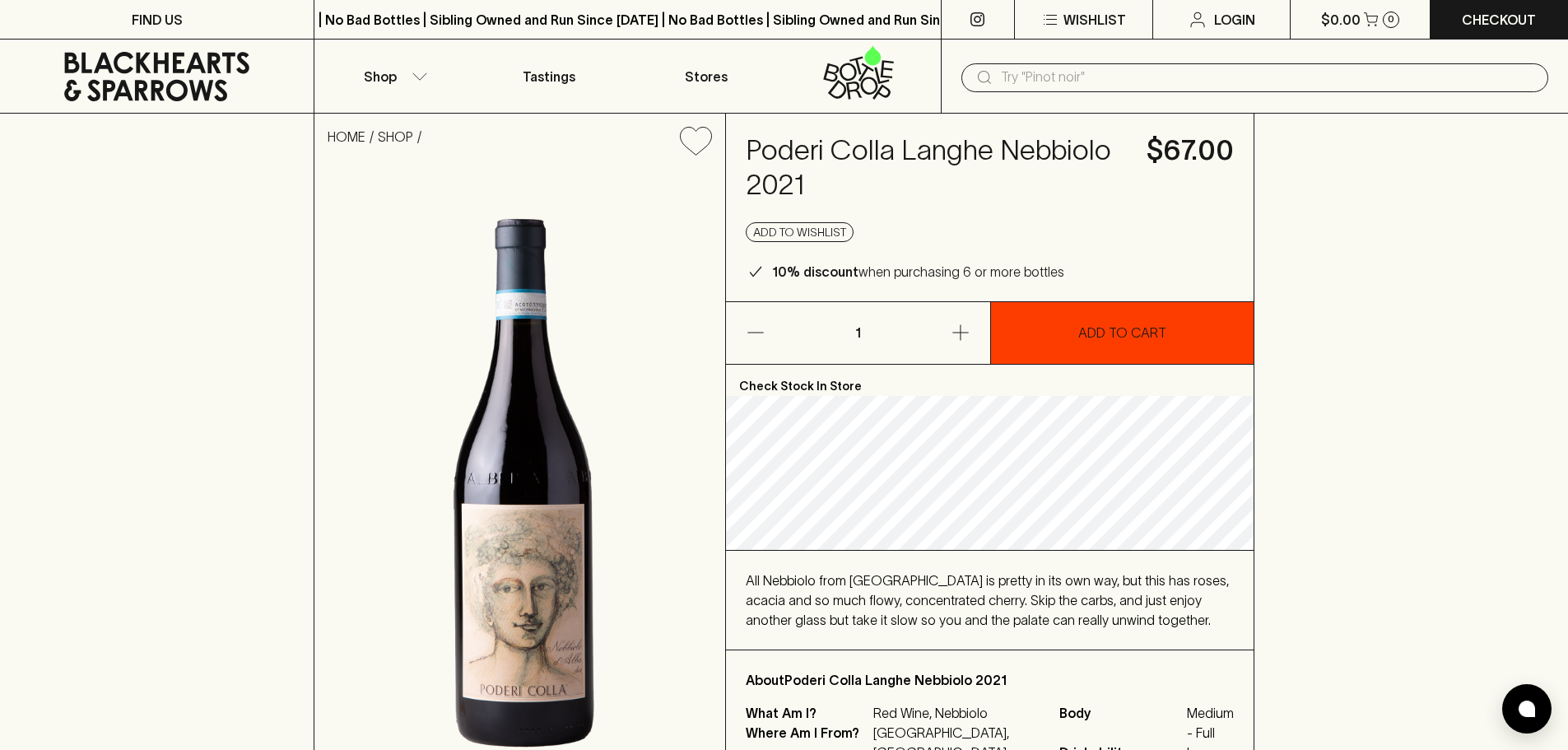
click at [1185, 326] on button "ADD TO CART" at bounding box center [1122, 333] width 263 height 62
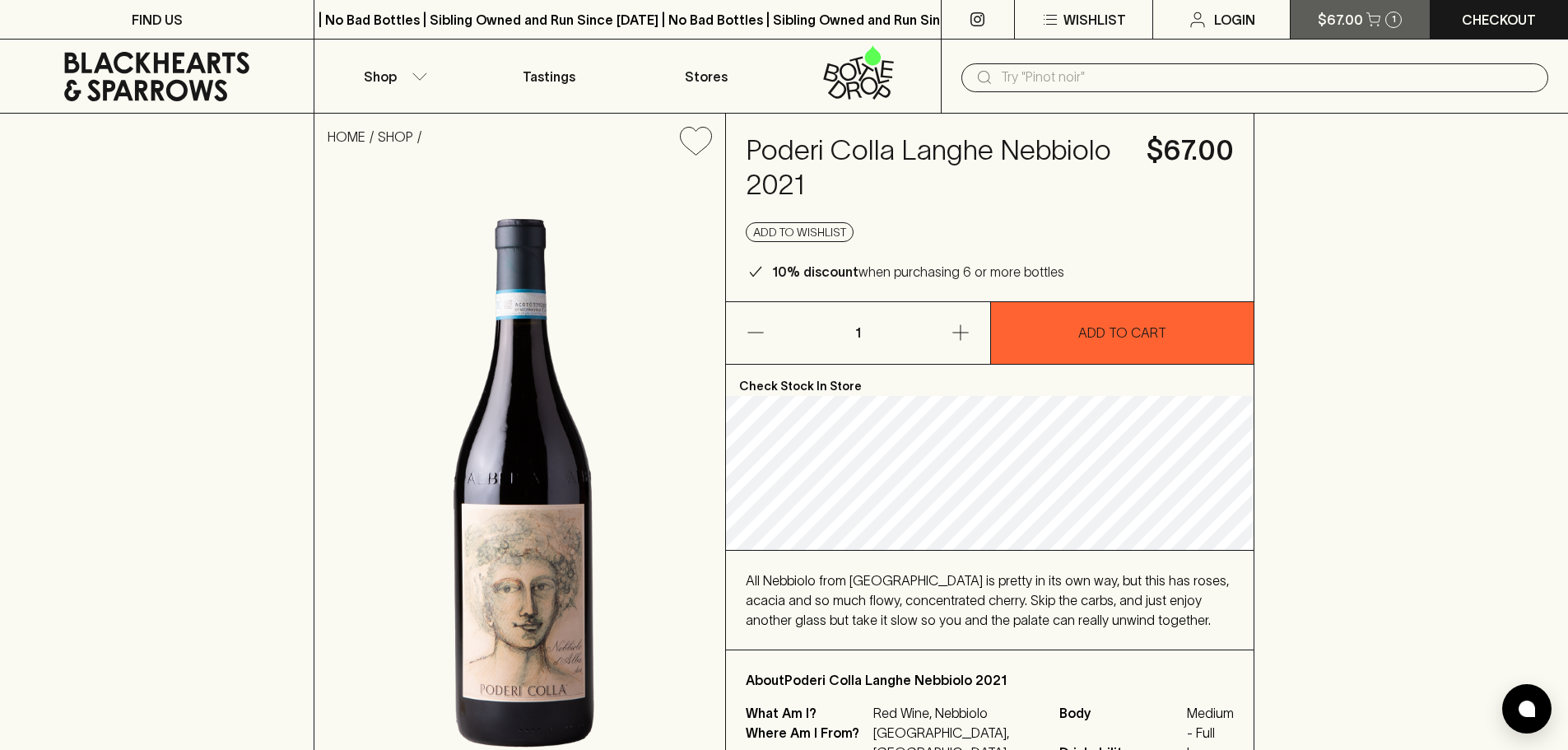
click at [1361, 29] on button "$67.00 1" at bounding box center [1359, 19] width 138 height 39
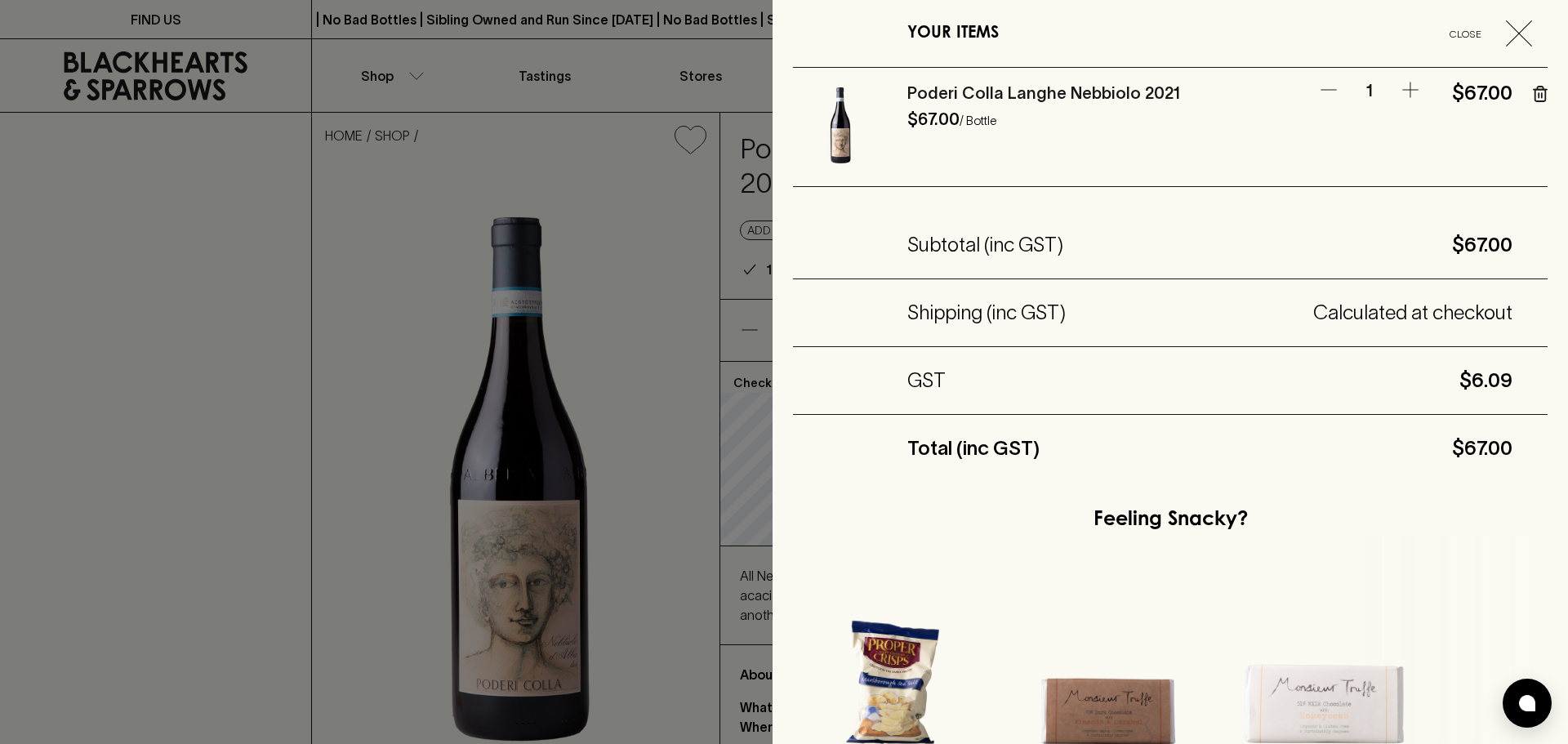
click at [1507, 32] on icon "button" at bounding box center [1518, 33] width 26 height 26
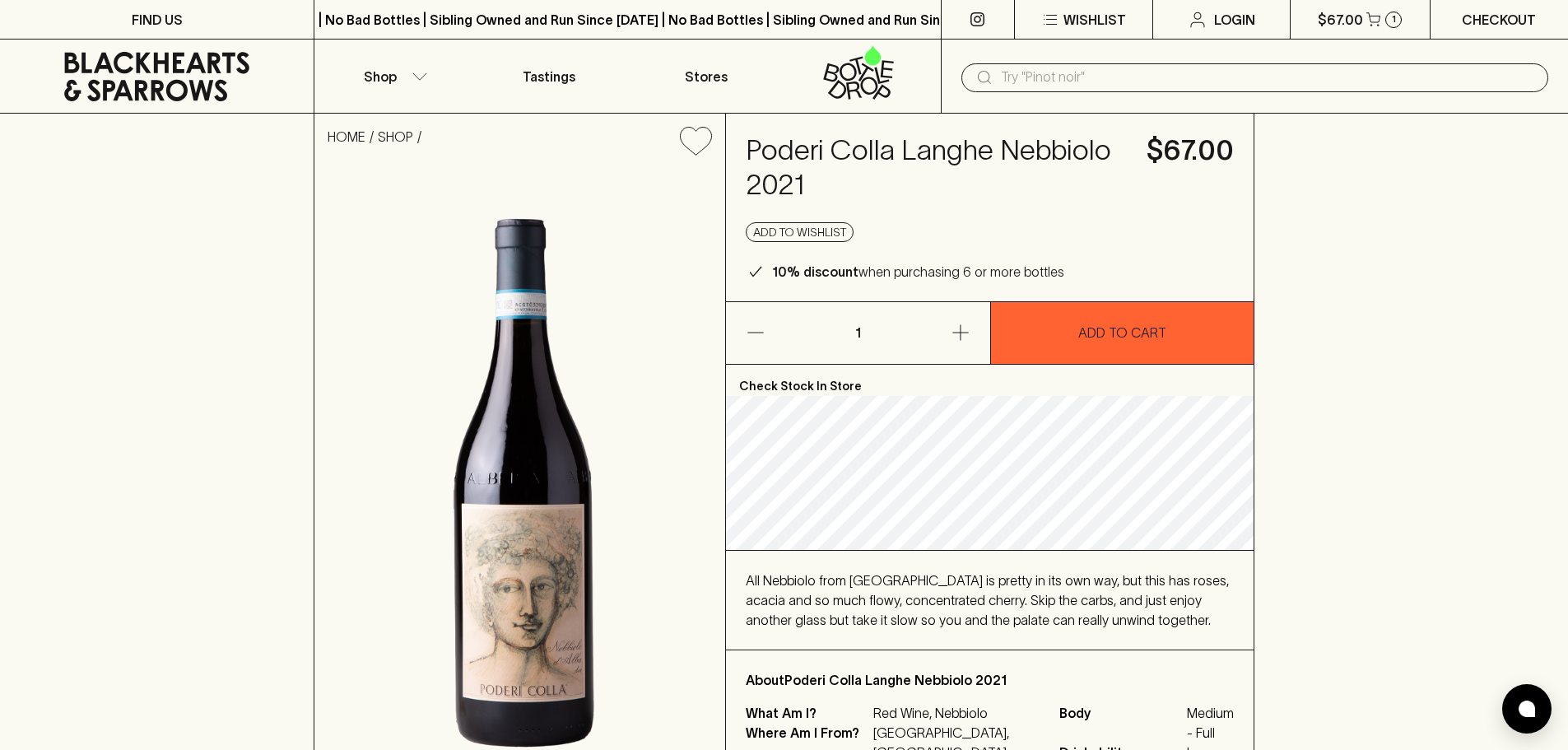
click at [1495, 14] on p "Checkout" at bounding box center [1499, 20] width 74 height 20
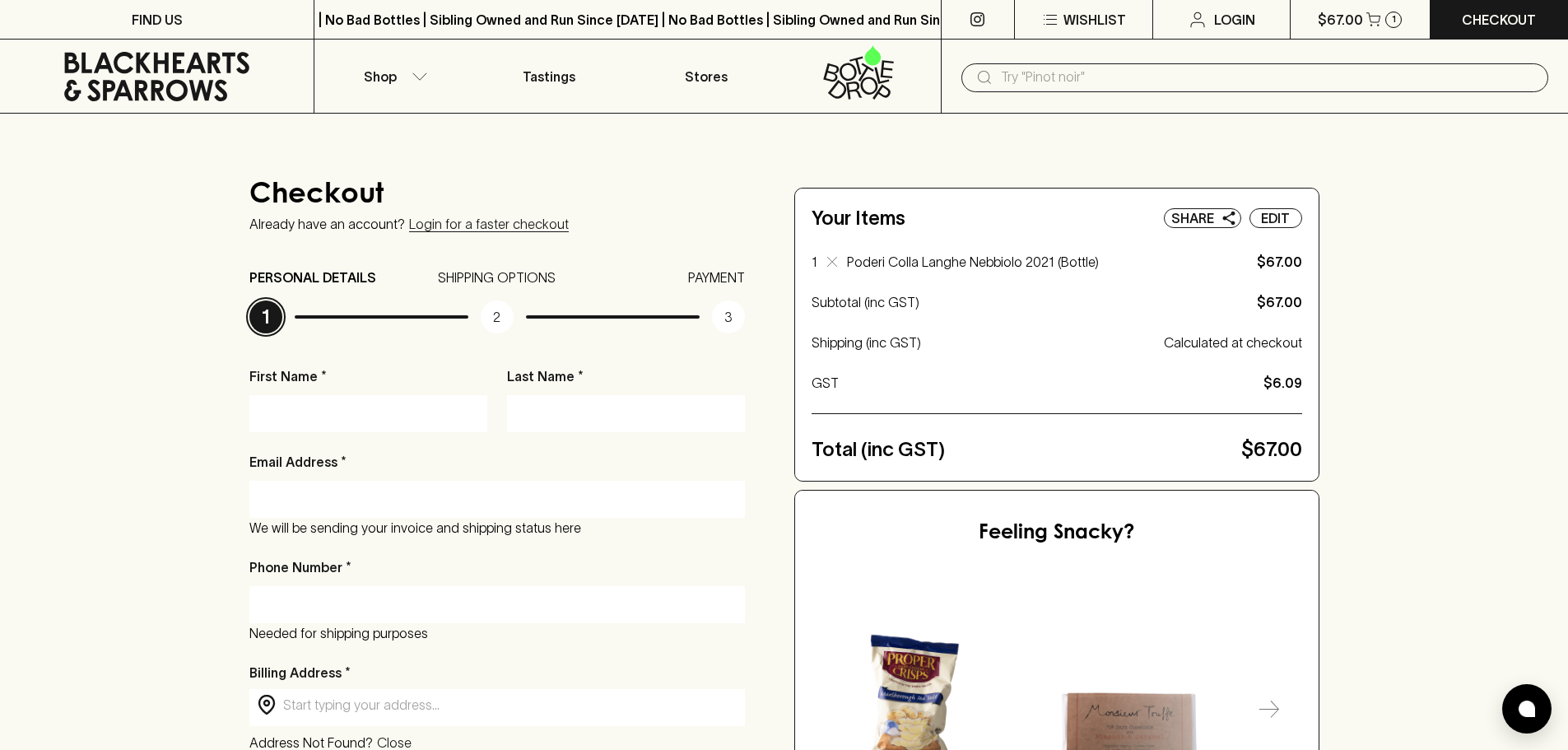
click at [410, 484] on div at bounding box center [496, 499] width 495 height 37
type input "nsuhadolnik@gmail.com"
click at [388, 594] on input "Phone Number *" at bounding box center [497, 603] width 471 height 26
type input "0405141942"
click at [356, 701] on input "text" at bounding box center [510, 705] width 454 height 19
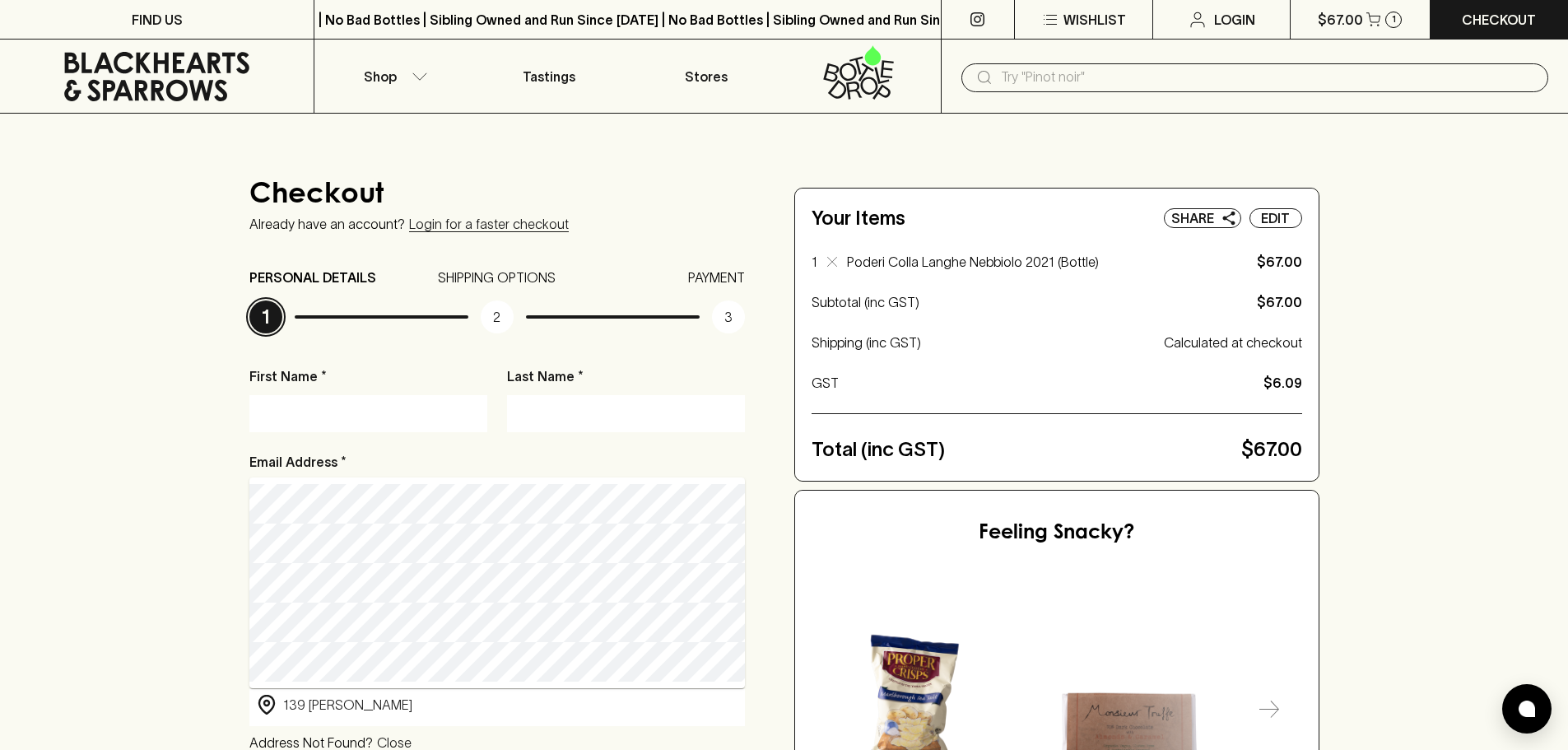
type input "139 Errol Street, North Melbourne VIC, Australia"
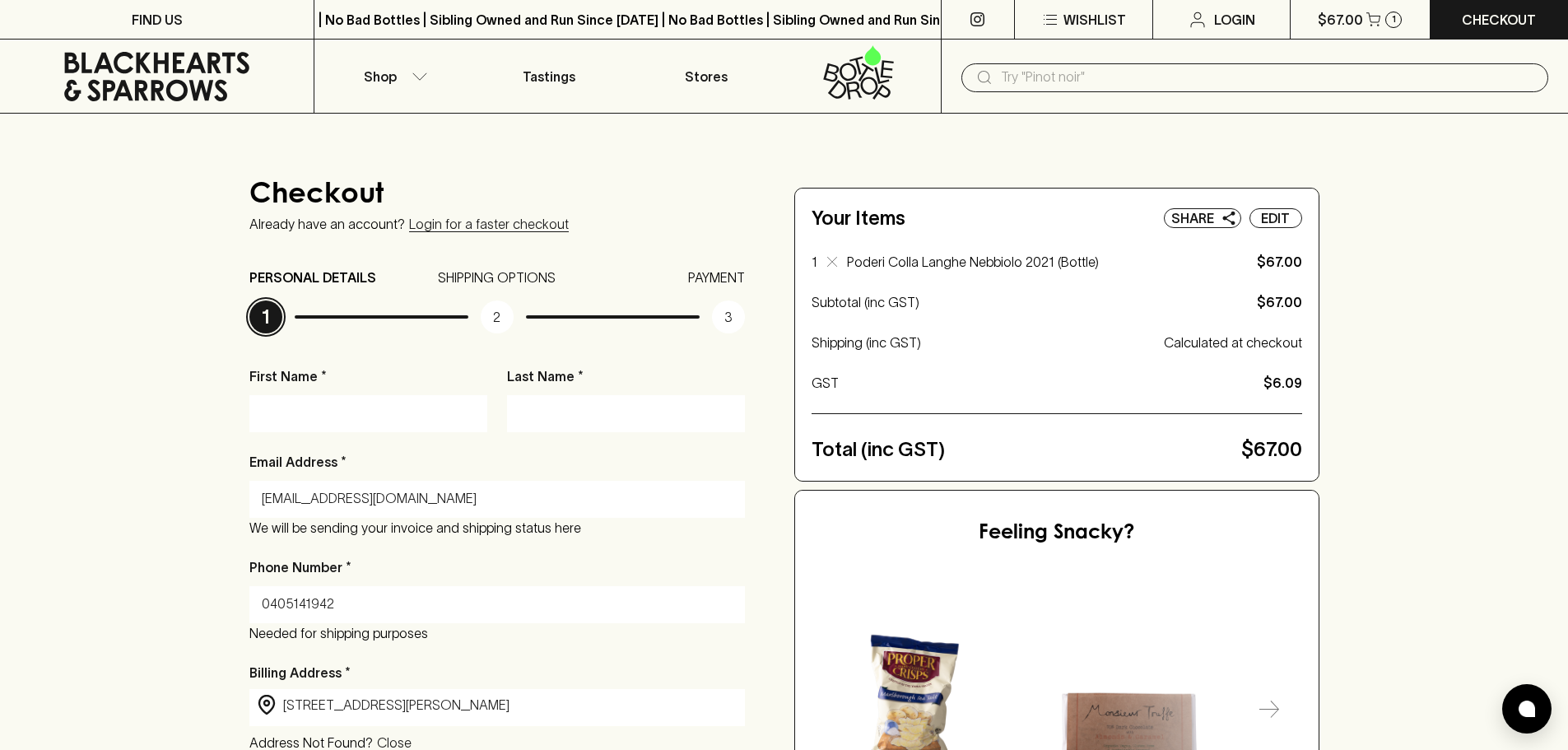
type input "139 Errol Street"
type input "North Melbourne"
type input "3051"
type input "Victoria"
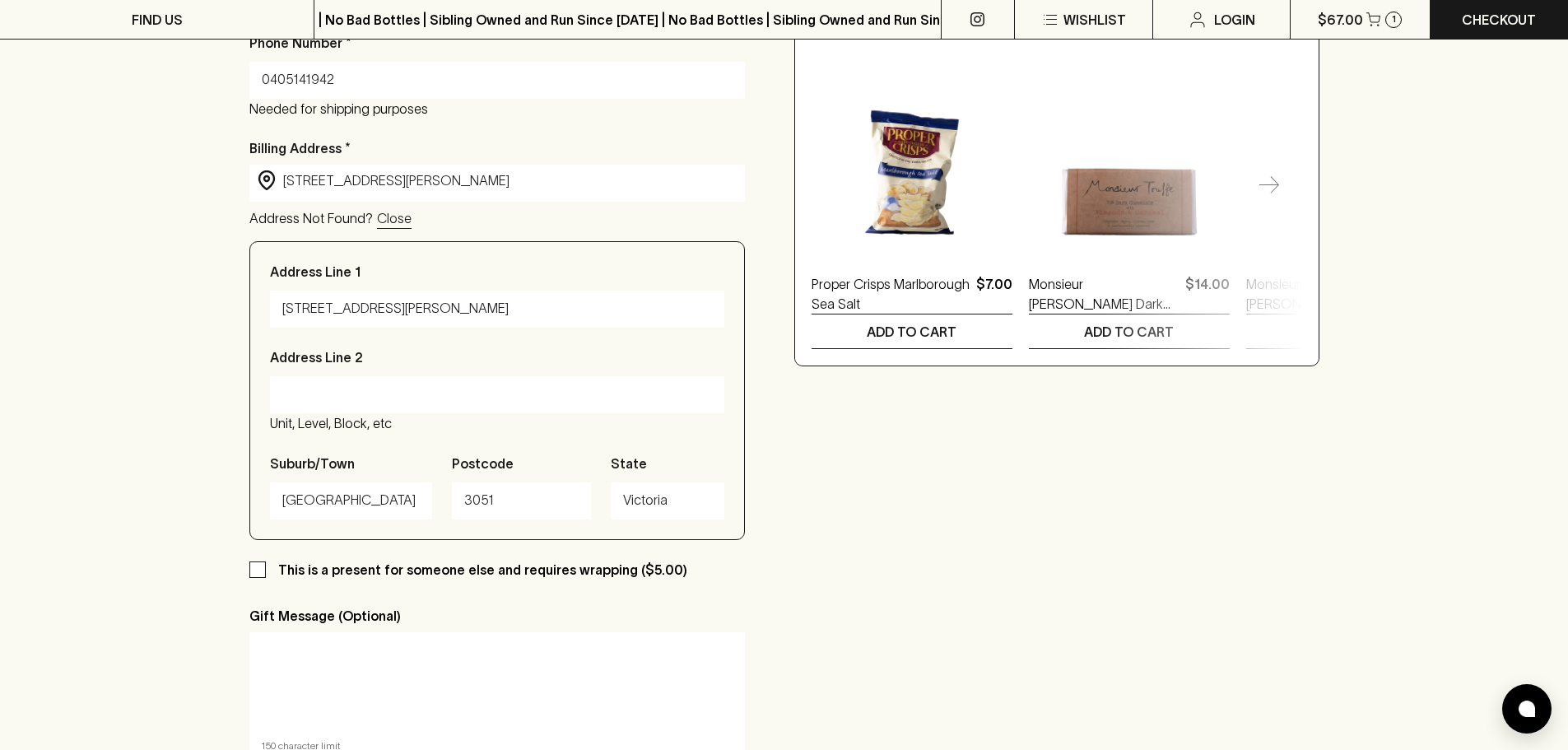
scroll to position [576, 0]
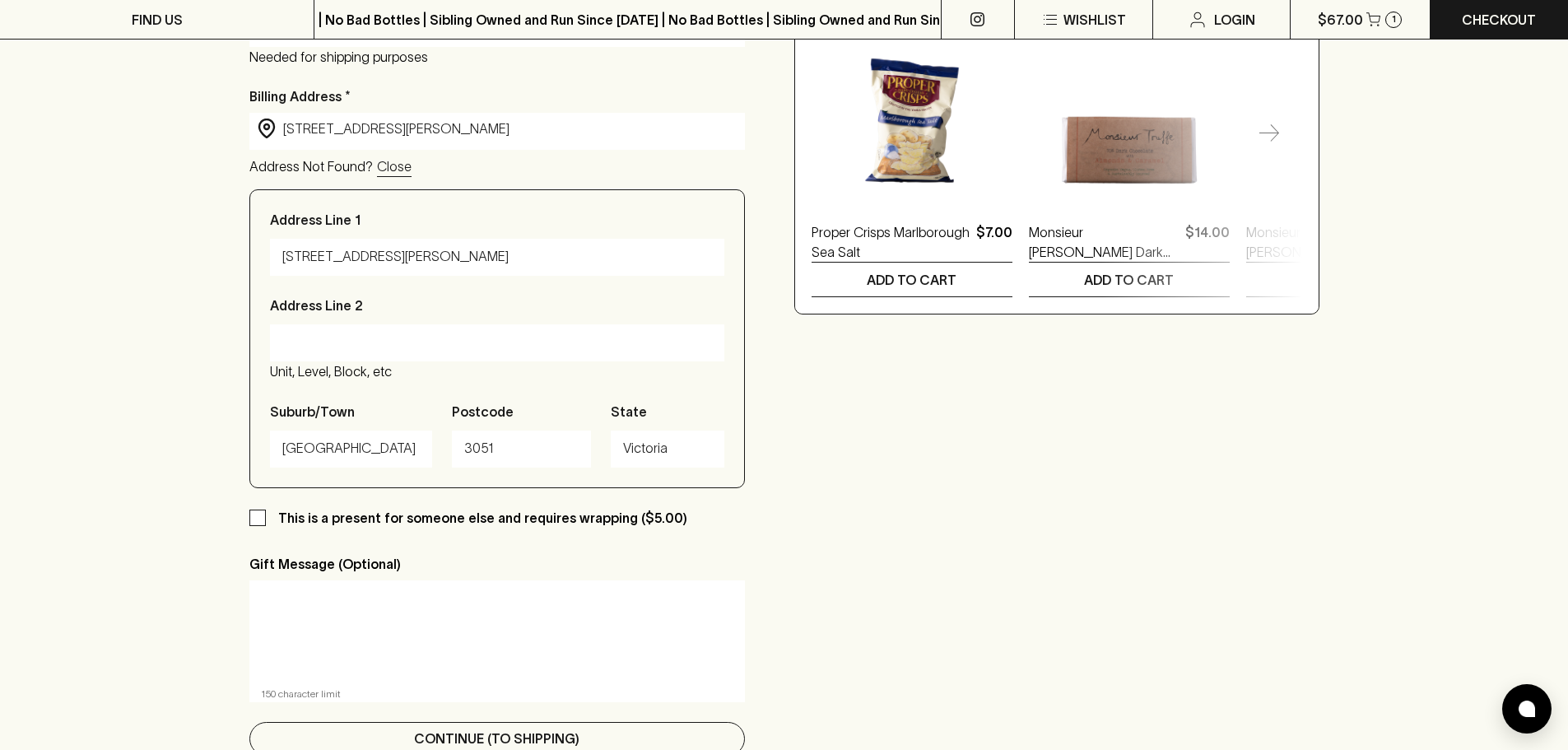
type input "139 Errol Street, North Melbourne VIC, Australia"
click at [457, 742] on p "Continue (To Shipping)" at bounding box center [496, 738] width 165 height 20
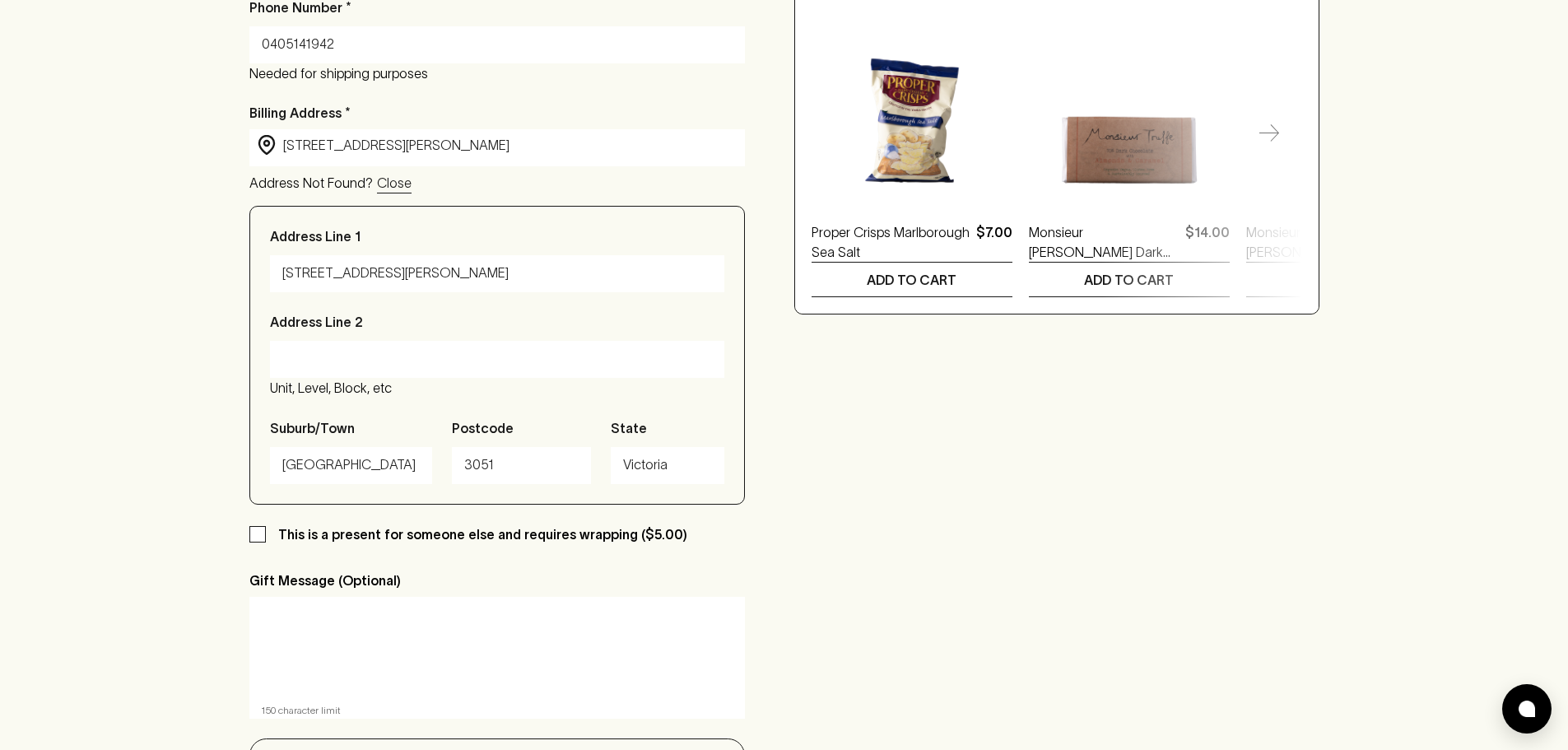
scroll to position [38, 0]
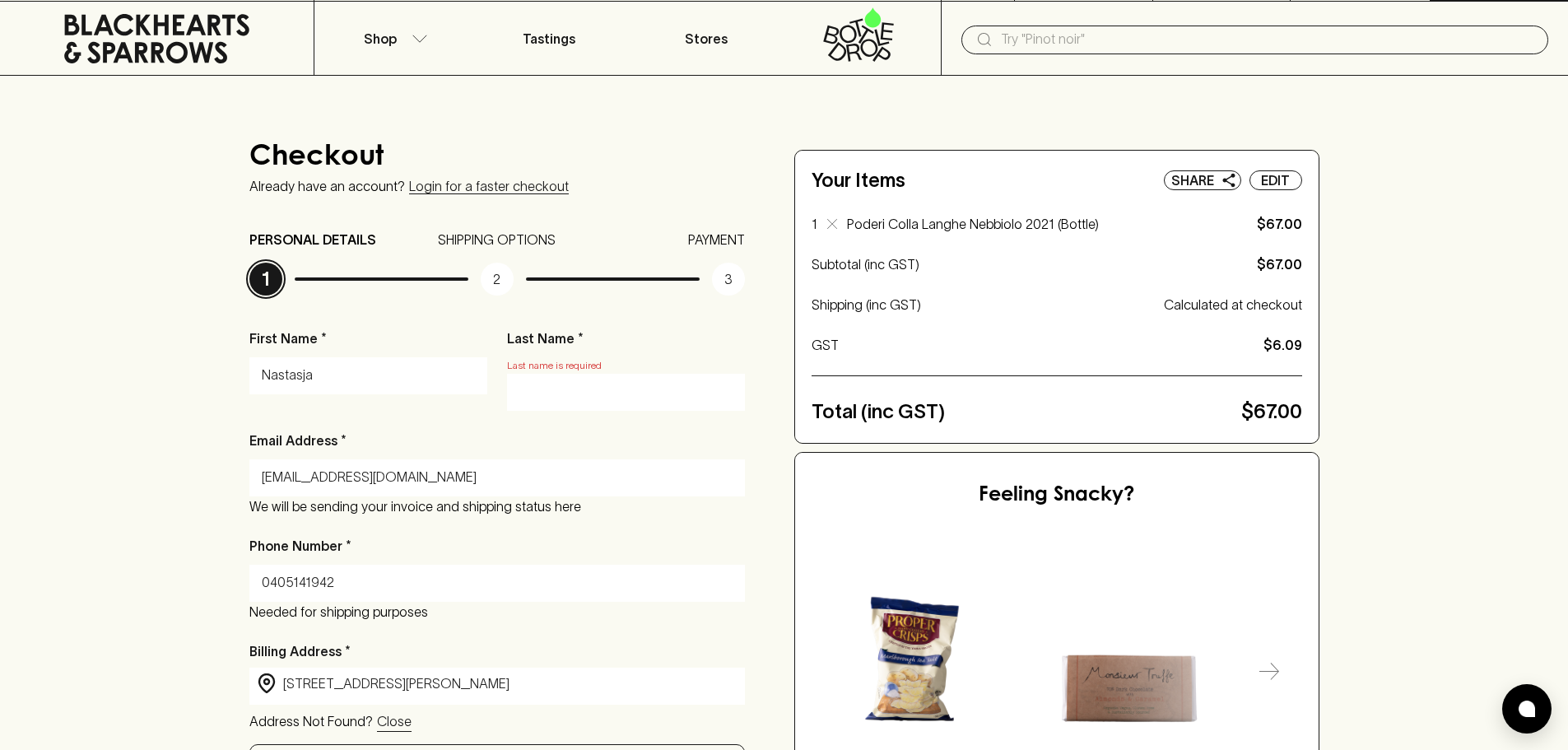
type input "Nastasja"
click at [597, 355] on div "Last Name * Last name is required" at bounding box center [626, 370] width 238 height 83
click at [589, 397] on input "Last Name *" at bounding box center [626, 391] width 213 height 26
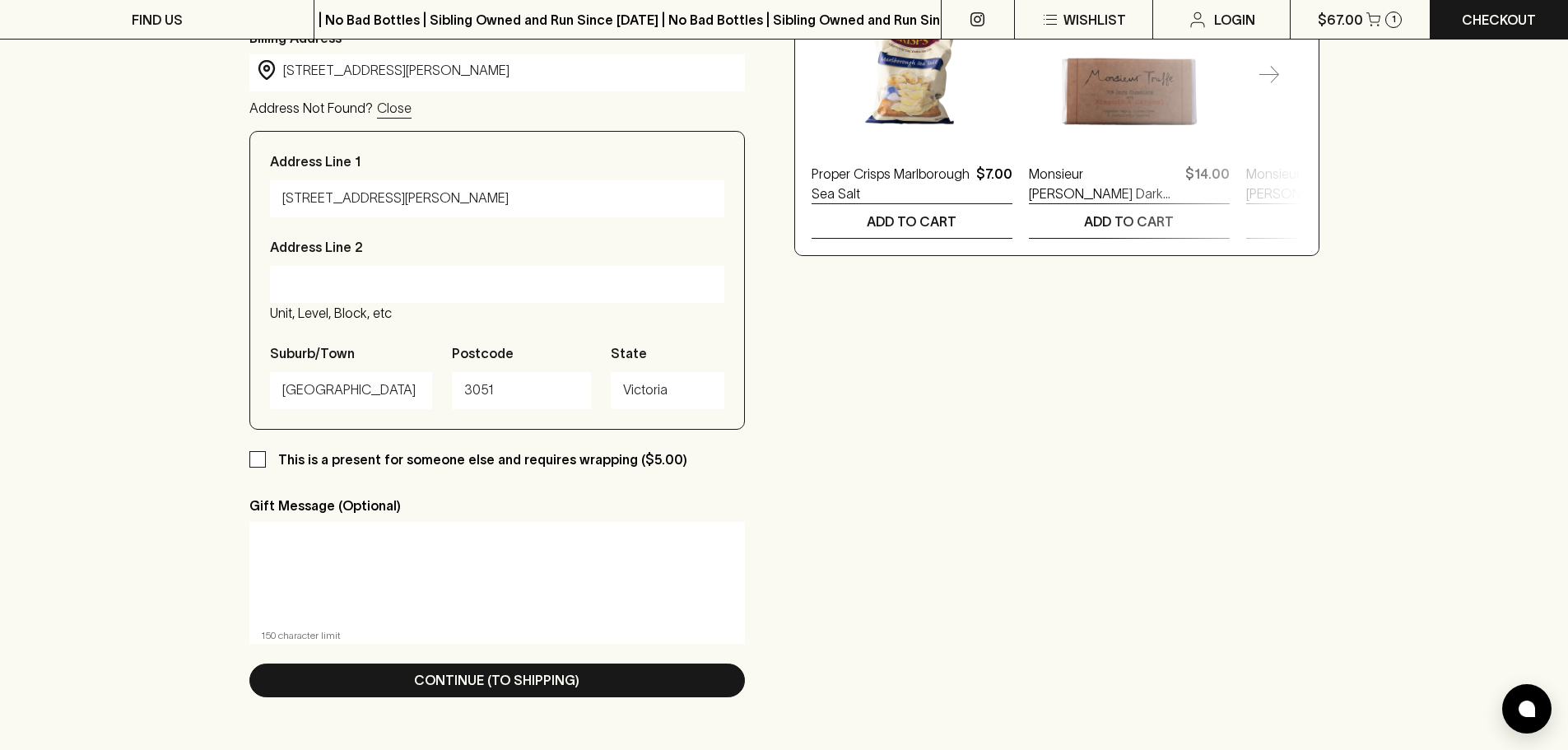
scroll to position [862, 0]
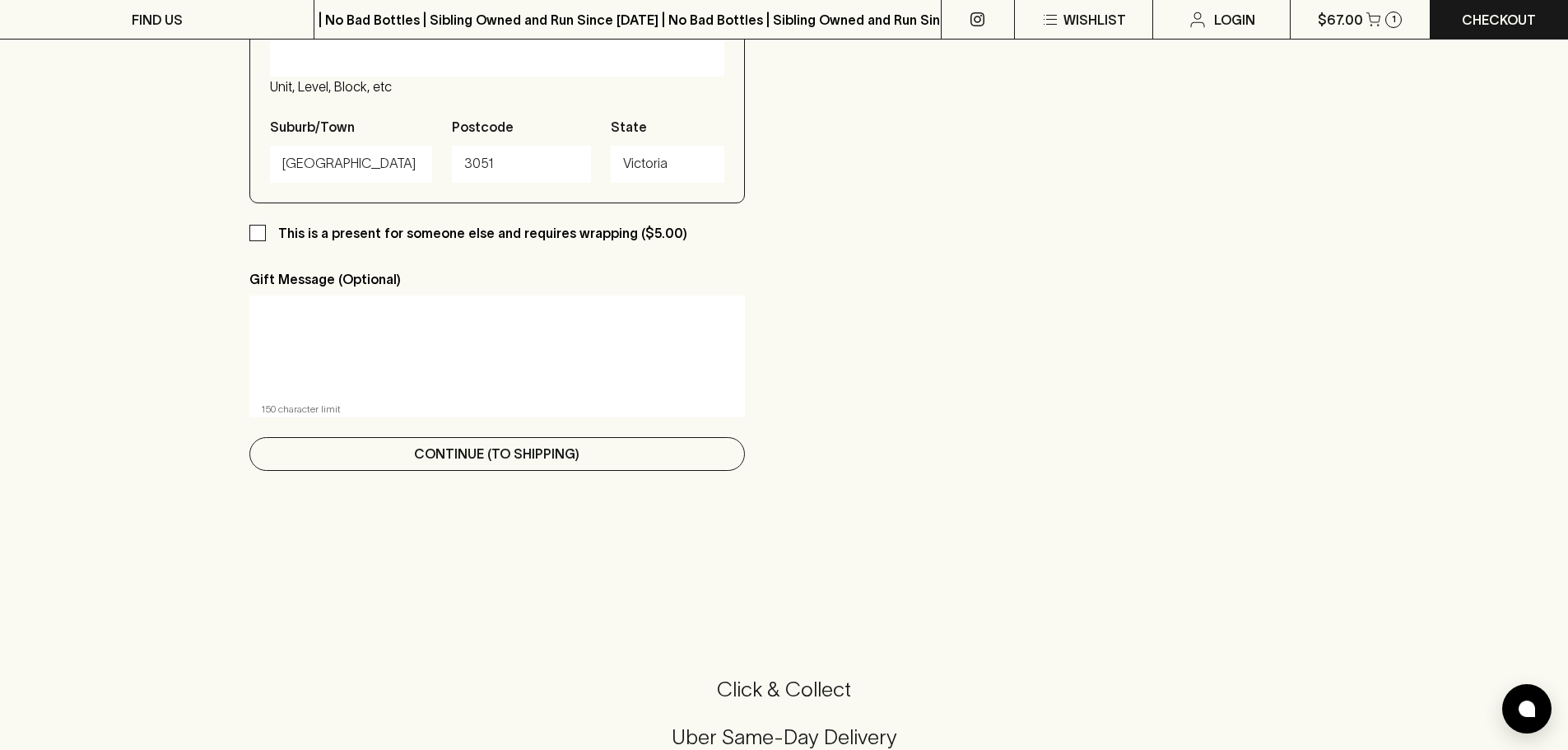
type input "Suhadolnik"
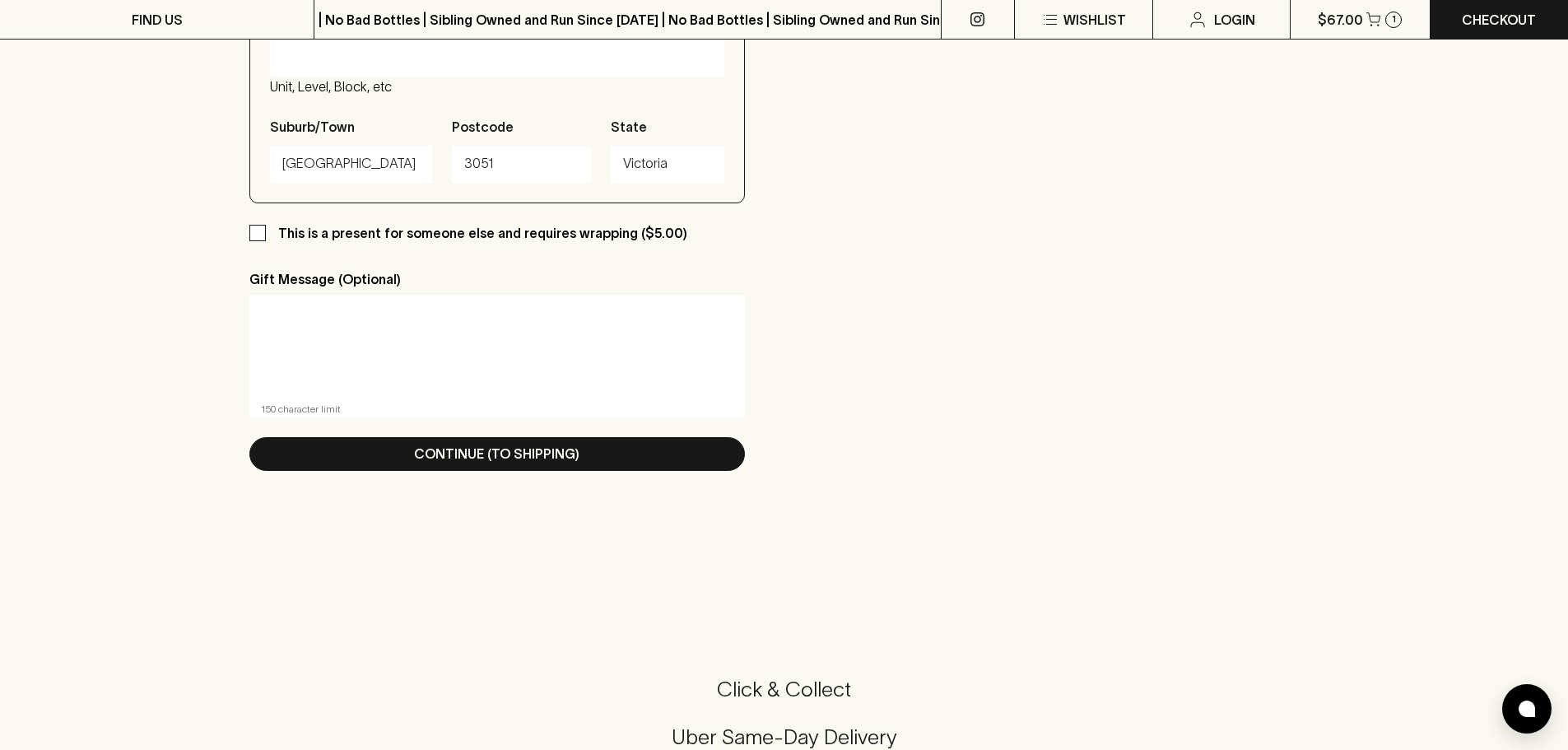
click at [484, 452] on p "Continue (To Shipping)" at bounding box center [496, 453] width 165 height 20
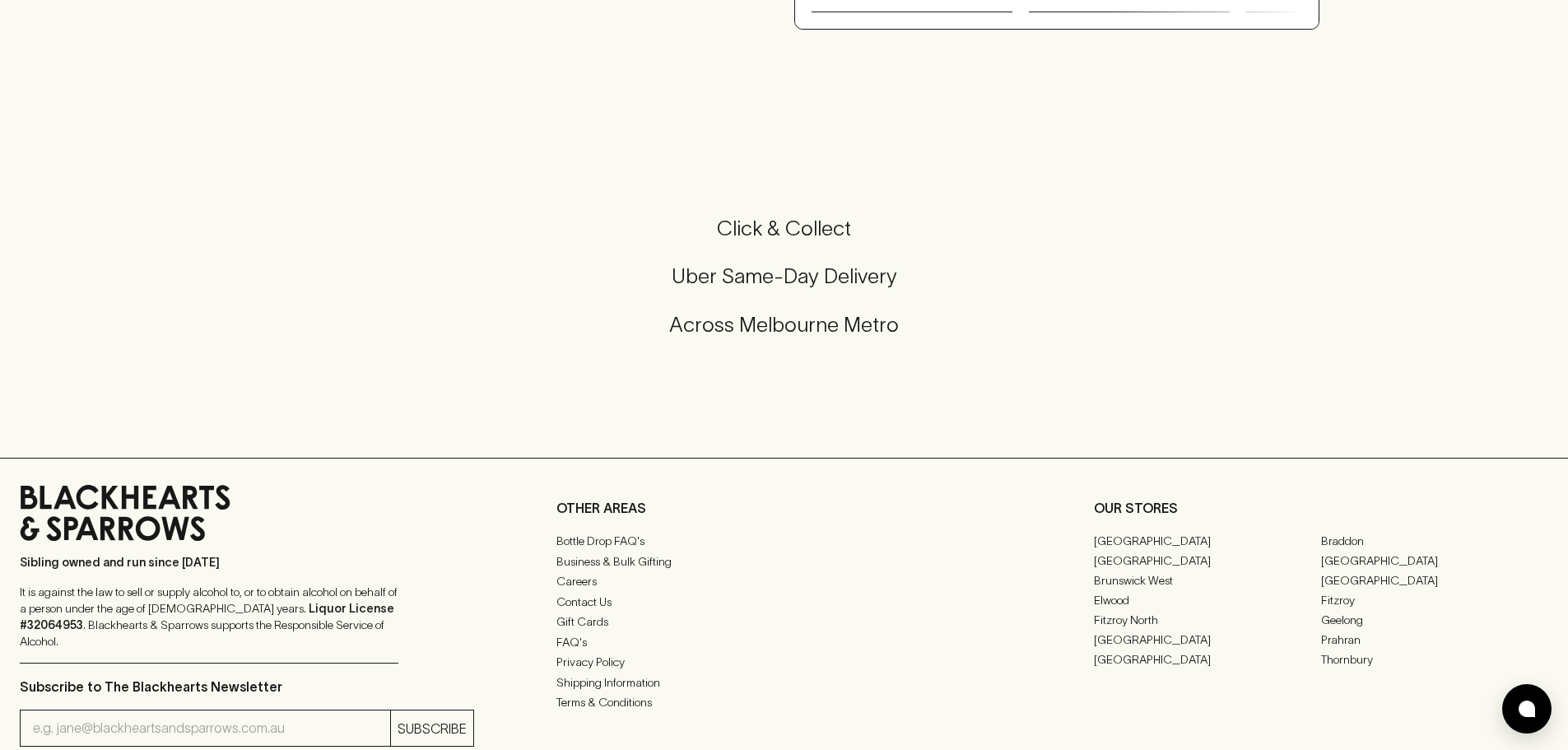
scroll to position [0, 0]
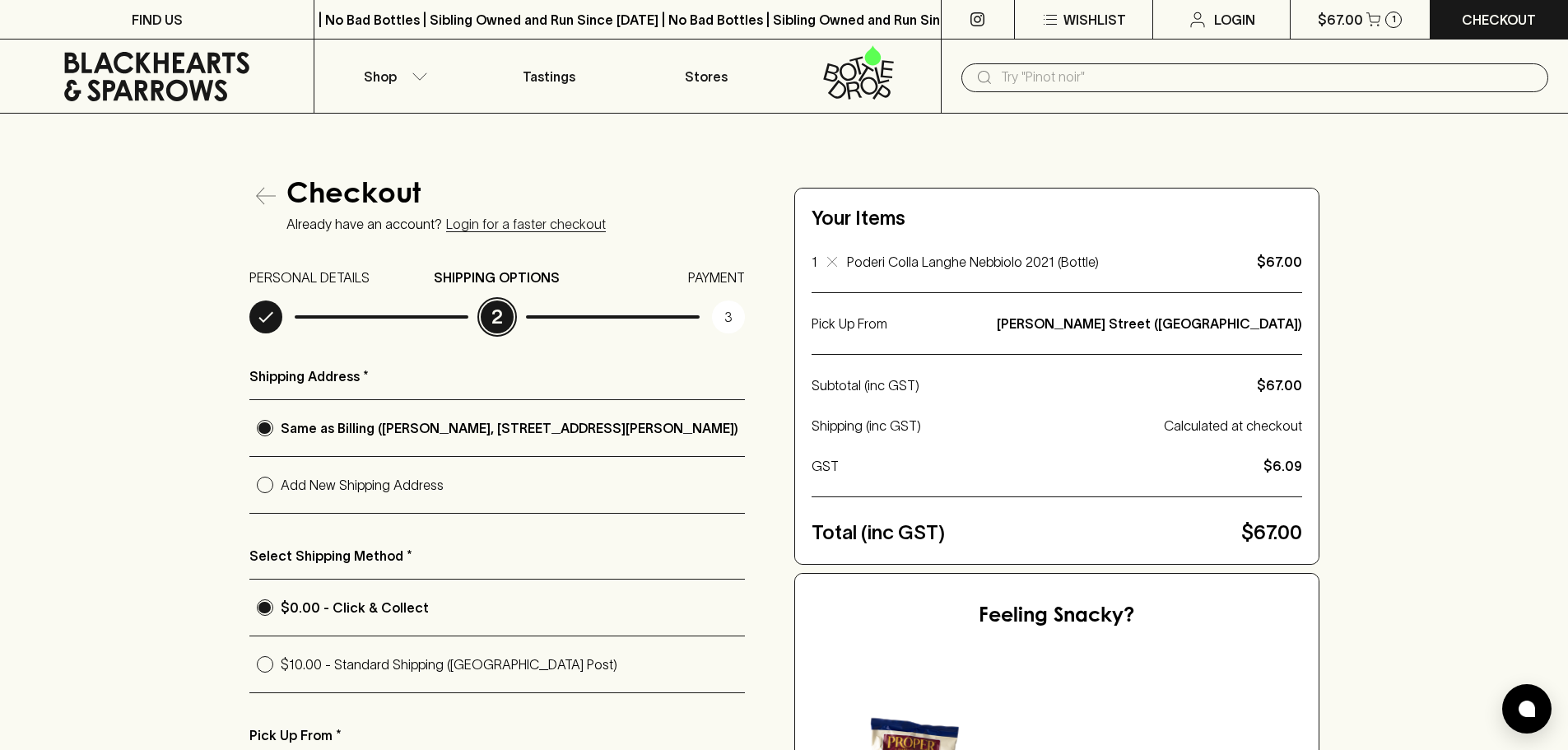
radio input "true"
click at [416, 727] on p "$15.00 - On-Demand by Uber" at bounding box center [512, 721] width 464 height 20
click at [281, 727] on input "$15.00 - On-Demand by Uber" at bounding box center [264, 721] width 31 height 31
radio input "true"
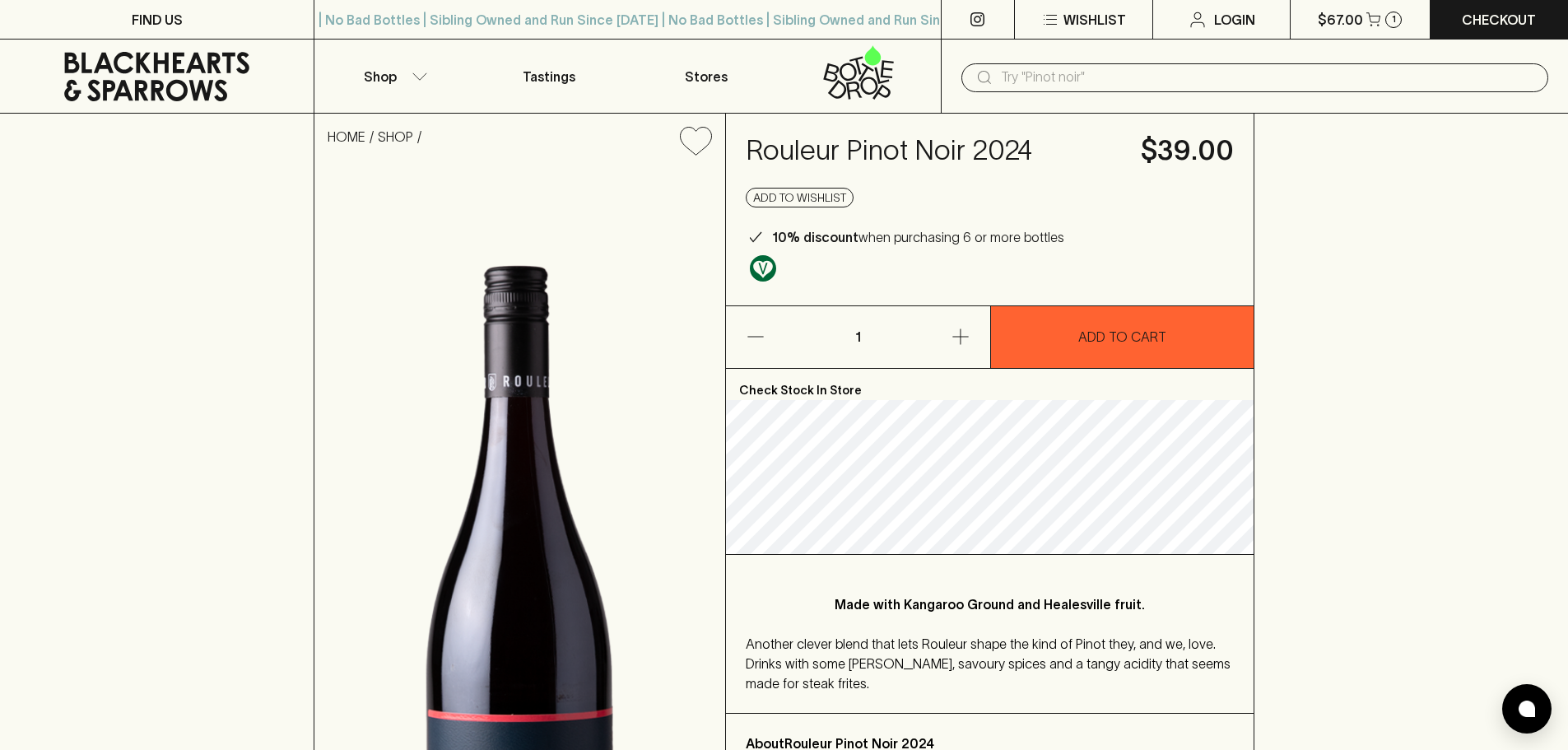
scroll to position [329, 0]
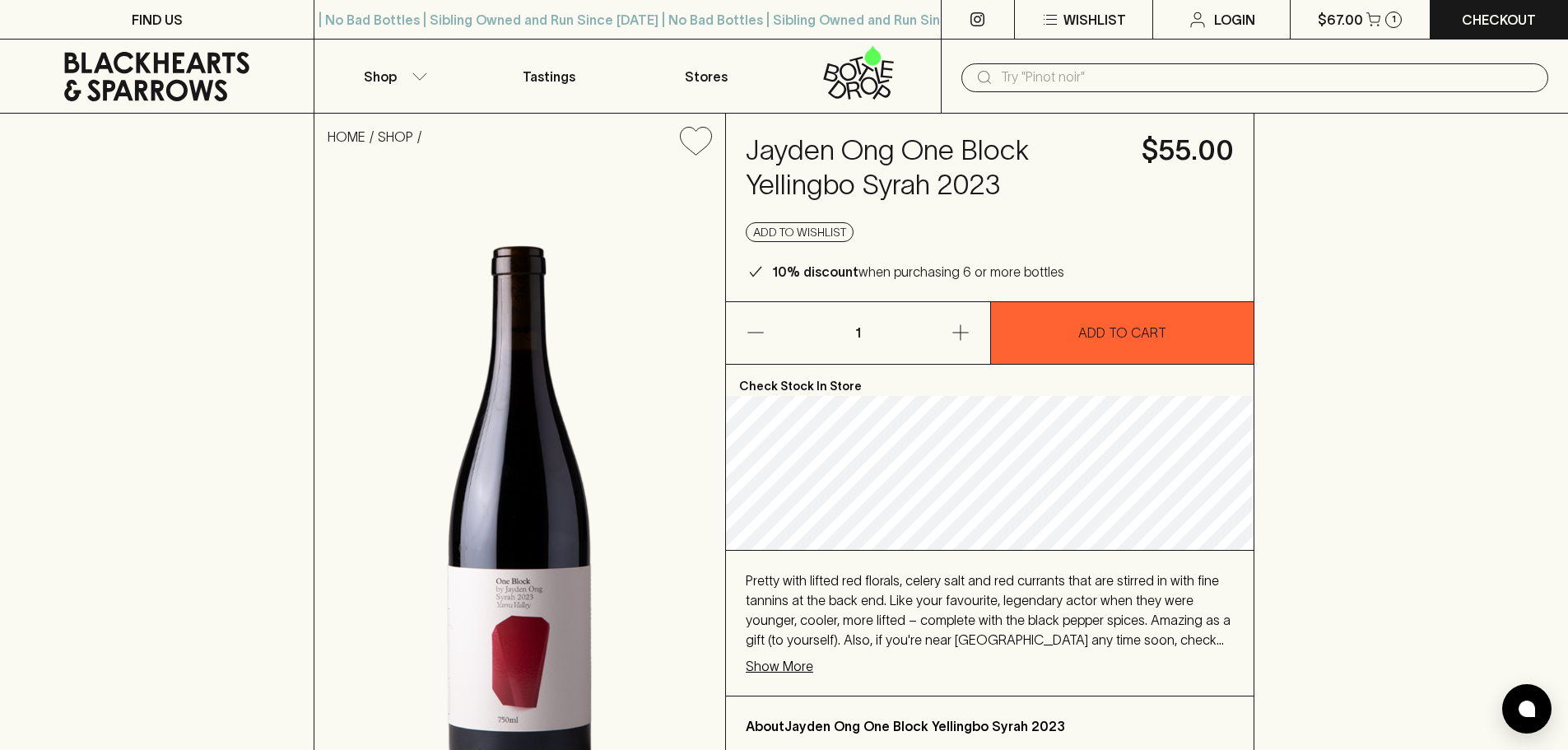
click at [765, 665] on p "Show More" at bounding box center [779, 666] width 67 height 20
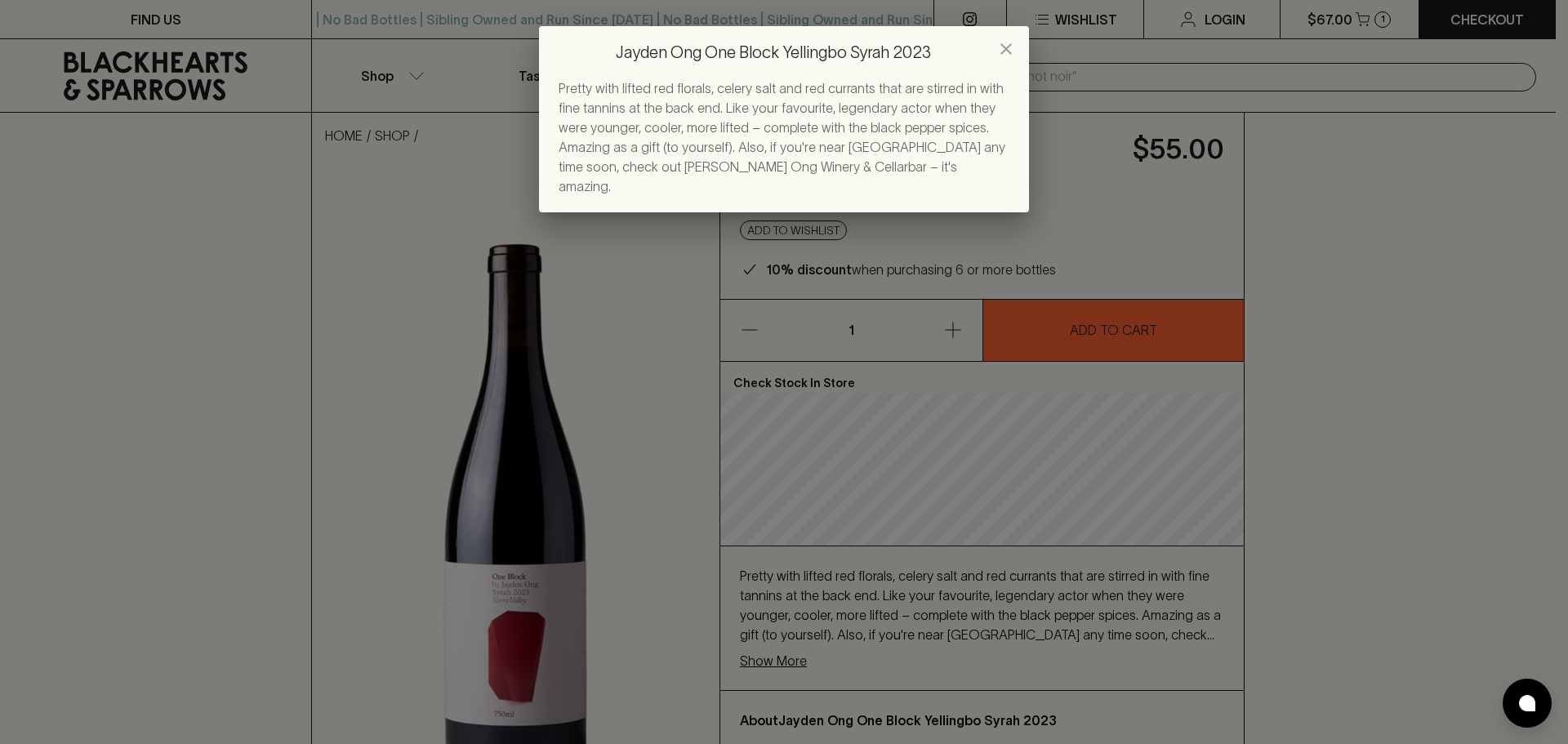
click at [1007, 48] on icon "close" at bounding box center [1005, 49] width 12 height 12
